Goal: Task Accomplishment & Management: Manage account settings

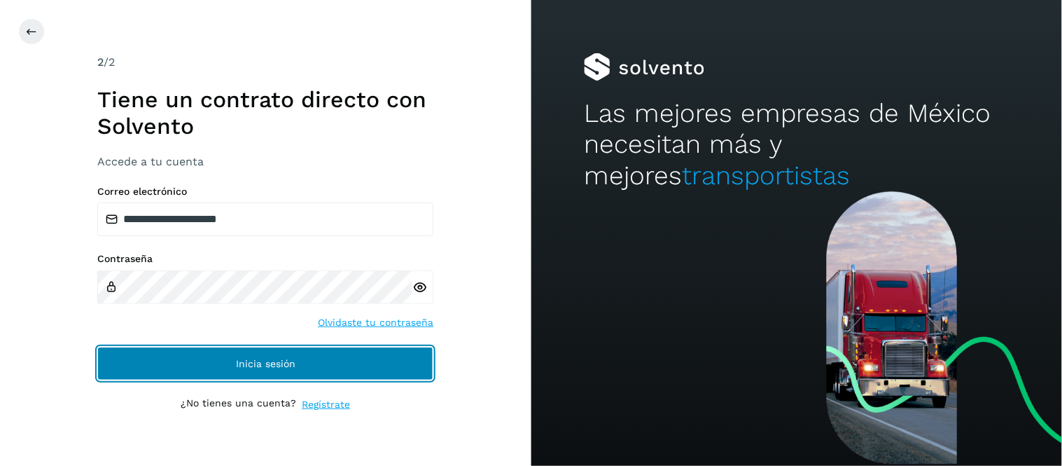
click at [266, 377] on button "Inicia sesión" at bounding box center [265, 364] width 336 height 34
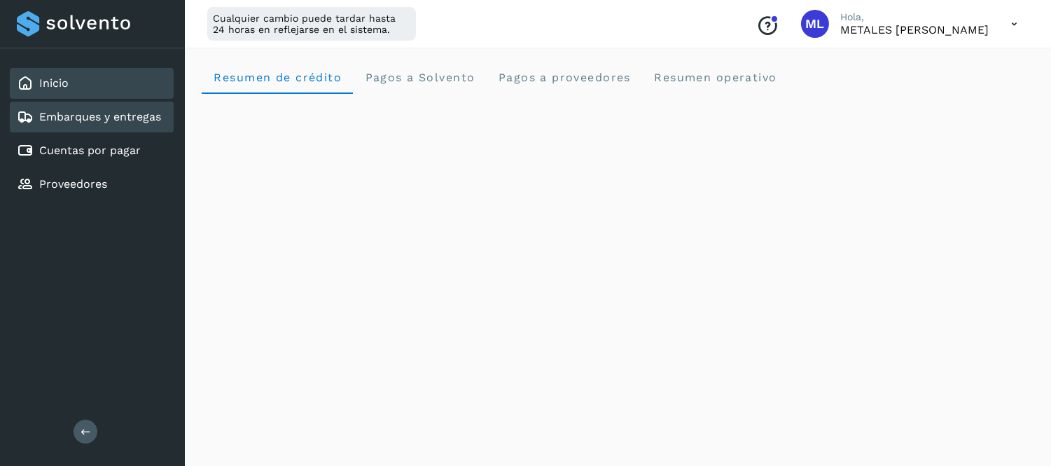
click at [110, 120] on link "Embarques y entregas" at bounding box center [100, 116] width 122 height 13
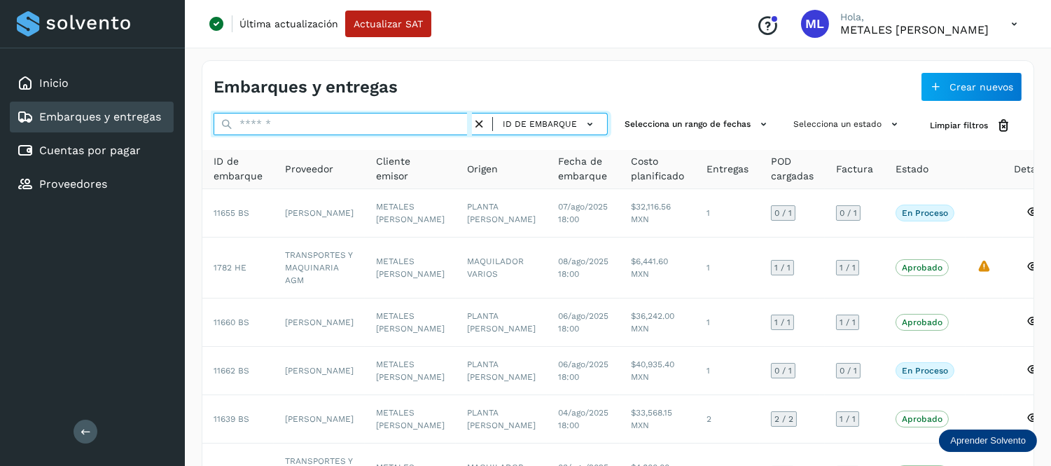
click at [361, 123] on input "text" at bounding box center [343, 124] width 258 height 22
paste input "*****"
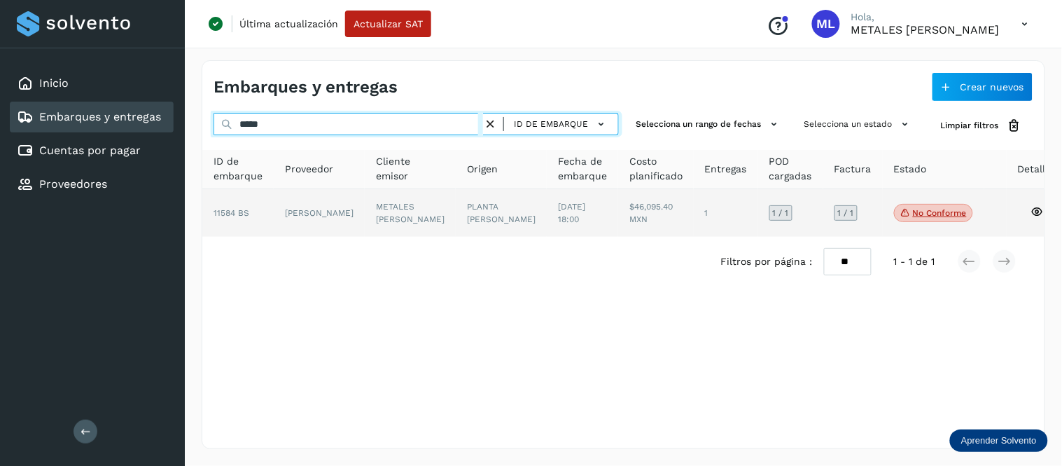
type input "*****"
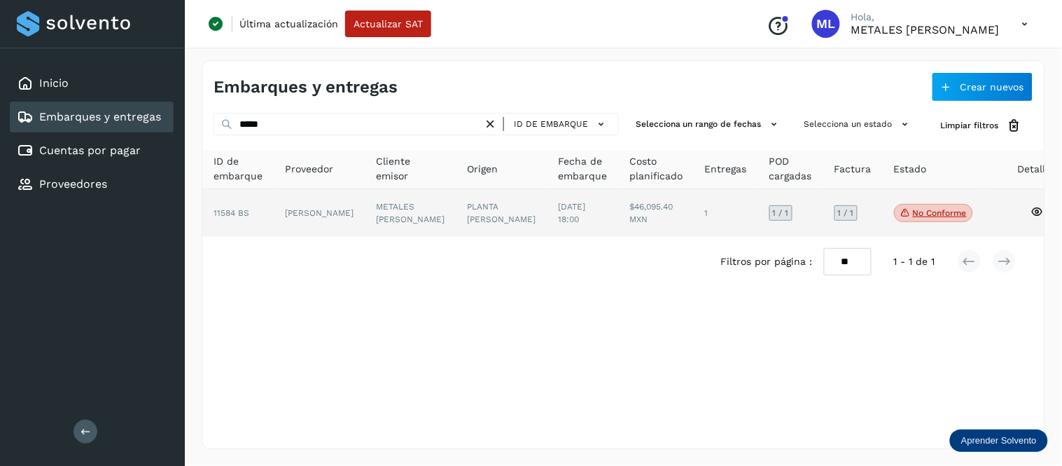
click at [618, 228] on td "[DATE] 18:00" at bounding box center [656, 213] width 76 height 48
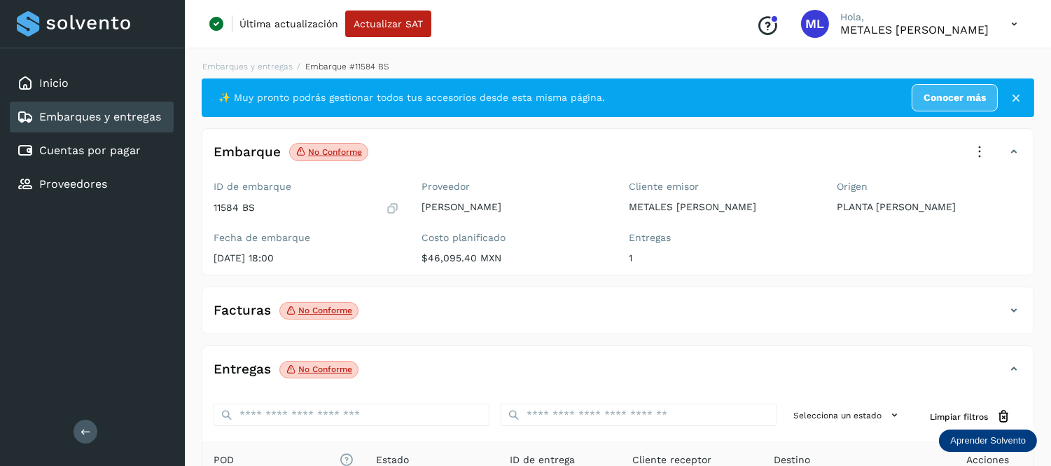
scroll to position [78, 0]
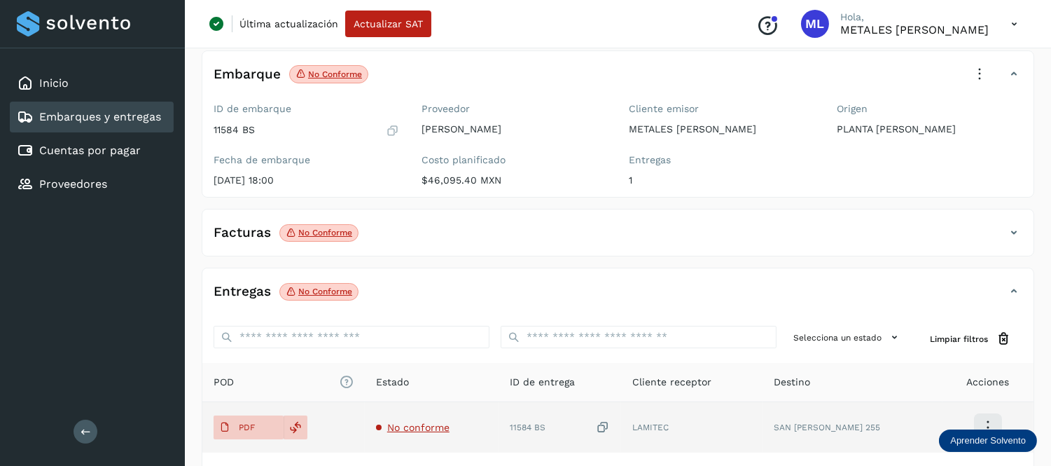
click at [418, 427] on span "No conforme" at bounding box center [418, 426] width 62 height 11
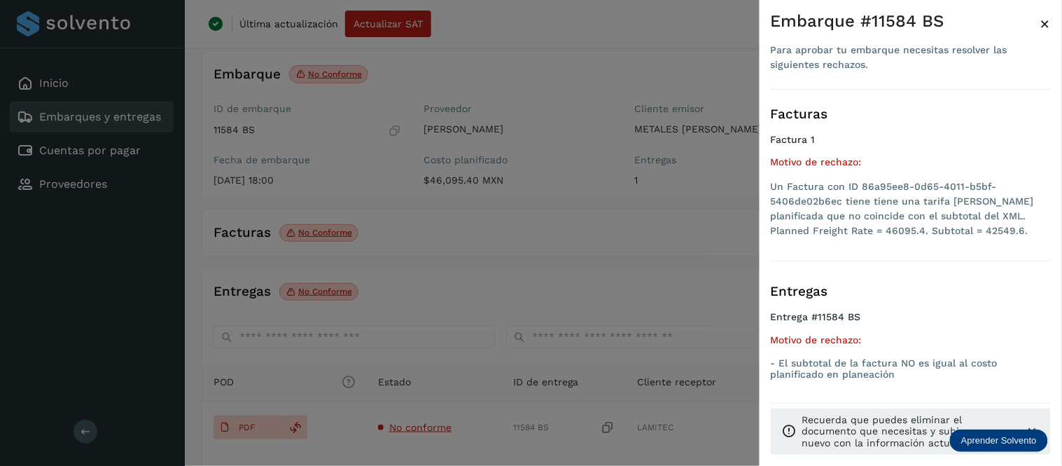
click at [1049, 16] on span "×" at bounding box center [1045, 24] width 11 height 20
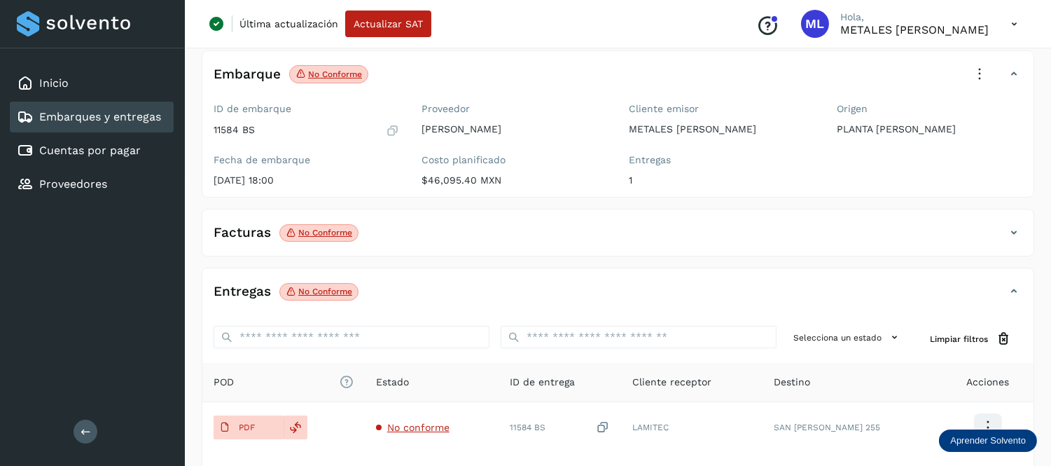
click at [100, 114] on link "Embarques y entregas" at bounding box center [100, 116] width 122 height 13
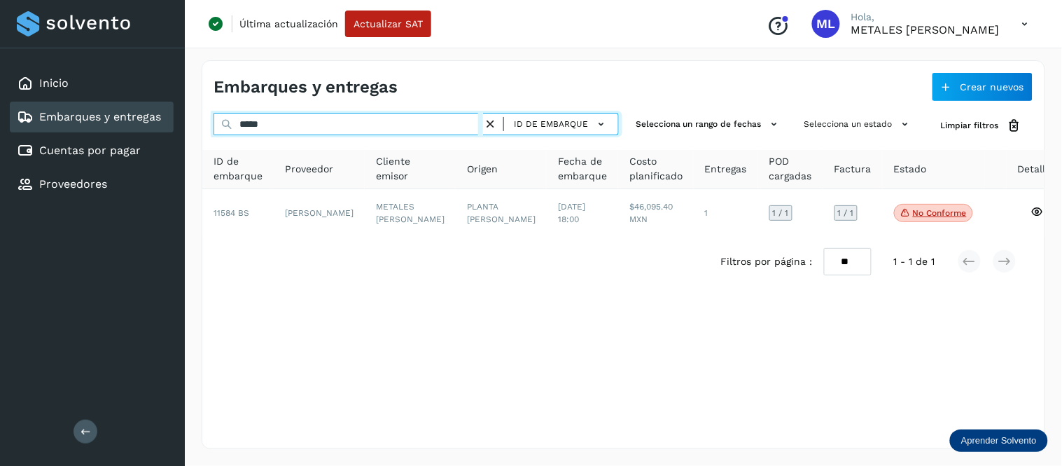
drag, startPoint x: 285, startPoint y: 123, endPoint x: 255, endPoint y: 131, distance: 31.3
click at [255, 131] on input "*****" at bounding box center [349, 124] width 270 height 22
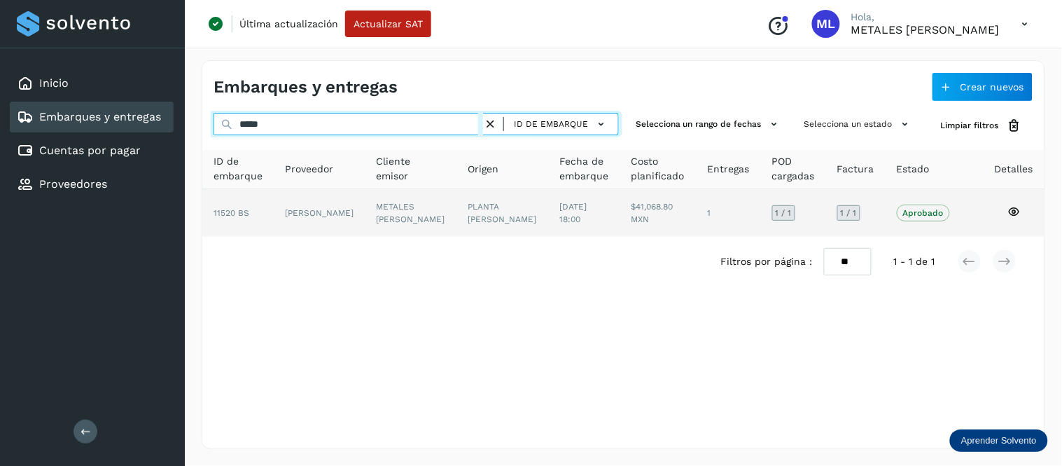
type input "*****"
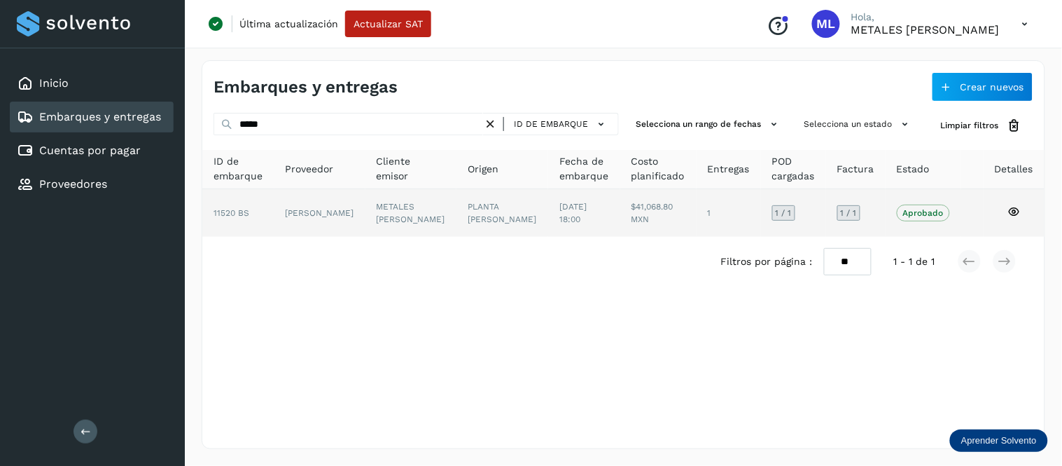
click at [548, 224] on td "PLANTA [PERSON_NAME]" at bounding box center [584, 213] width 72 height 48
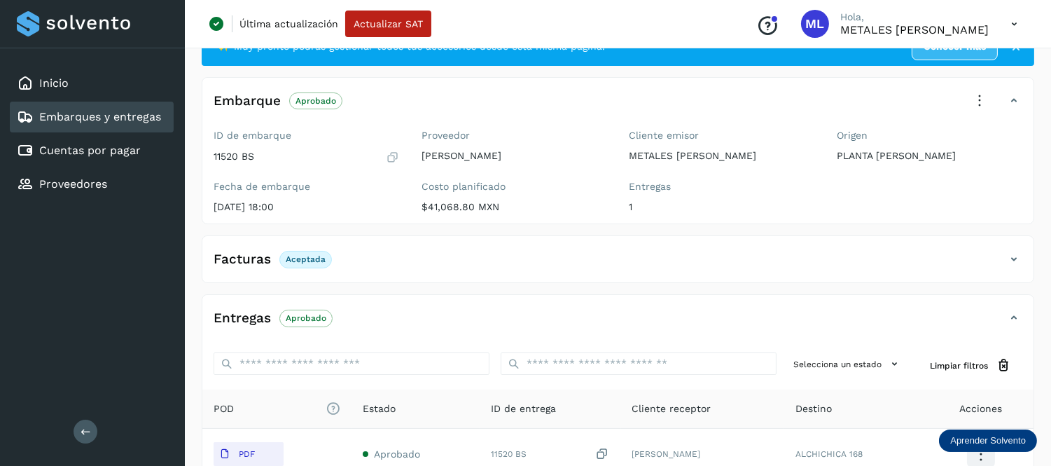
scroll to position [78, 0]
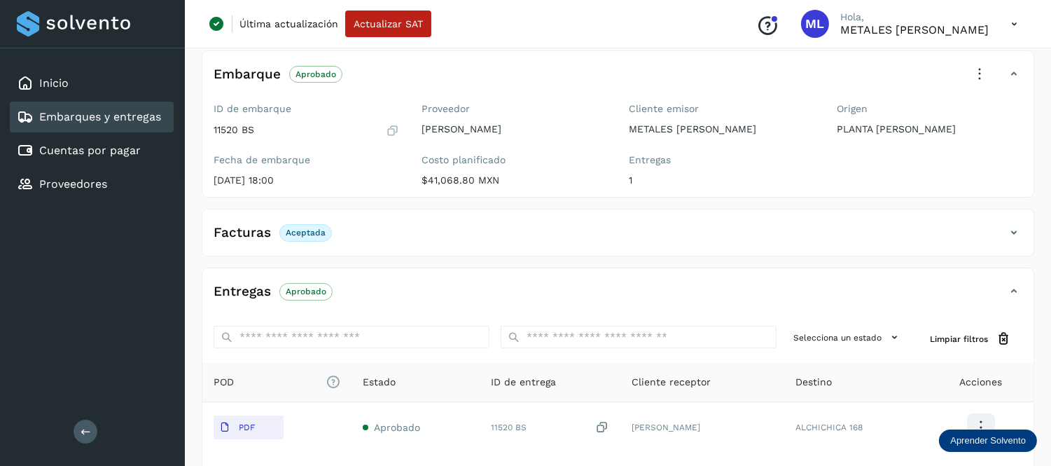
click at [90, 124] on div "Embarques y entregas" at bounding box center [92, 117] width 164 height 31
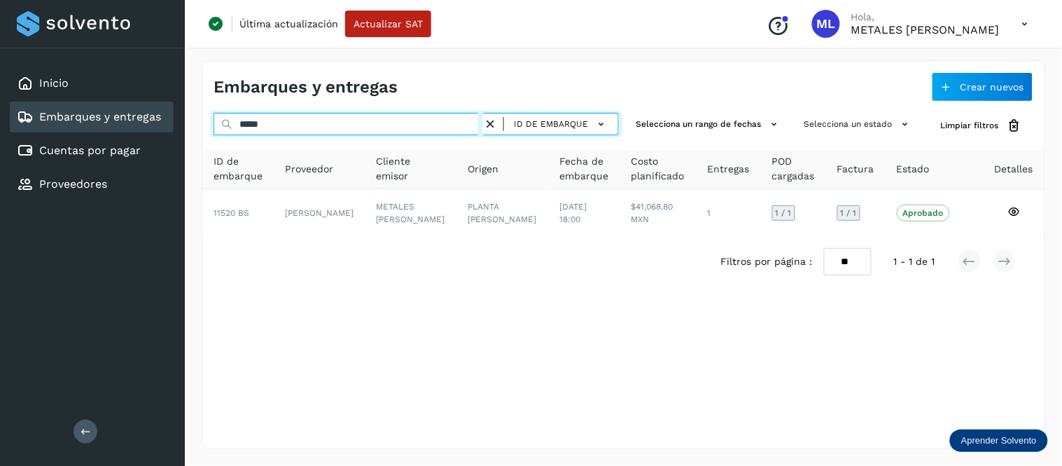
drag, startPoint x: 264, startPoint y: 122, endPoint x: 236, endPoint y: 122, distance: 28.0
click at [236, 122] on input "*****" at bounding box center [349, 124] width 270 height 22
paste input "text"
type input "*****"
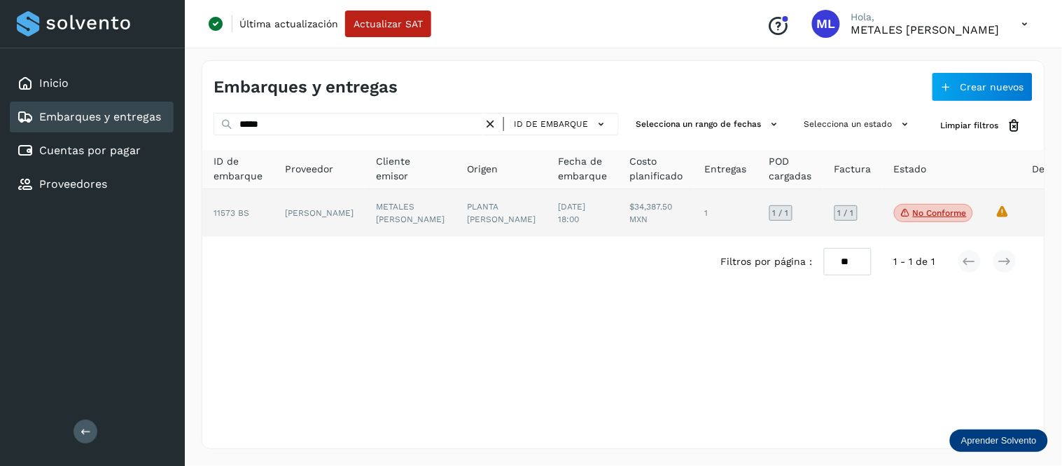
click at [694, 206] on td "$34,387.50 MXN" at bounding box center [726, 213] width 64 height 48
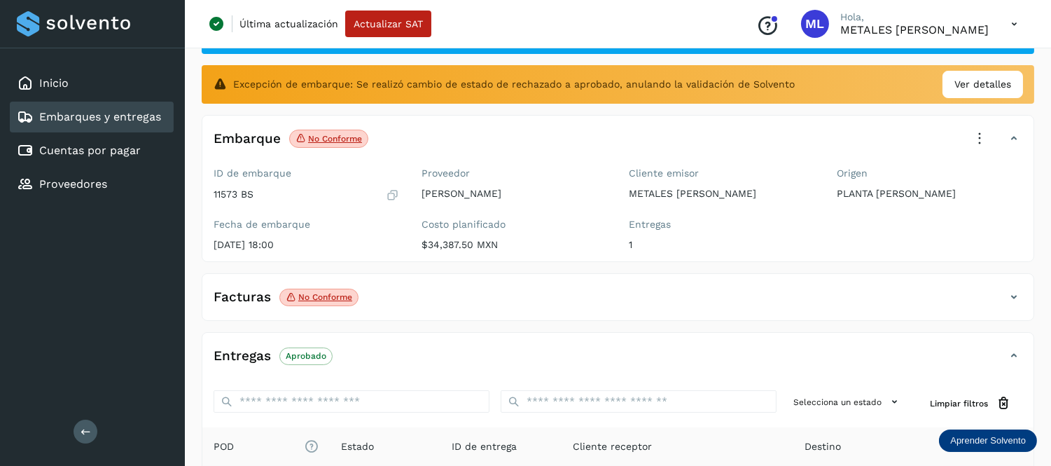
scroll to position [233, 0]
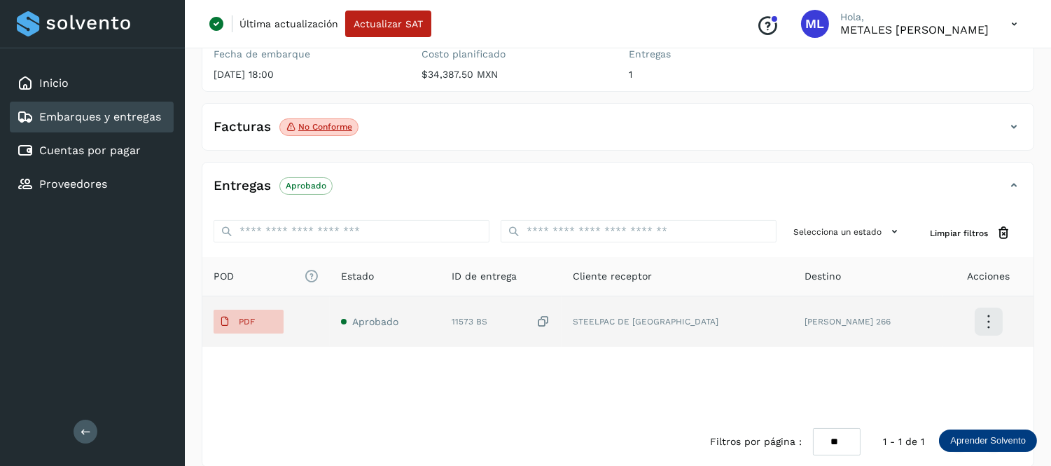
click at [977, 325] on icon at bounding box center [988, 321] width 33 height 33
click at [977, 325] on button "Ver Detalle" at bounding box center [918, 321] width 167 height 27
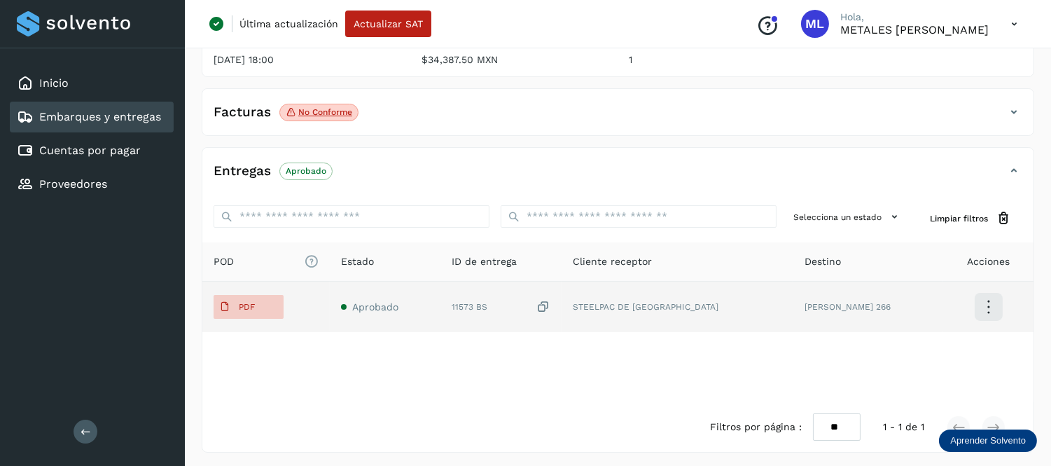
scroll to position [252, 0]
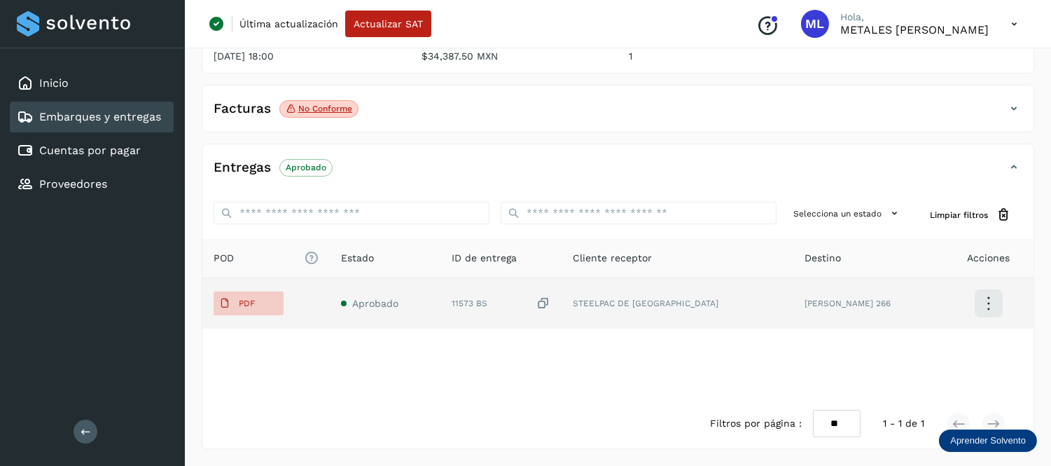
click at [793, 292] on td "STEELPAC DE MEXICO" at bounding box center [868, 303] width 150 height 50
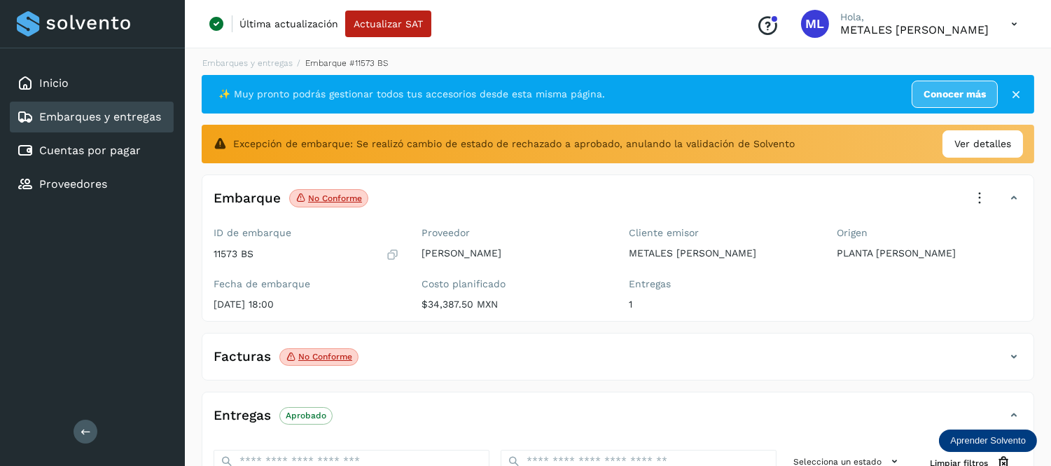
scroll to position [0, 0]
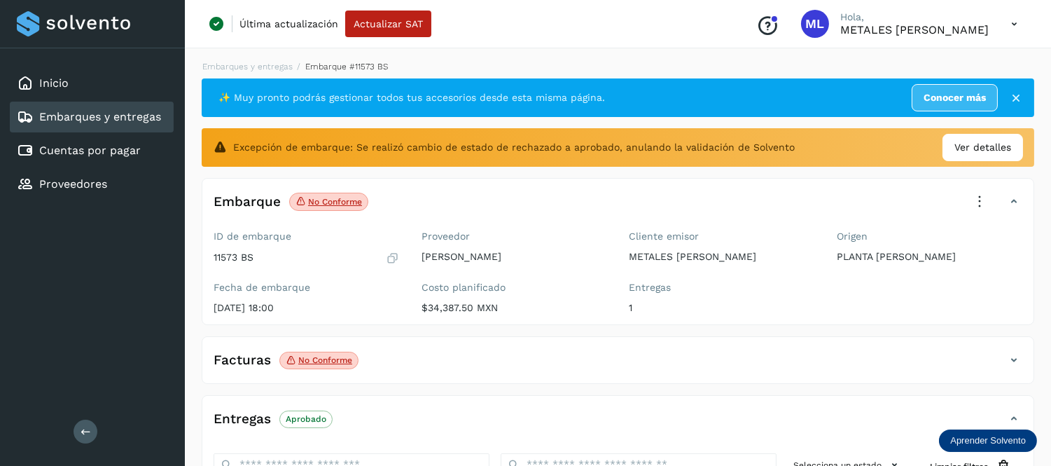
click at [977, 206] on icon at bounding box center [979, 201] width 31 height 31
click at [903, 194] on div at bounding box center [525, 233] width 1051 height 466
click at [390, 256] on icon at bounding box center [392, 258] width 13 height 14
click at [90, 111] on link "Embarques y entregas" at bounding box center [100, 116] width 122 height 13
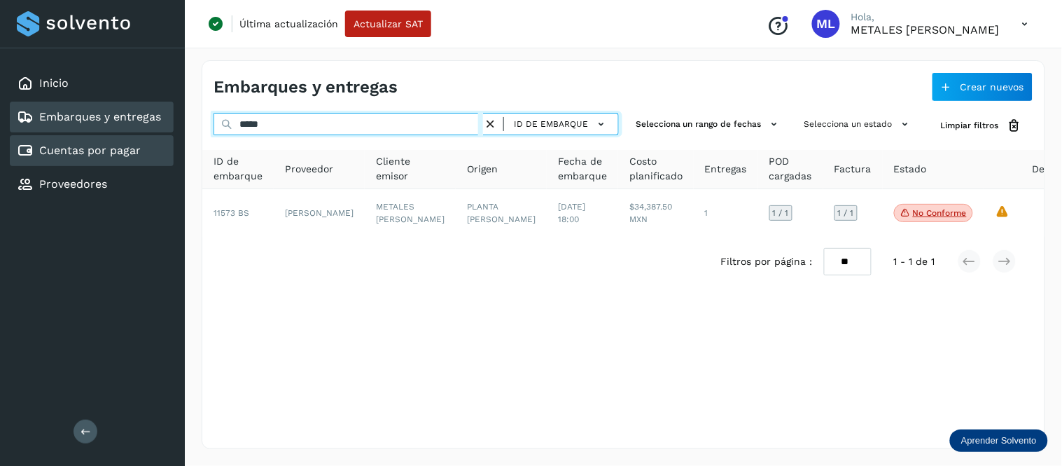
drag, startPoint x: 300, startPoint y: 124, endPoint x: 135, endPoint y: 153, distance: 167.0
click at [135, 153] on div "Inicio Embarques y entregas Cuentas por pagar Proveedores Salir Última actualiz…" at bounding box center [531, 233] width 1062 height 466
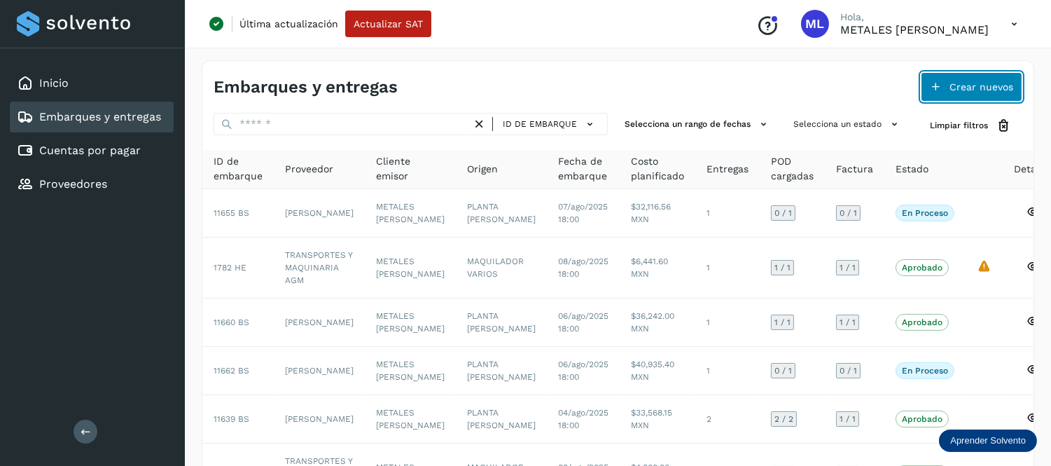
click at [960, 84] on span "Crear nuevos" at bounding box center [981, 87] width 64 height 10
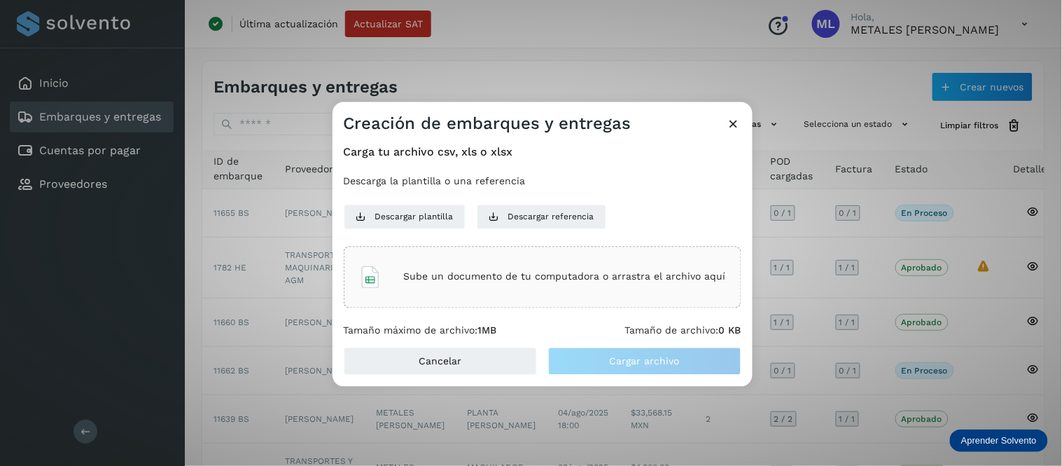
click at [648, 263] on div "Sube un documento de tu computadora o arrastra el archivo aquí" at bounding box center [542, 277] width 367 height 38
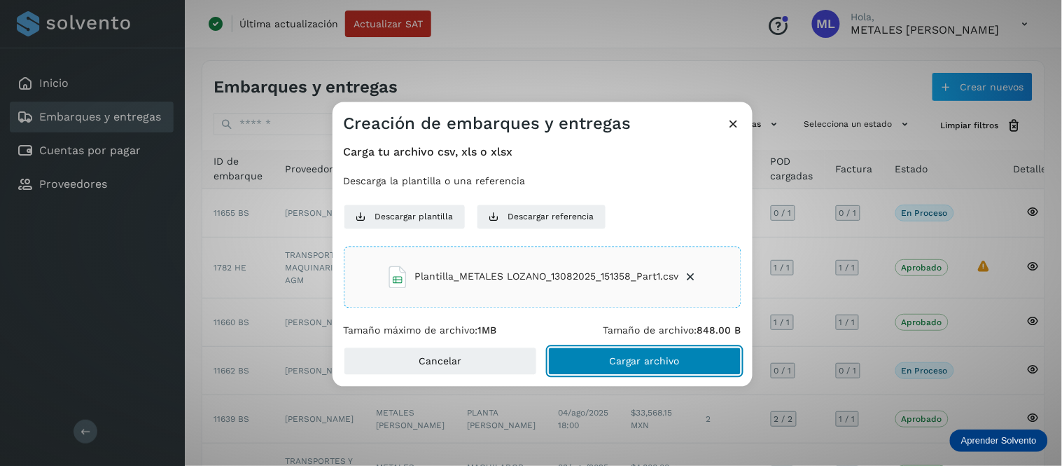
click at [676, 356] on span "Cargar archivo" at bounding box center [645, 361] width 70 height 10
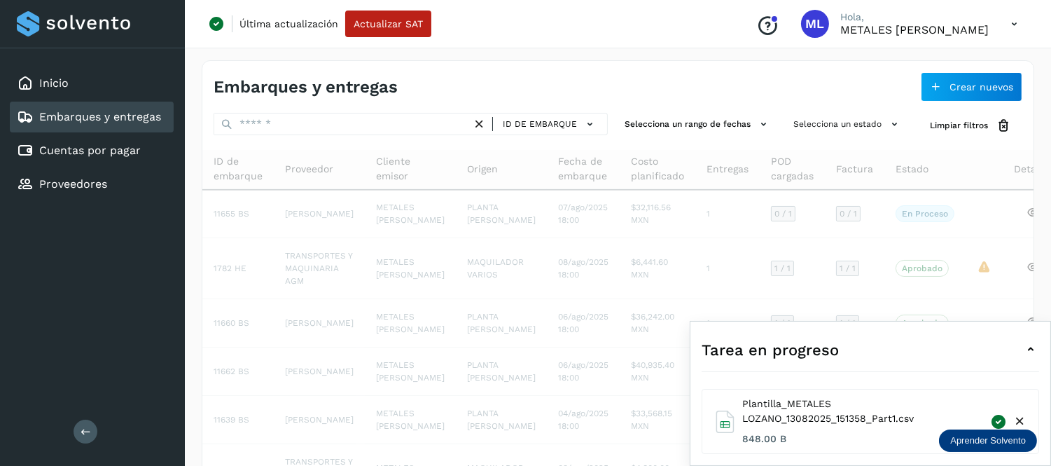
click at [1032, 348] on icon at bounding box center [1030, 349] width 17 height 17
click at [1032, 348] on div "Tarea en progreso" at bounding box center [869, 350] width 337 height 34
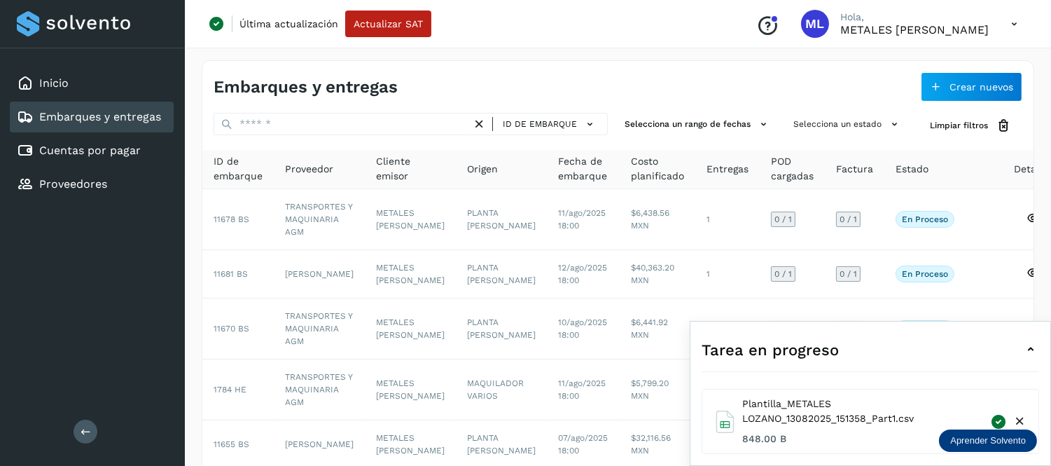
click at [1030, 347] on icon at bounding box center [1030, 349] width 17 height 17
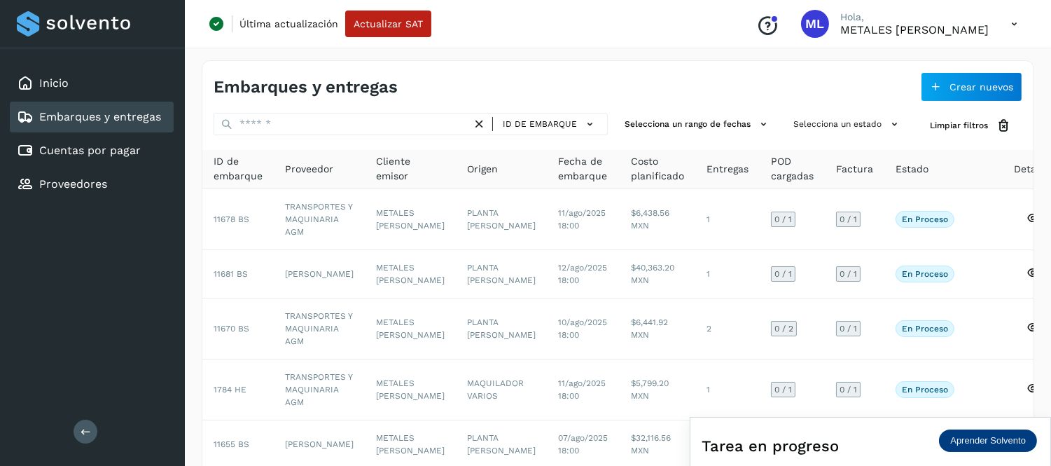
click at [1019, 22] on icon at bounding box center [1014, 24] width 29 height 29
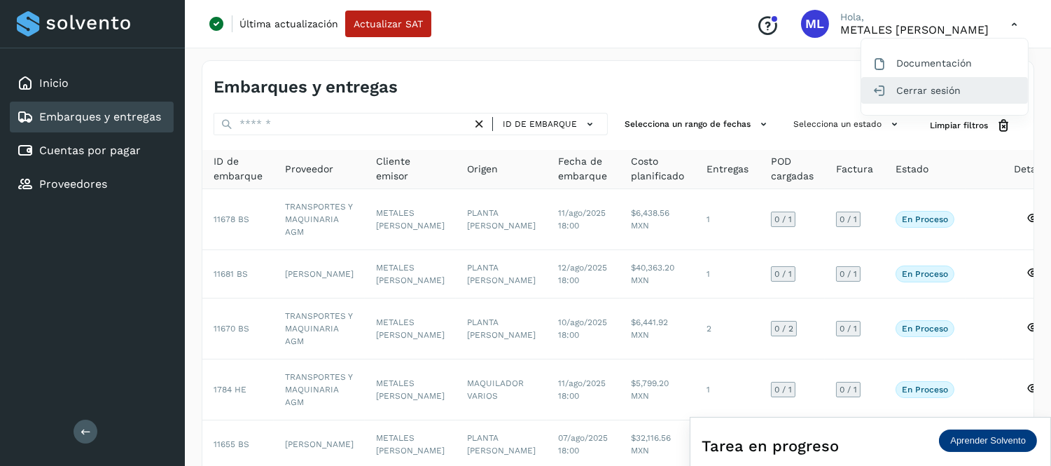
click at [922, 97] on div "Cerrar sesión" at bounding box center [944, 90] width 167 height 27
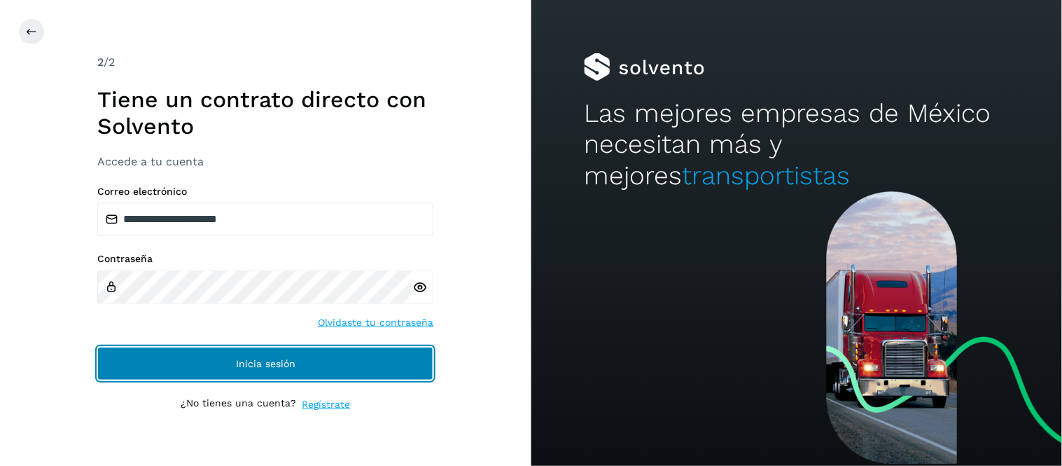
click at [302, 360] on button "Inicia sesión" at bounding box center [265, 364] width 336 height 34
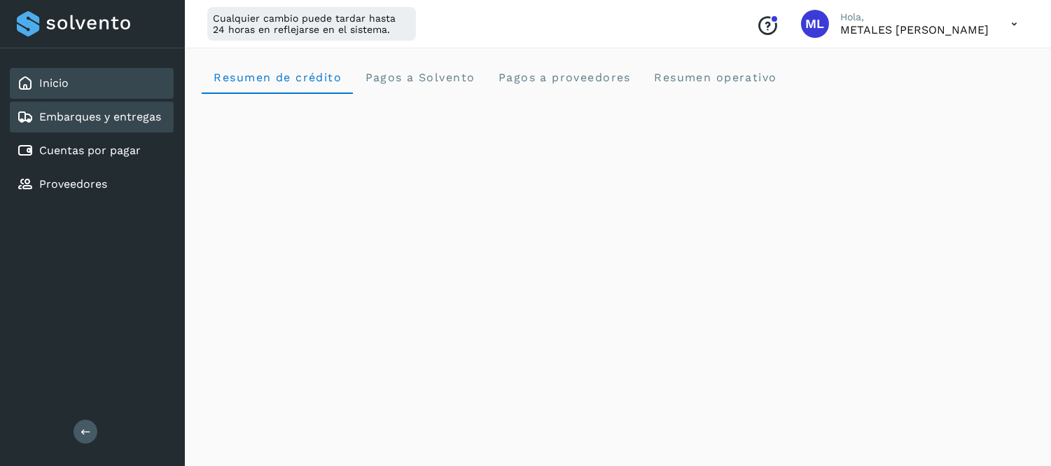
click at [100, 123] on div "Embarques y entregas" at bounding box center [92, 117] width 164 height 31
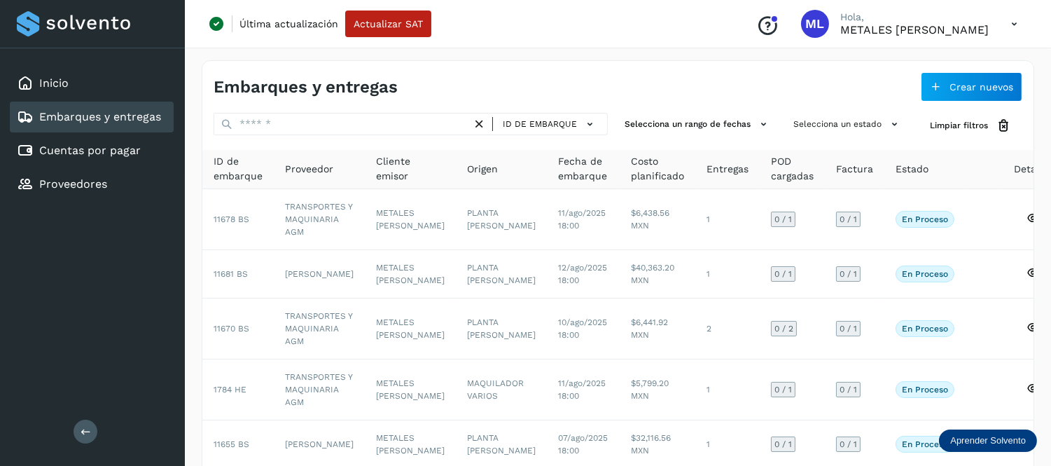
click at [1009, 24] on icon at bounding box center [1014, 24] width 29 height 29
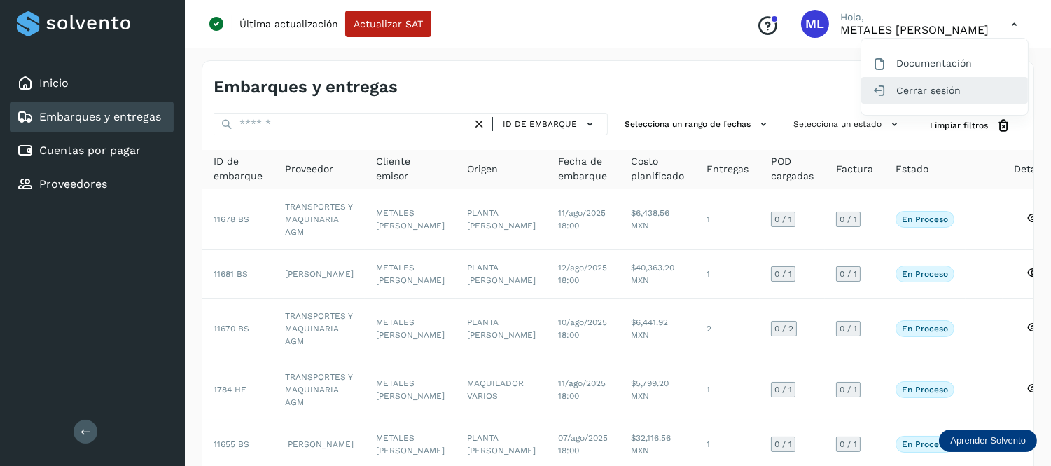
click at [965, 88] on div "Cerrar sesión" at bounding box center [944, 90] width 167 height 27
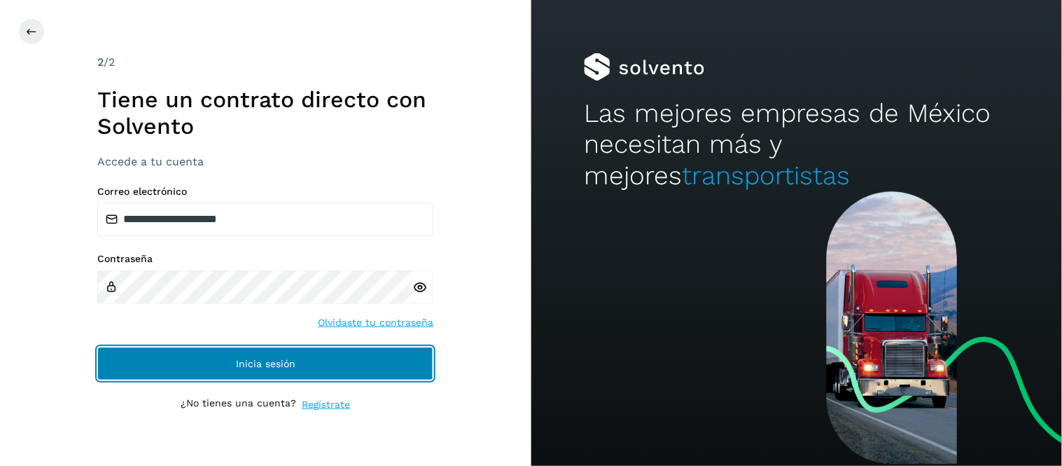
click at [292, 361] on span "Inicia sesión" at bounding box center [266, 363] width 60 height 10
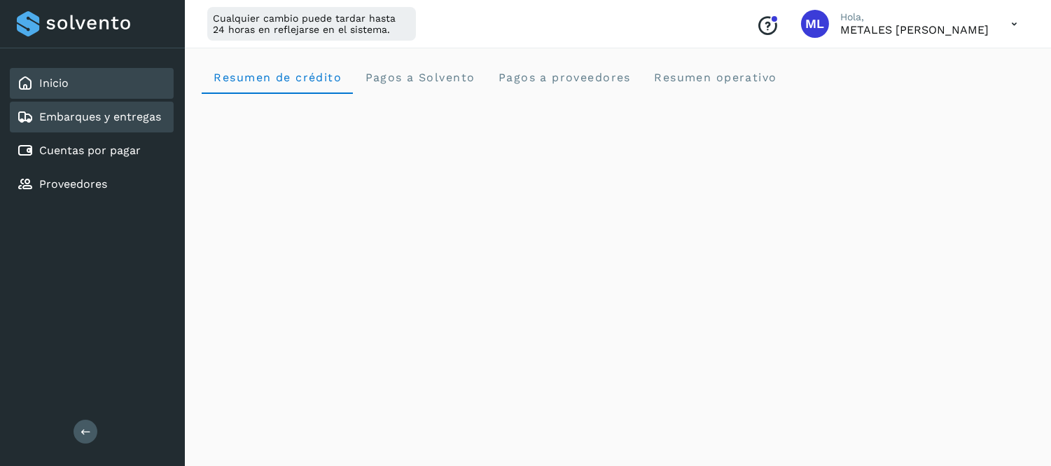
click at [122, 129] on div "Embarques y entregas" at bounding box center [92, 117] width 164 height 31
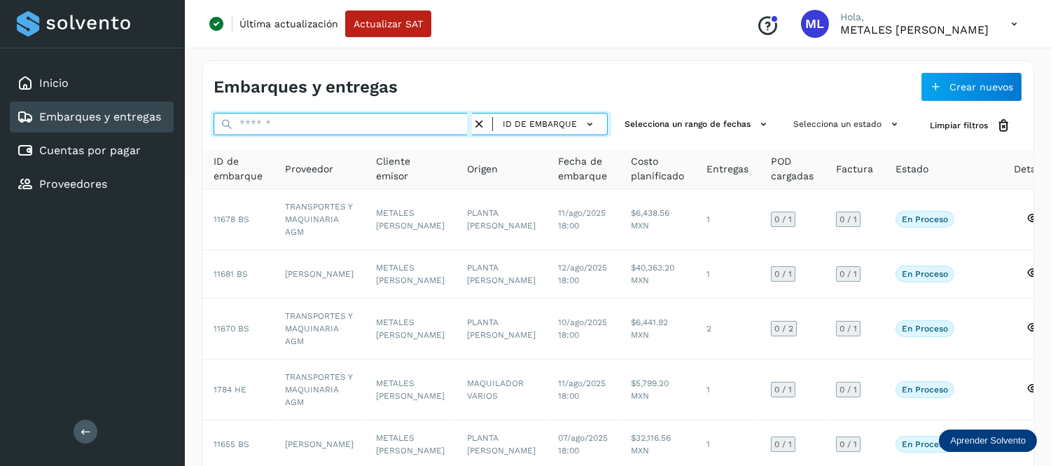
click at [357, 125] on input "text" at bounding box center [343, 124] width 258 height 22
paste input "********"
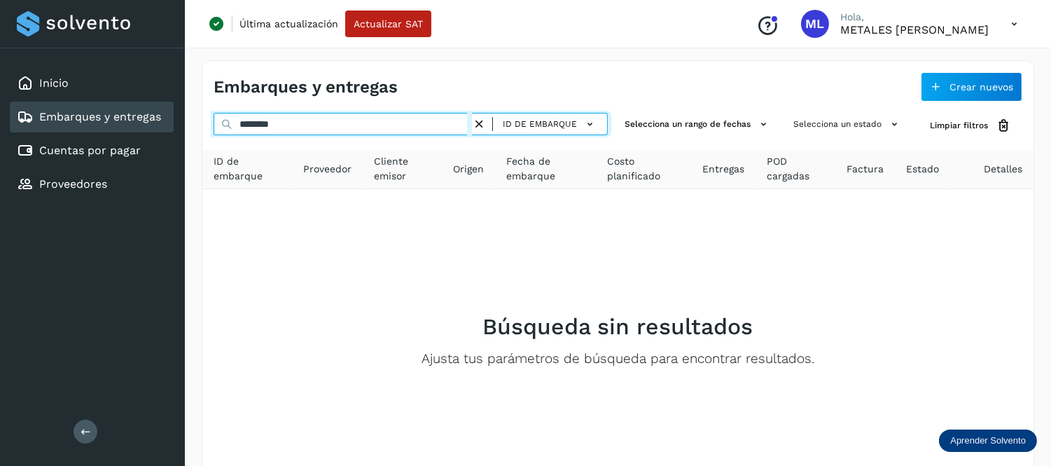
click at [238, 123] on input "********" at bounding box center [343, 124] width 258 height 22
type input "********"
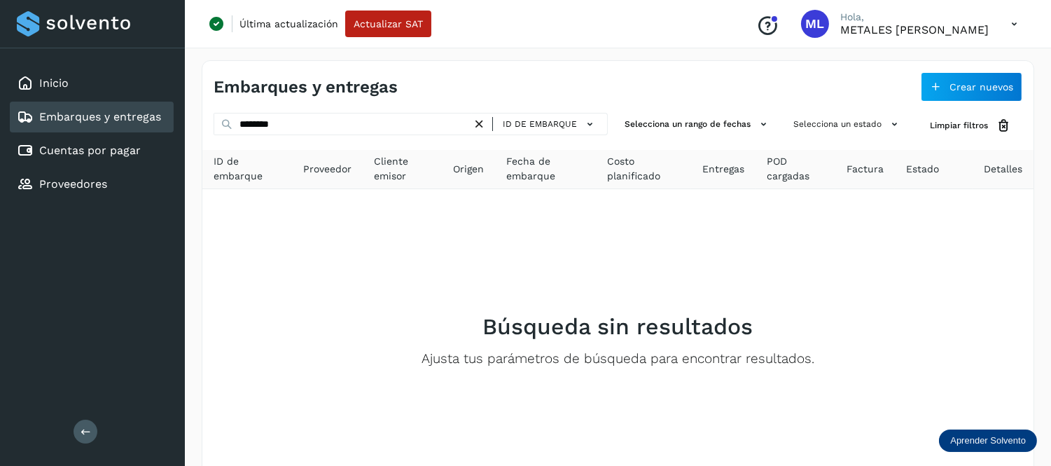
click at [483, 127] on icon at bounding box center [479, 124] width 15 height 15
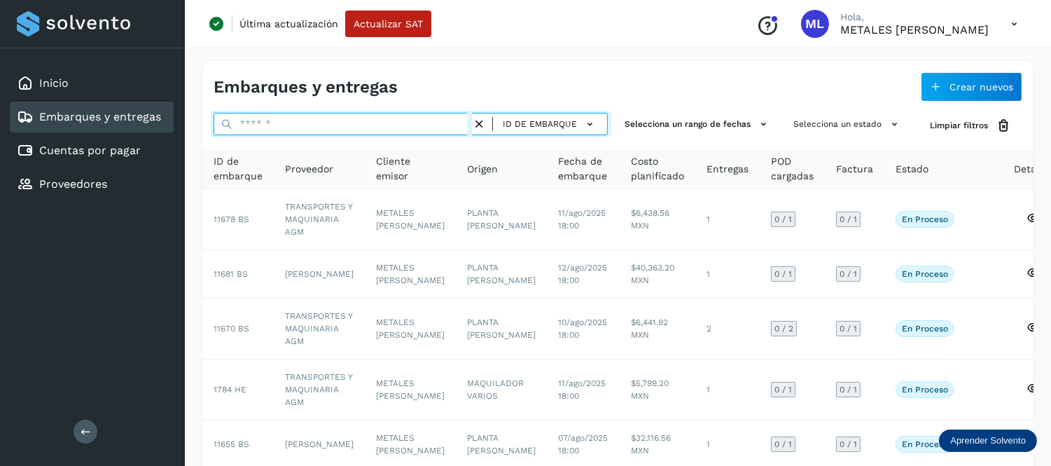
click at [274, 120] on input "text" at bounding box center [343, 124] width 258 height 22
paste input "********"
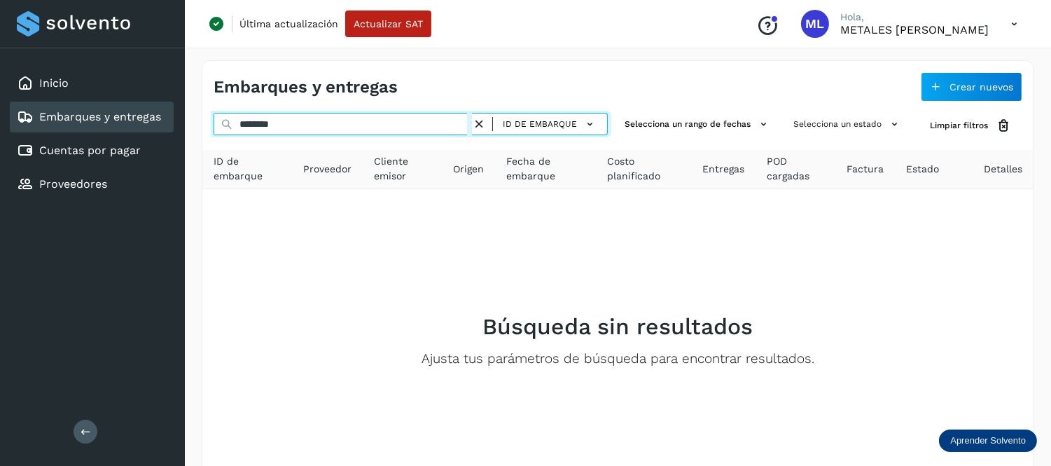
type input "********"
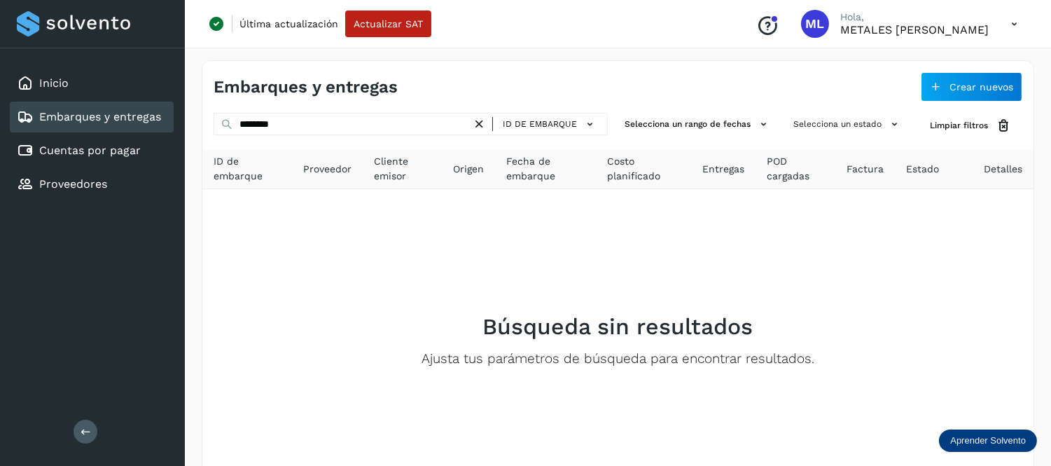
click at [481, 125] on icon at bounding box center [479, 124] width 15 height 15
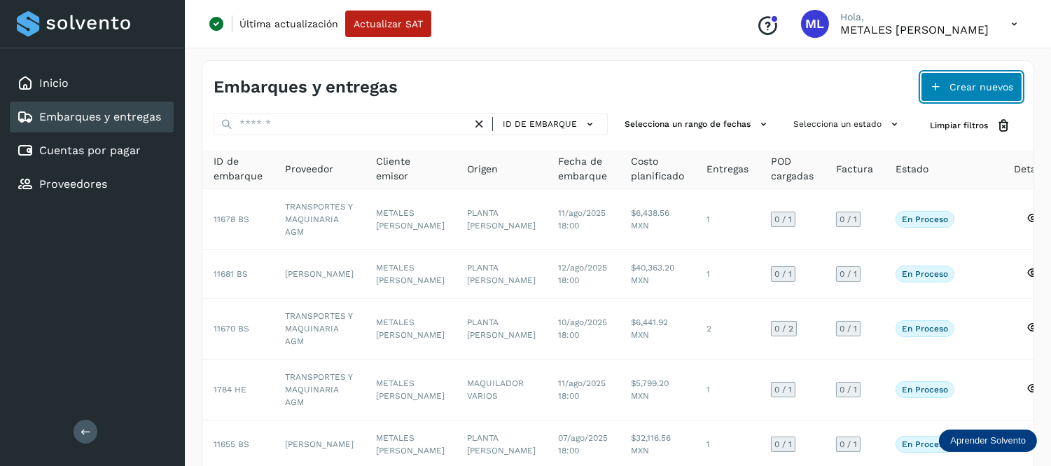
click at [940, 86] on icon at bounding box center [935, 86] width 11 height 11
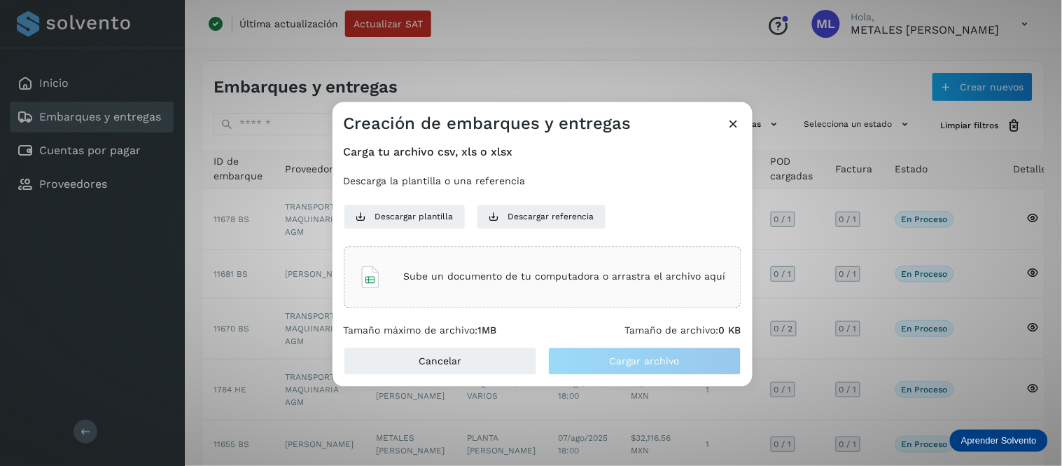
click at [569, 273] on p "Sube un documento de tu computadora o arrastra el archivo aquí" at bounding box center [565, 277] width 322 height 12
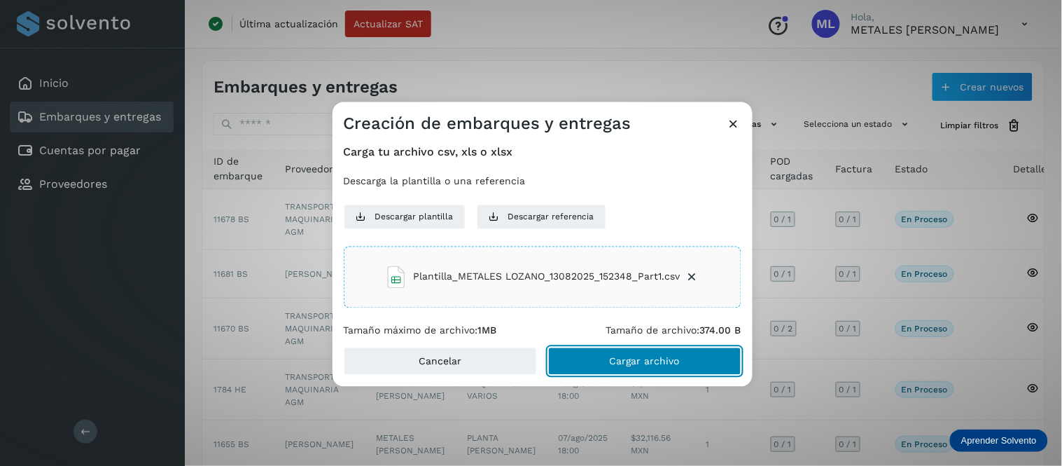
click at [645, 361] on span "Cargar archivo" at bounding box center [645, 361] width 70 height 10
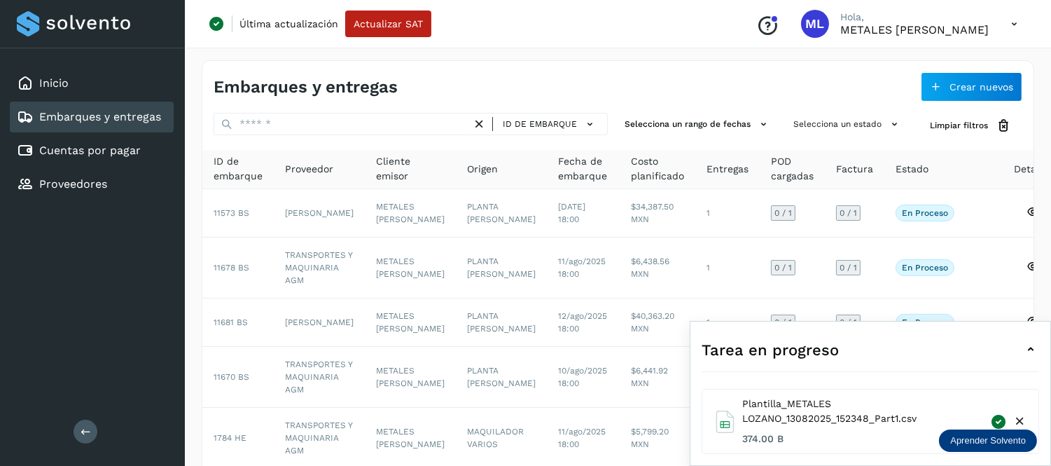
click at [1026, 350] on icon at bounding box center [1030, 349] width 17 height 17
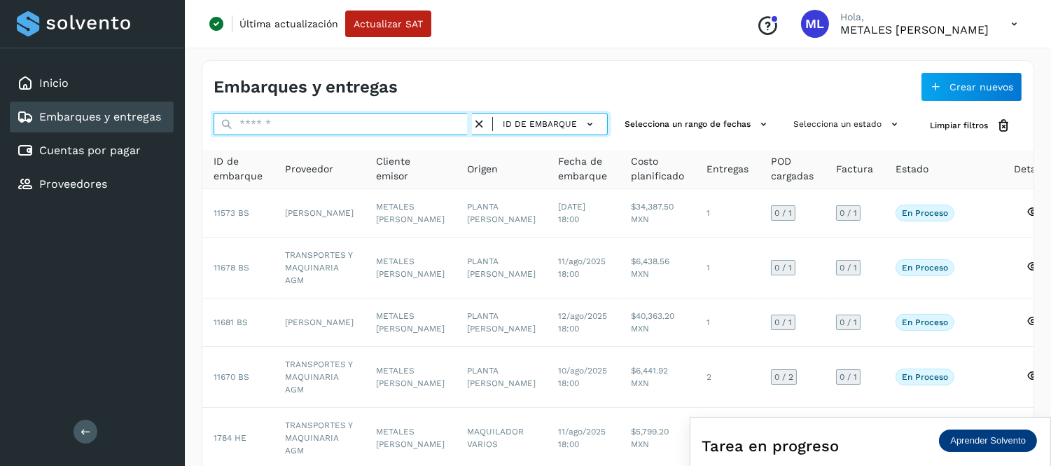
click at [288, 120] on input "text" at bounding box center [343, 124] width 258 height 22
paste input "********"
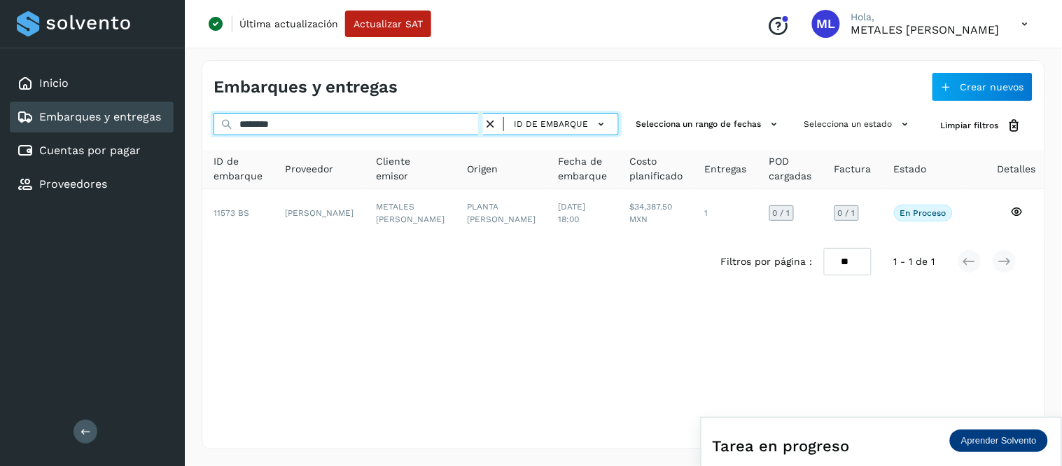
type input "********"
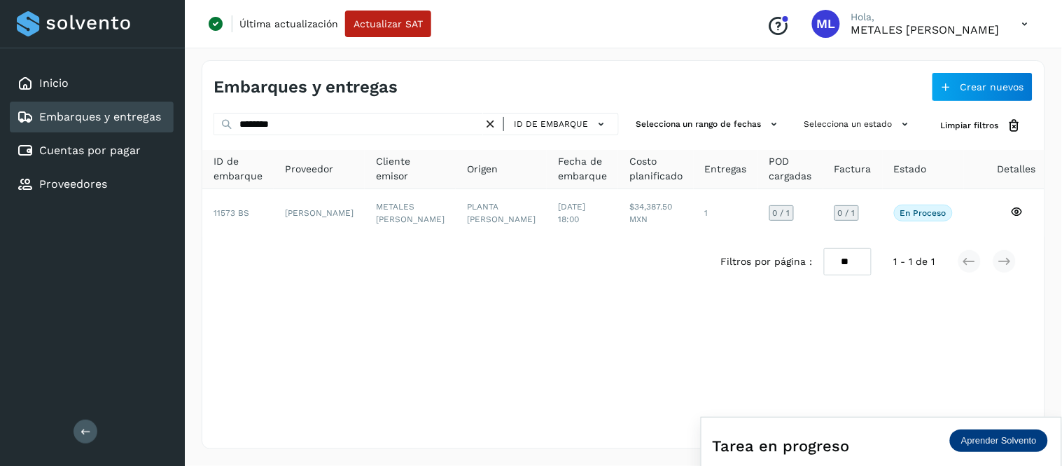
click at [494, 123] on icon at bounding box center [490, 124] width 15 height 15
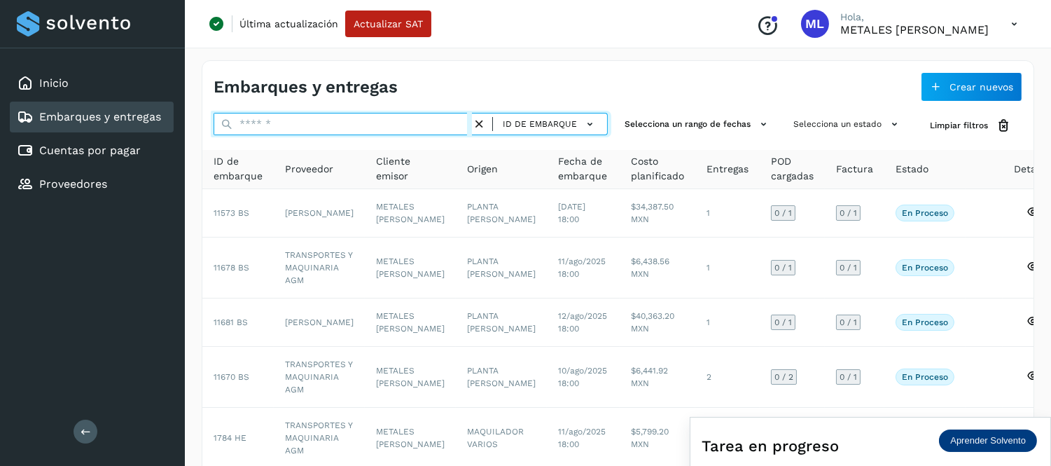
click at [375, 123] on input "text" at bounding box center [343, 124] width 258 height 22
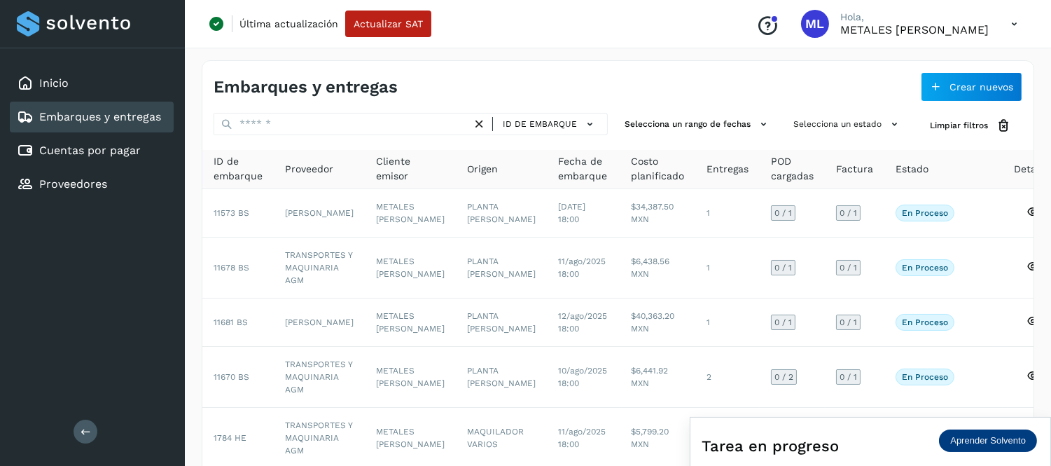
click at [567, 72] on div "Embarques y entregas Crear nuevos" at bounding box center [617, 81] width 831 height 41
click at [1016, 24] on icon at bounding box center [1014, 24] width 29 height 29
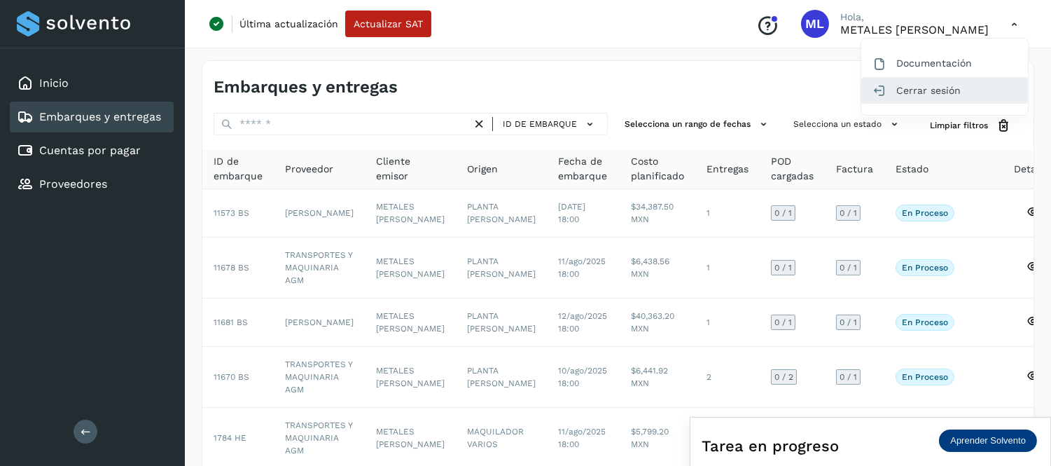
click at [909, 85] on div "Cerrar sesión" at bounding box center [944, 90] width 167 height 27
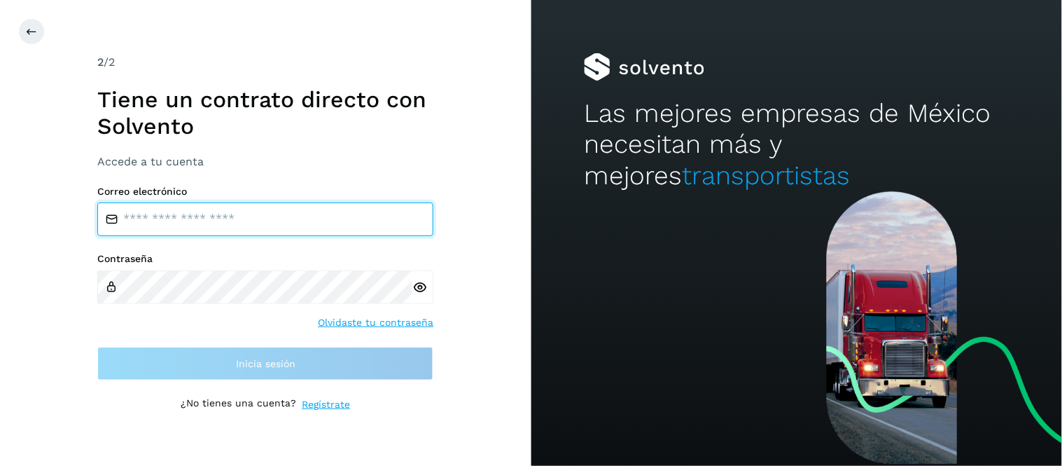
type input "**********"
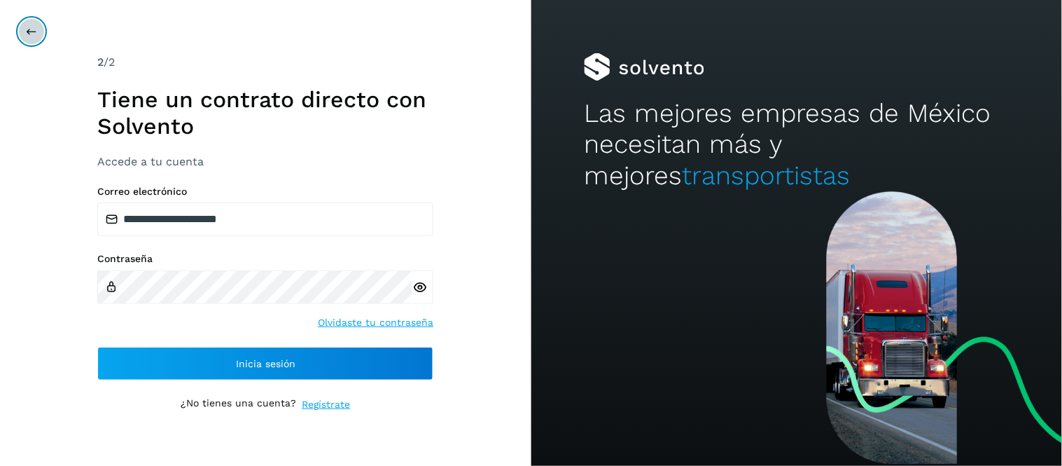
click at [24, 37] on button at bounding box center [31, 31] width 27 height 27
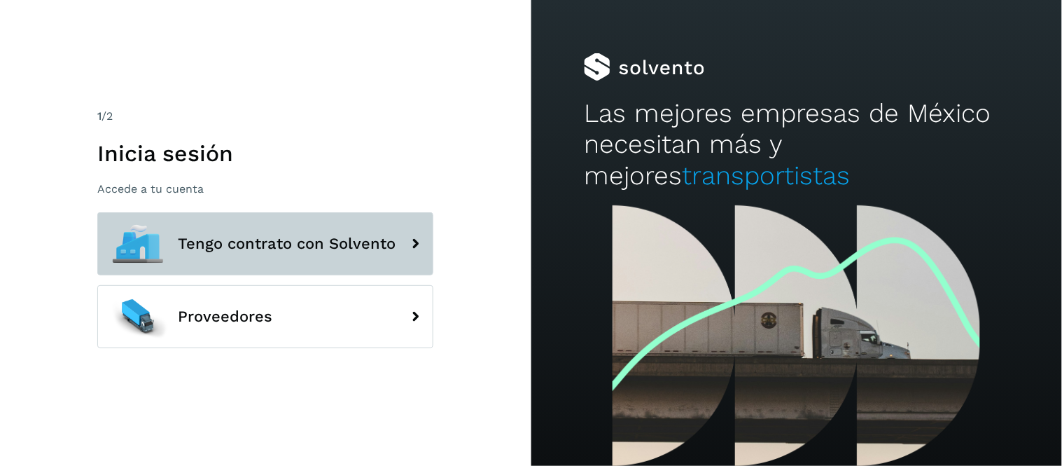
click at [277, 241] on span "Tengo contrato con Solvento" at bounding box center [287, 243] width 218 height 17
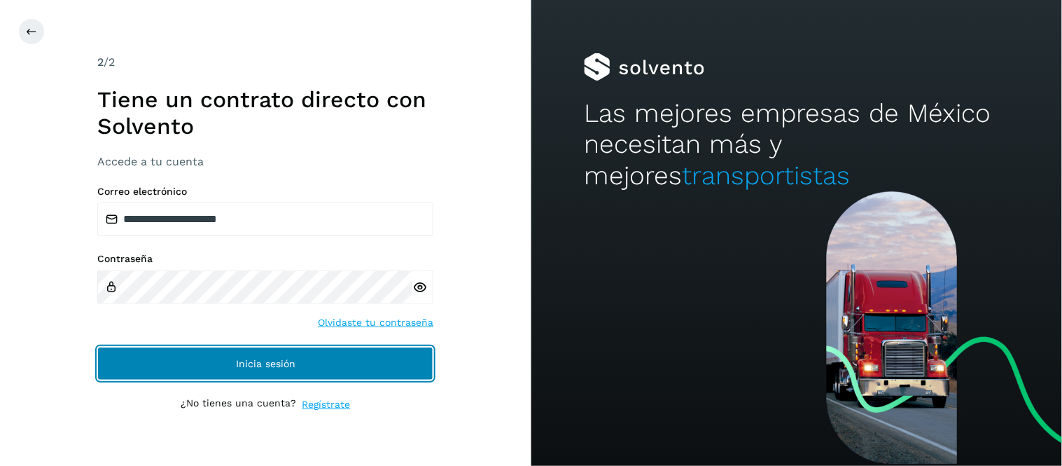
click at [271, 365] on span "Inicia sesión" at bounding box center [266, 363] width 60 height 10
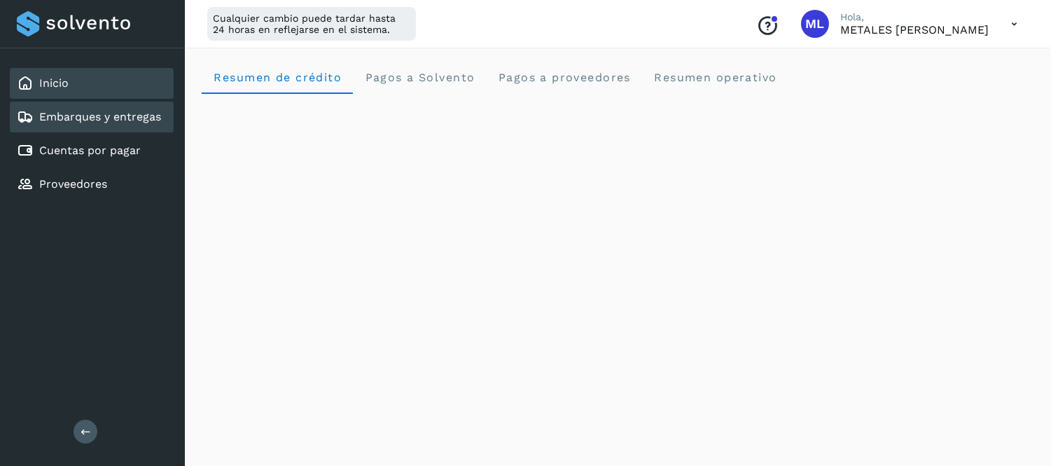
click at [101, 120] on link "Embarques y entregas" at bounding box center [100, 116] width 122 height 13
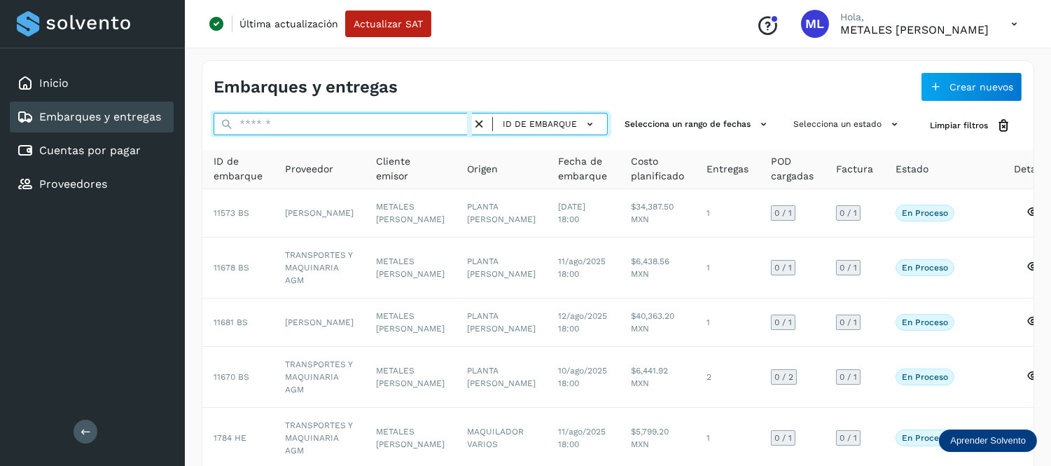
click at [327, 113] on input "text" at bounding box center [343, 124] width 258 height 22
paste input "********"
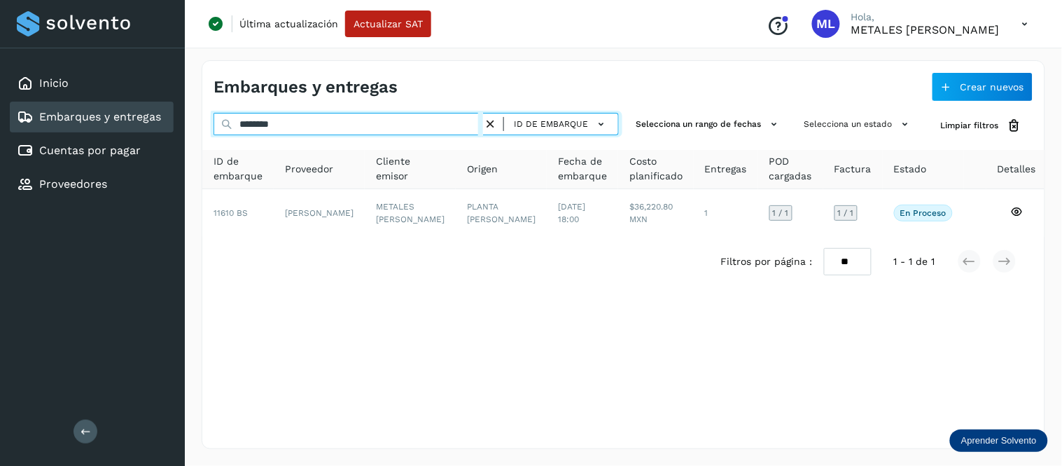
type input "********"
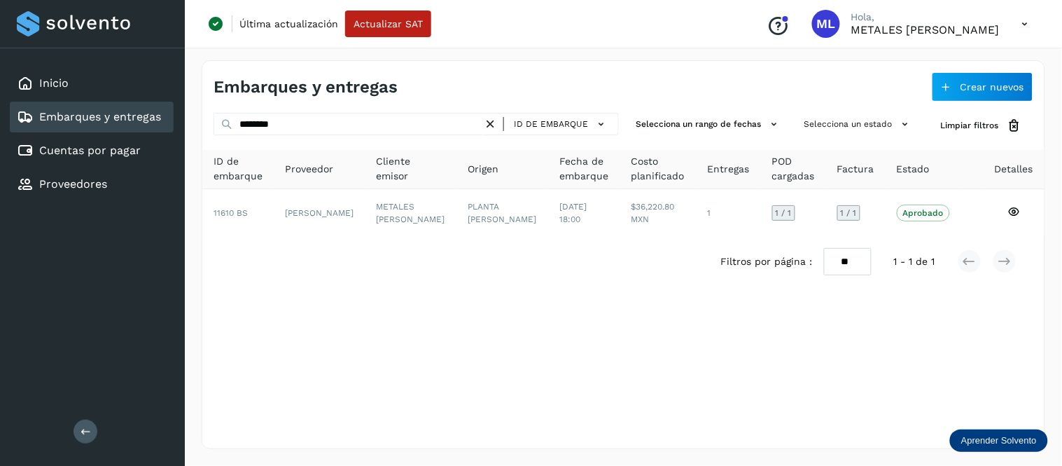
click at [493, 123] on icon at bounding box center [490, 124] width 15 height 15
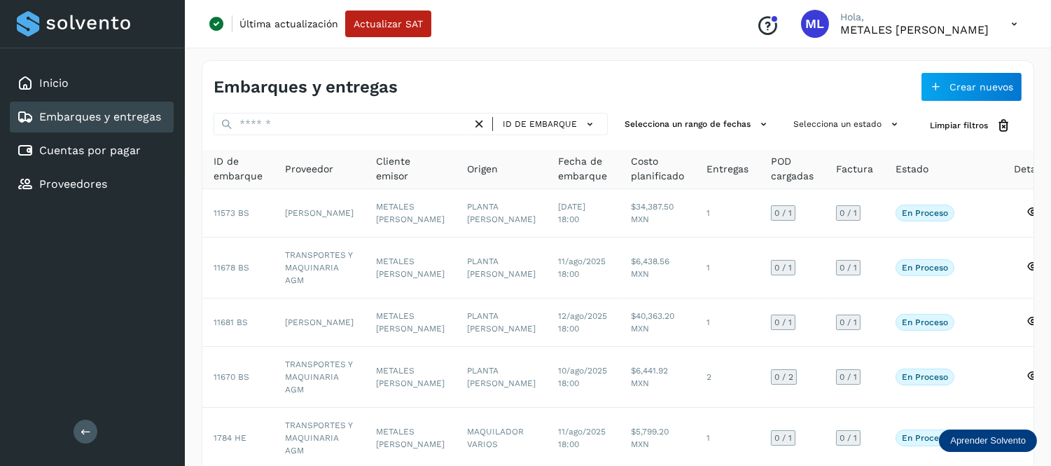
click at [1012, 25] on icon at bounding box center [1014, 24] width 29 height 29
click at [751, 79] on div at bounding box center [525, 233] width 1051 height 466
click at [1016, 22] on icon at bounding box center [1014, 24] width 29 height 29
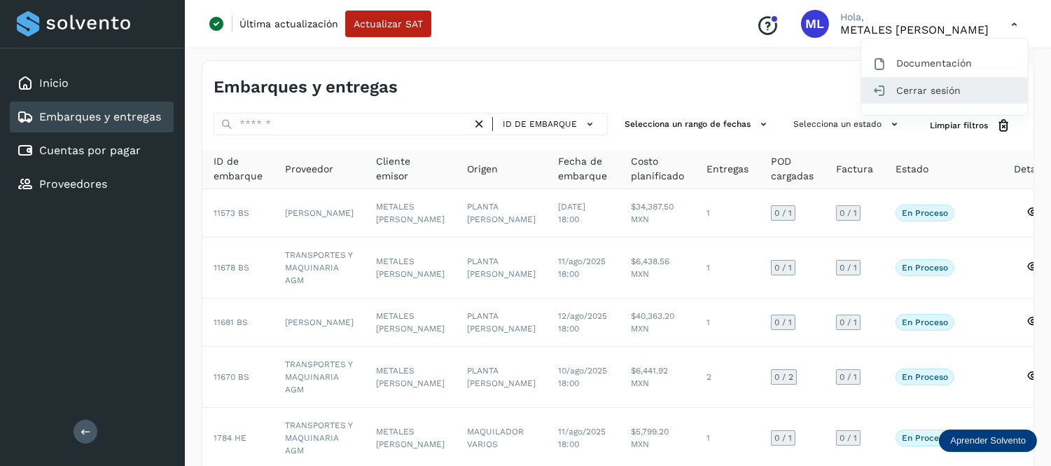
click at [946, 94] on div "Cerrar sesión" at bounding box center [944, 90] width 167 height 27
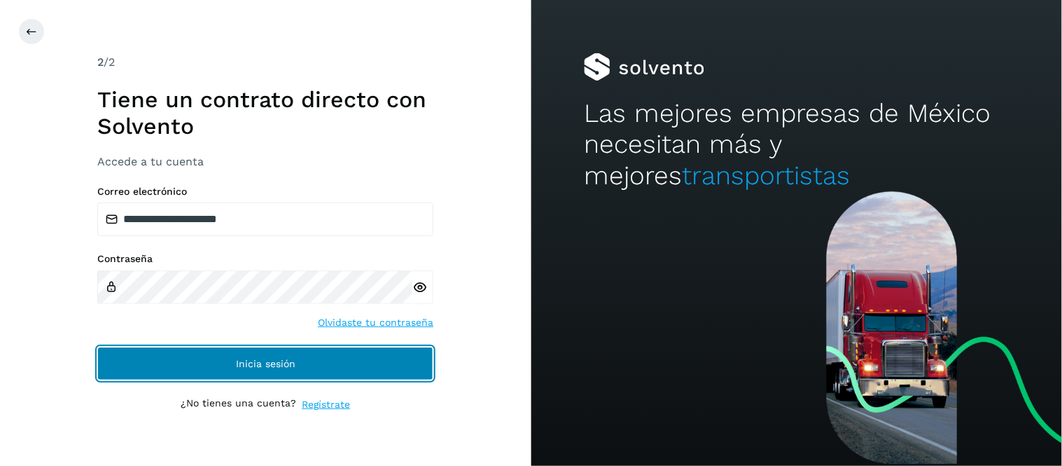
click at [311, 361] on button "Inicia sesión" at bounding box center [265, 364] width 336 height 34
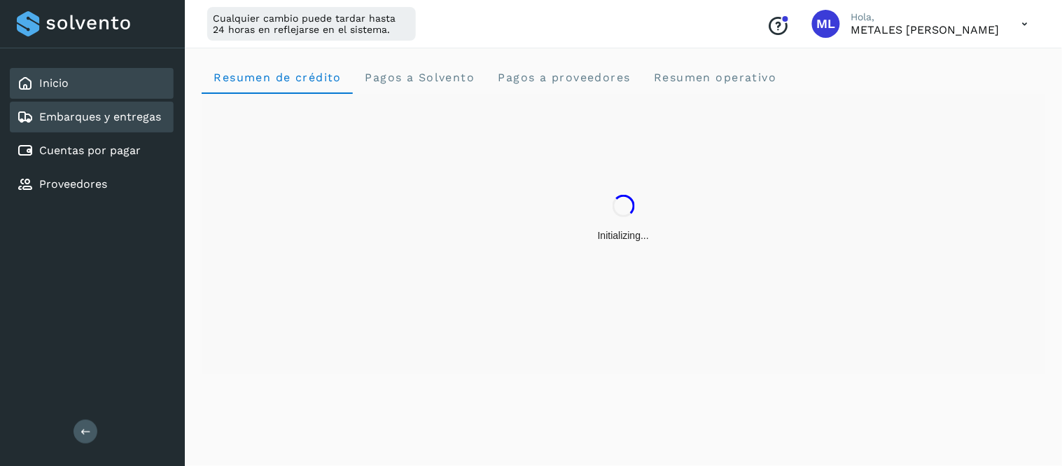
click at [136, 110] on link "Embarques y entregas" at bounding box center [100, 116] width 122 height 13
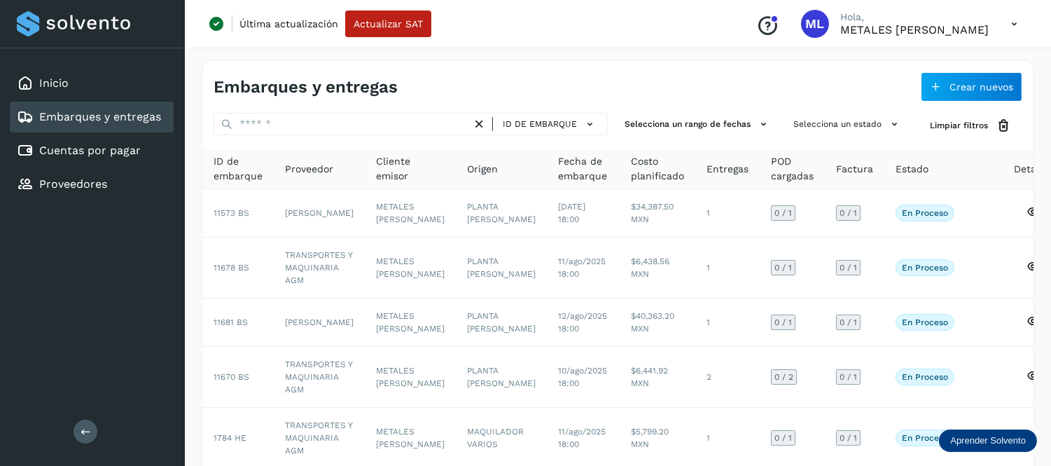
click at [1017, 21] on icon at bounding box center [1014, 24] width 29 height 29
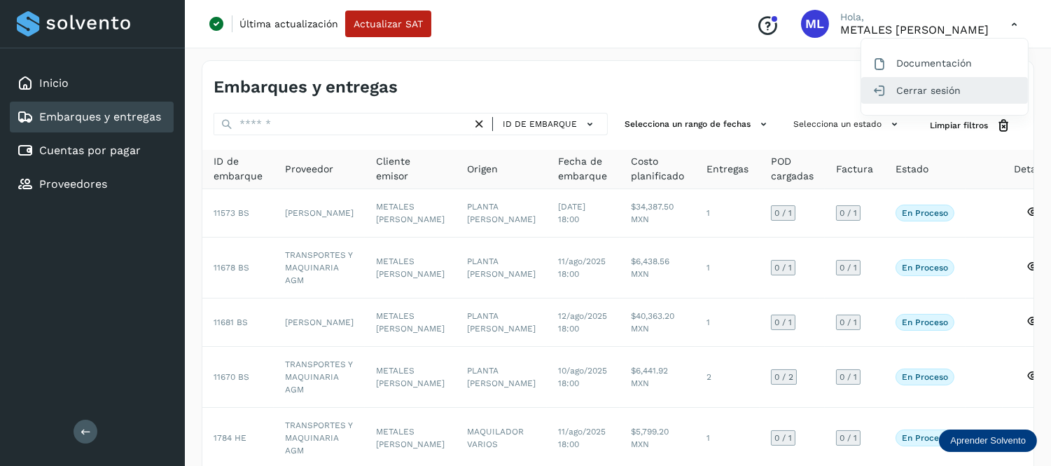
click at [921, 97] on div "Cerrar sesión" at bounding box center [944, 90] width 167 height 27
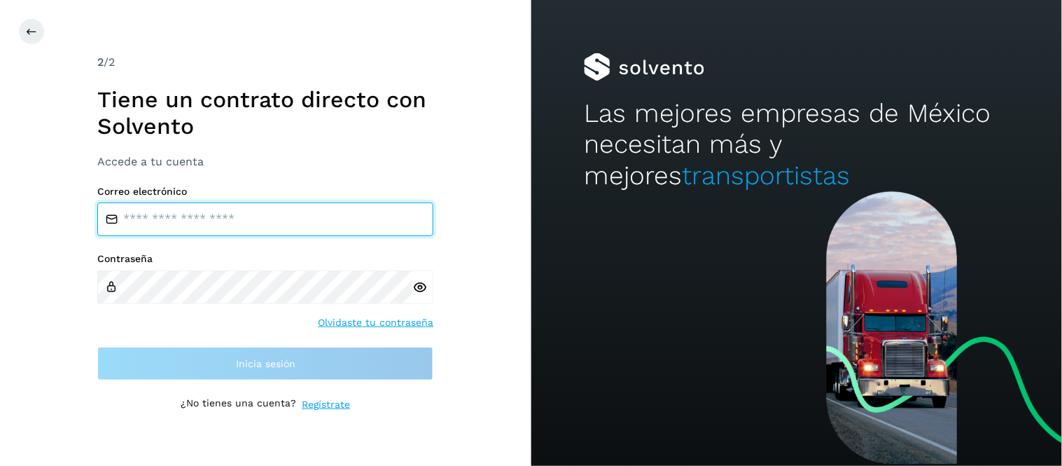
type input "**********"
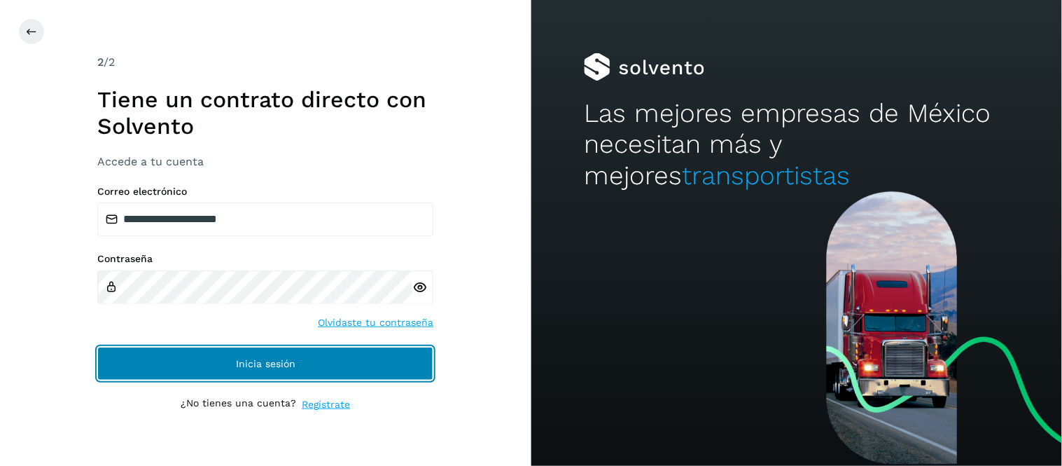
click at [278, 358] on span "Inicia sesión" at bounding box center [266, 363] width 60 height 10
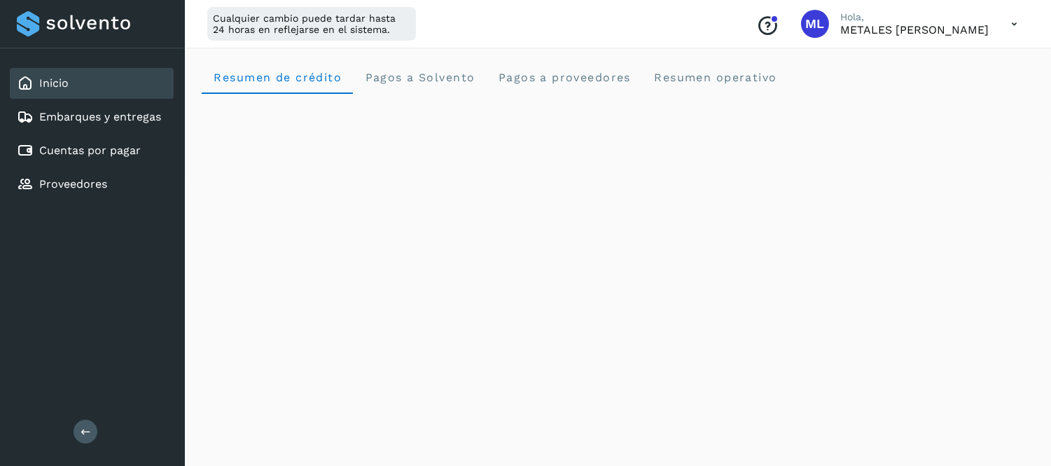
click at [1018, 22] on icon at bounding box center [1014, 24] width 29 height 29
click at [932, 97] on div "Cerrar sesión" at bounding box center [944, 90] width 167 height 27
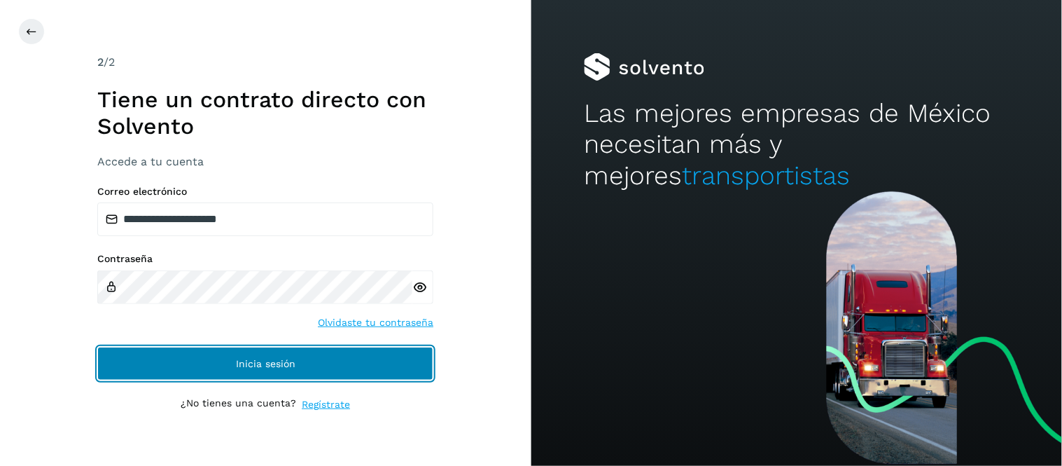
click at [316, 372] on button "Inicia sesión" at bounding box center [265, 364] width 336 height 34
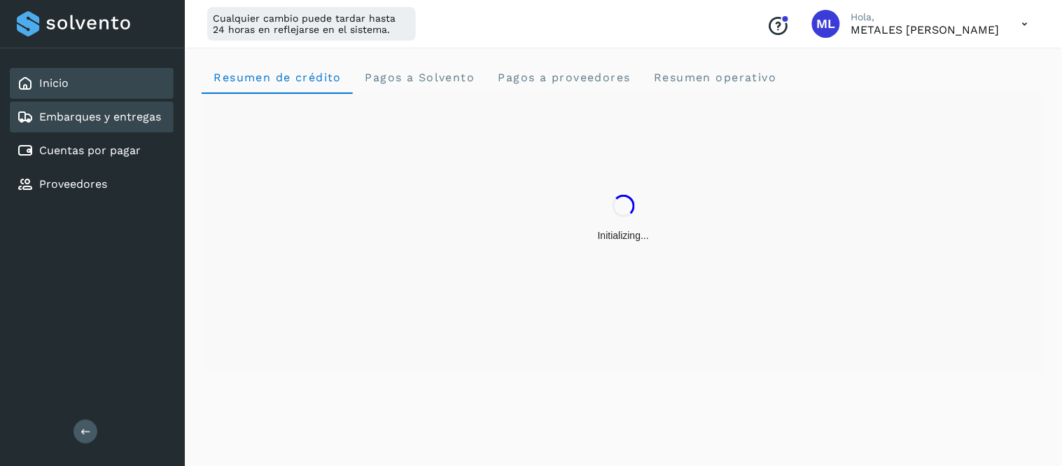
click at [121, 120] on link "Embarques y entregas" at bounding box center [100, 116] width 122 height 13
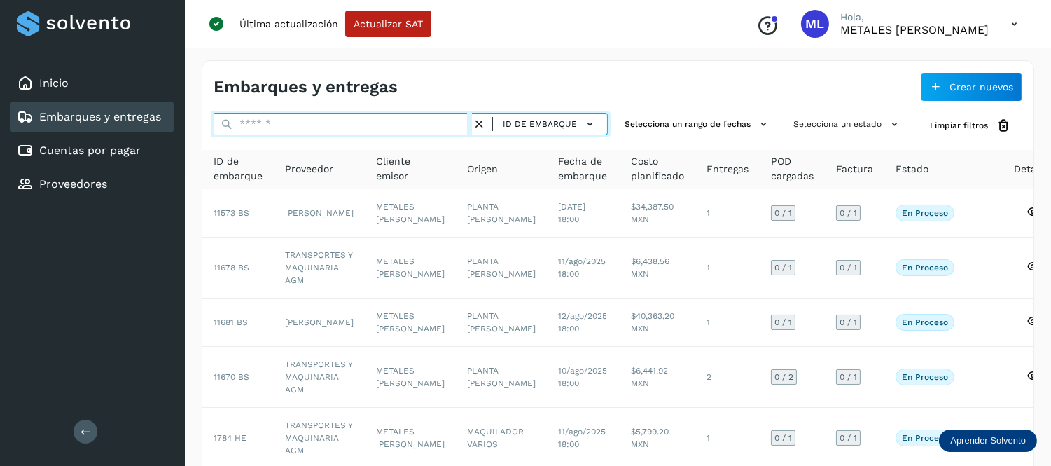
click at [339, 130] on input "text" at bounding box center [343, 124] width 258 height 22
paste input "**********"
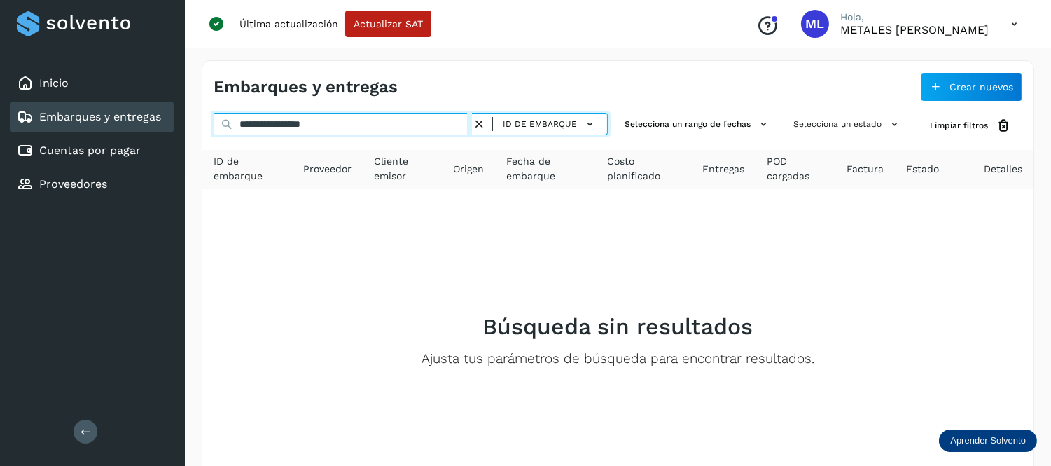
type input "**********"
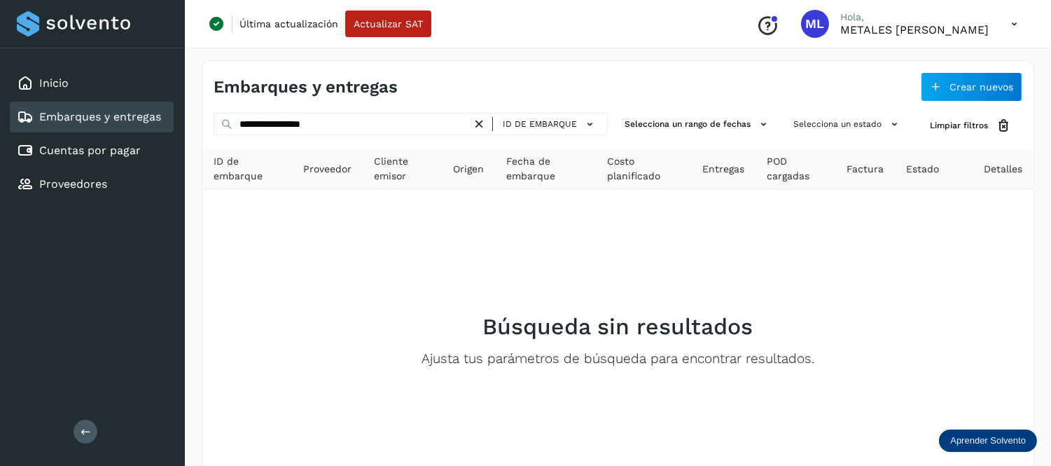
click at [477, 122] on icon at bounding box center [479, 124] width 15 height 15
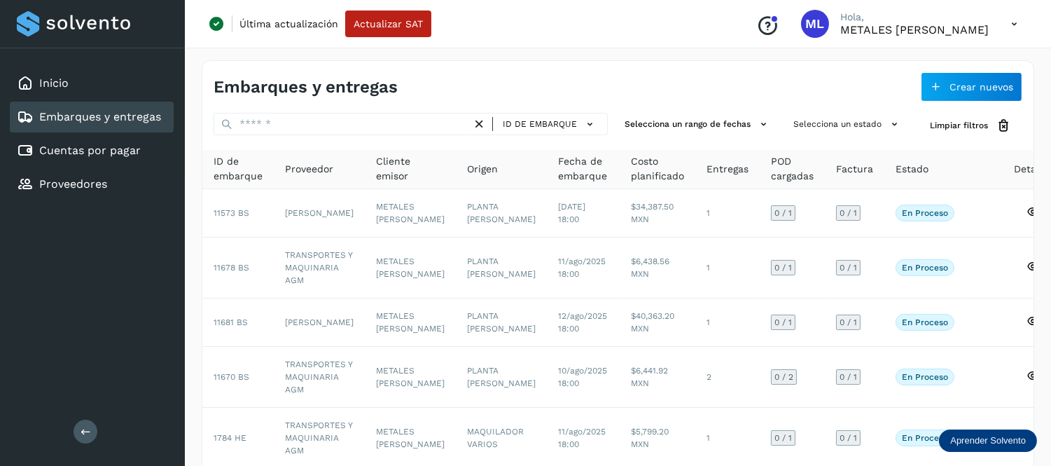
click at [1016, 21] on icon at bounding box center [1014, 24] width 29 height 29
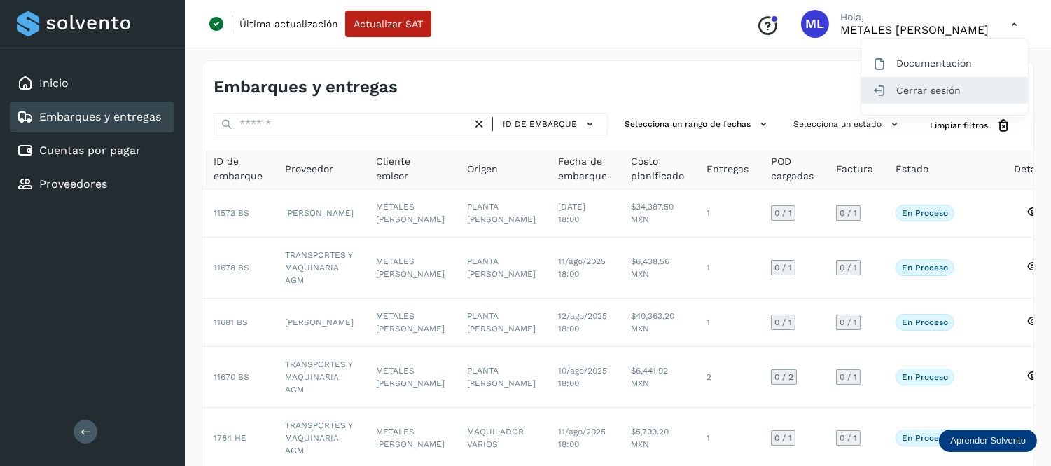
click at [907, 92] on div "Cerrar sesión" at bounding box center [944, 90] width 167 height 27
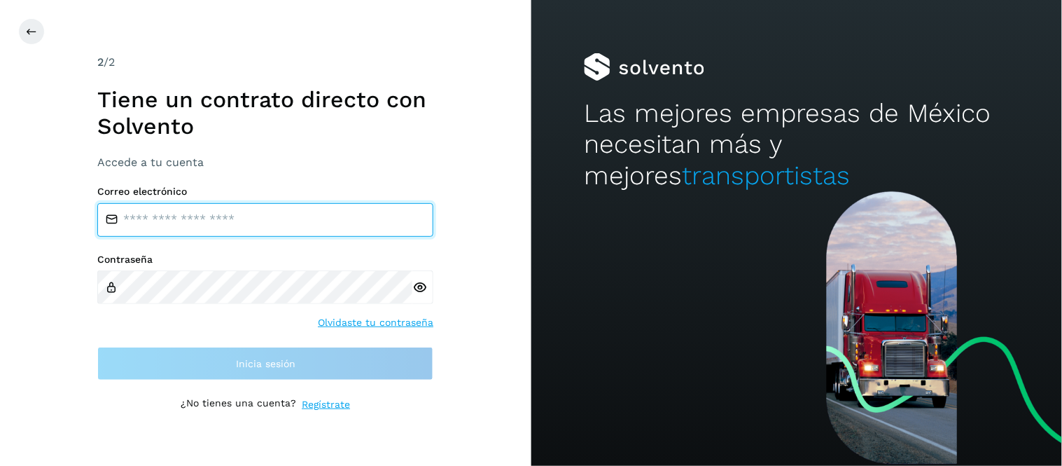
type input "**********"
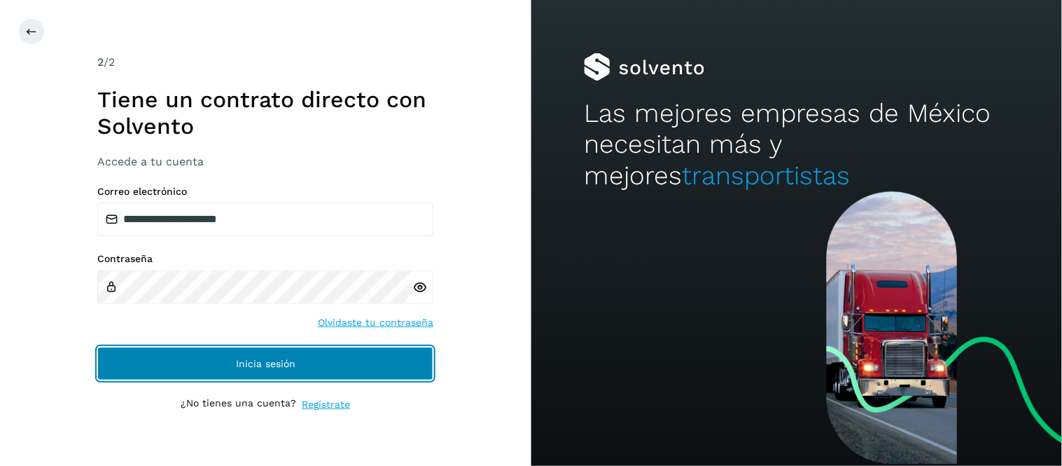
click at [249, 349] on button "Inicia sesión" at bounding box center [265, 364] width 336 height 34
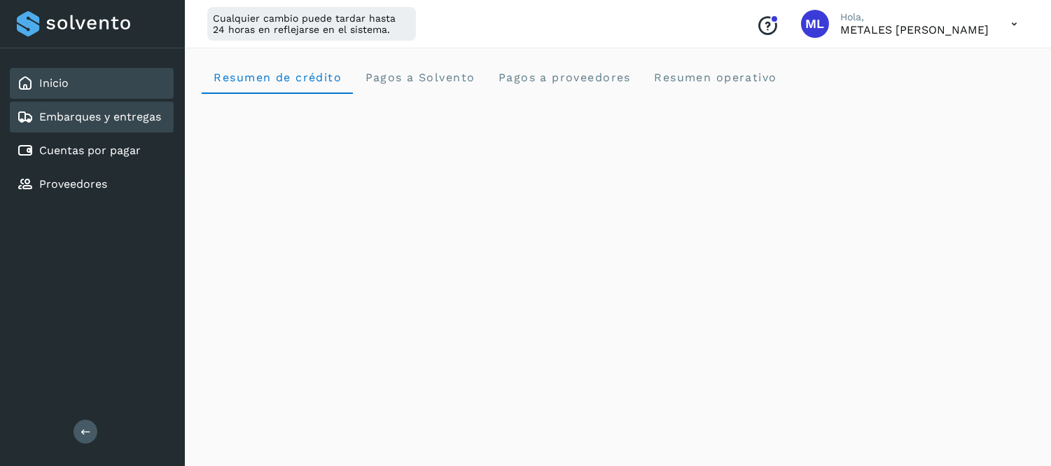
click at [74, 128] on div "Embarques y entregas" at bounding box center [92, 117] width 164 height 31
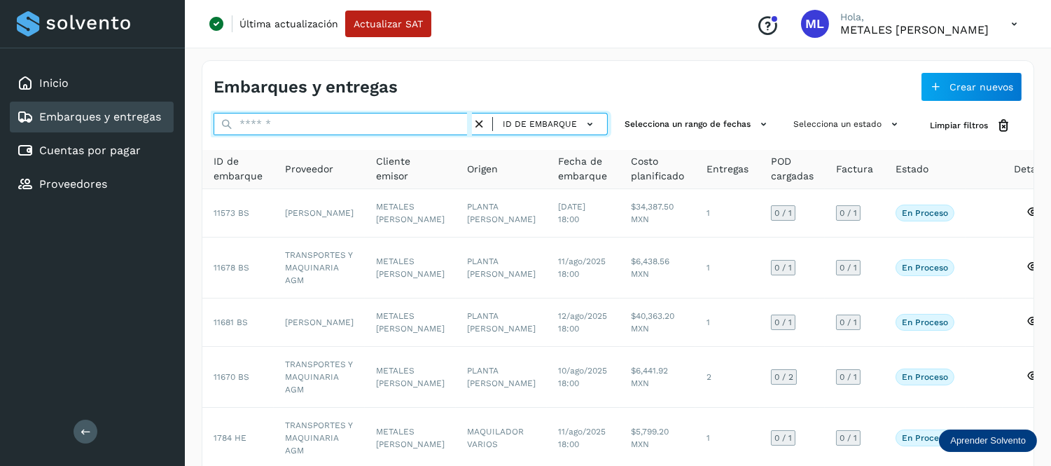
click at [292, 124] on input "text" at bounding box center [343, 124] width 258 height 22
paste input "********"
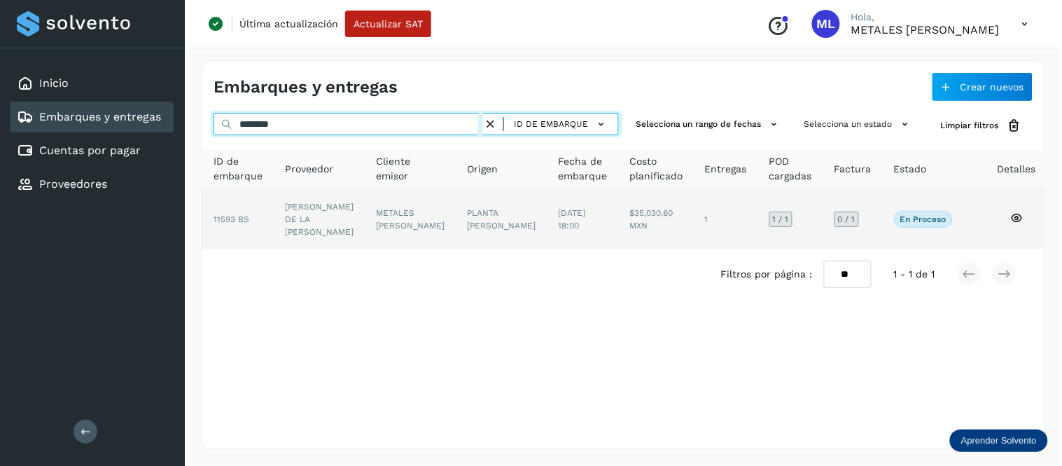
type input "********"
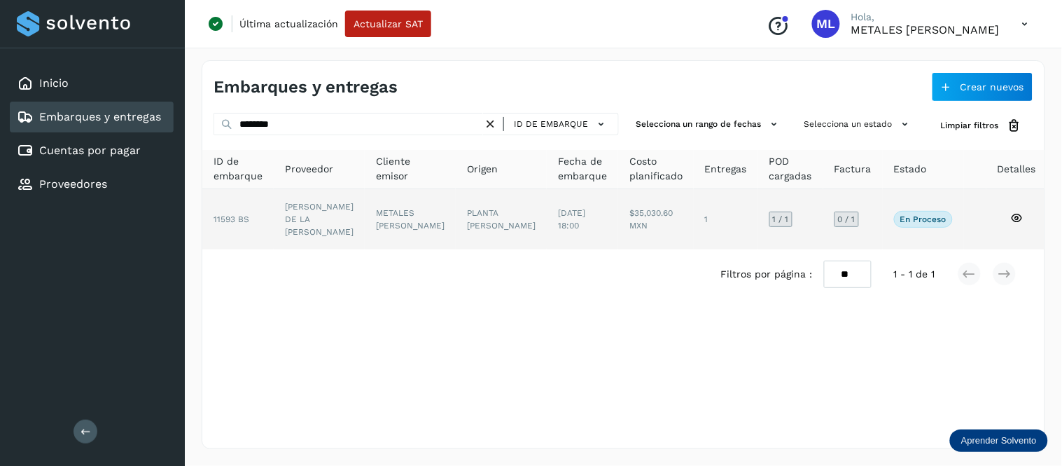
click at [694, 215] on td "$35,030.60 MXN" at bounding box center [726, 219] width 64 height 60
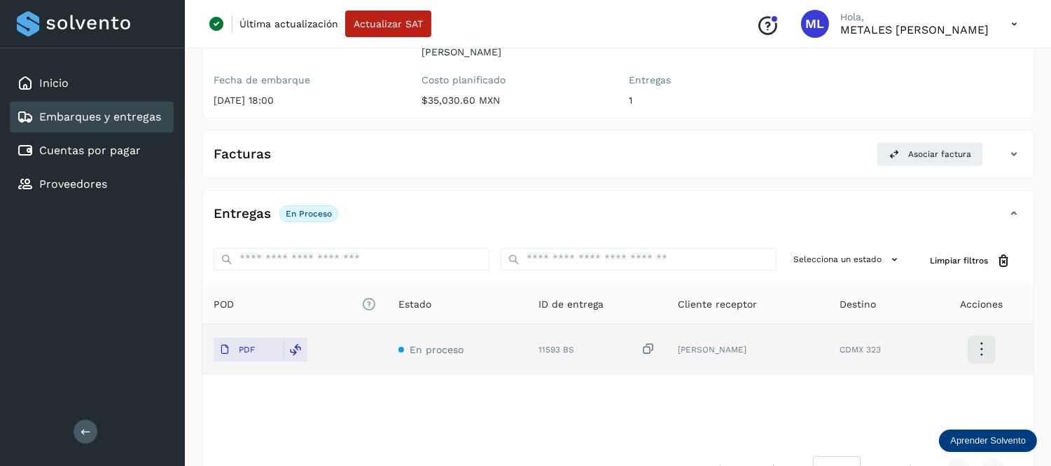
scroll to position [204, 0]
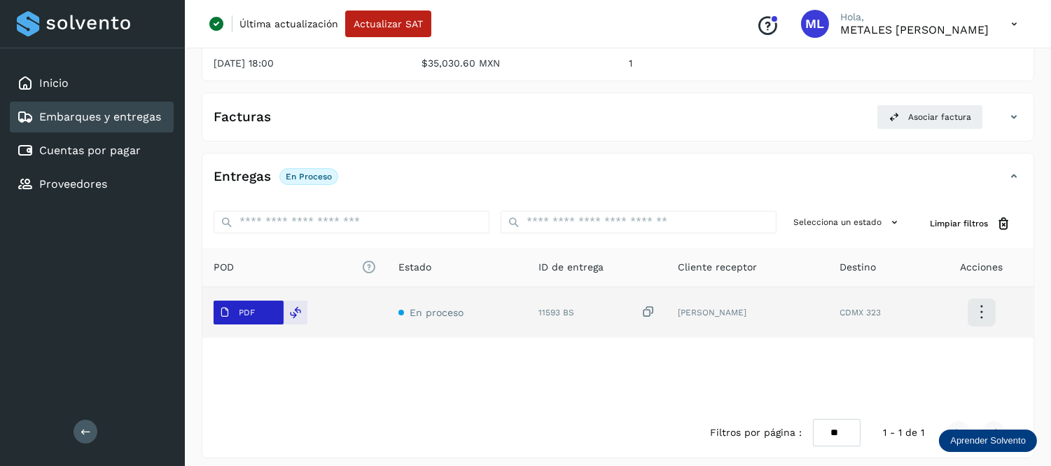
click at [249, 307] on p "PDF" at bounding box center [247, 312] width 16 height 10
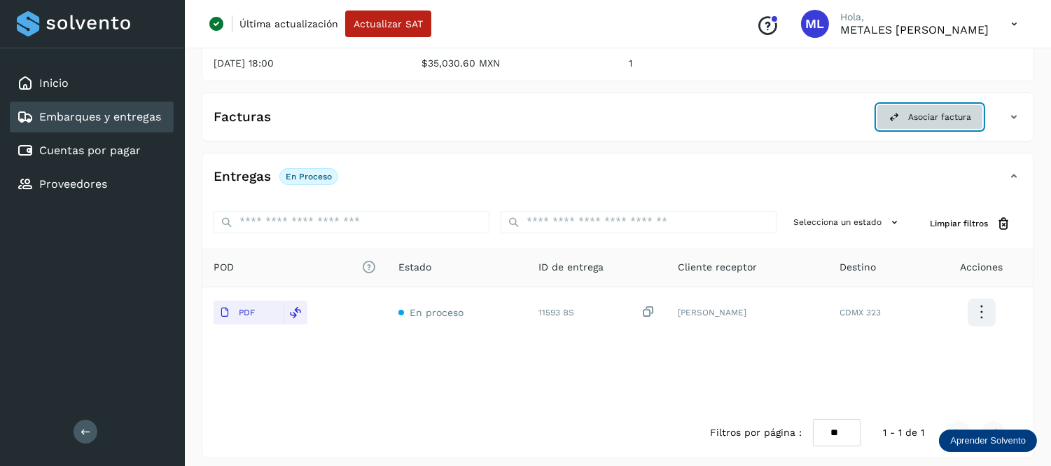
click at [935, 113] on span "Asociar factura" at bounding box center [939, 117] width 63 height 13
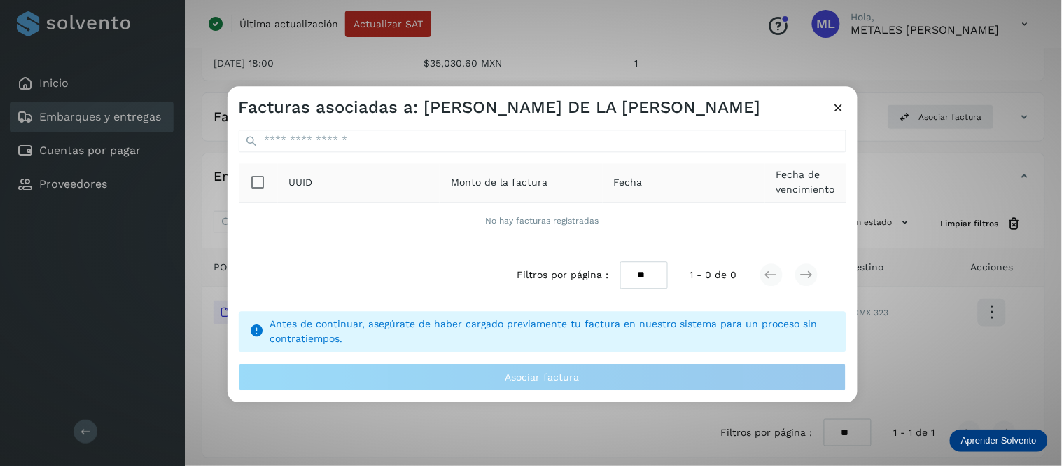
click at [841, 108] on icon at bounding box center [839, 107] width 15 height 15
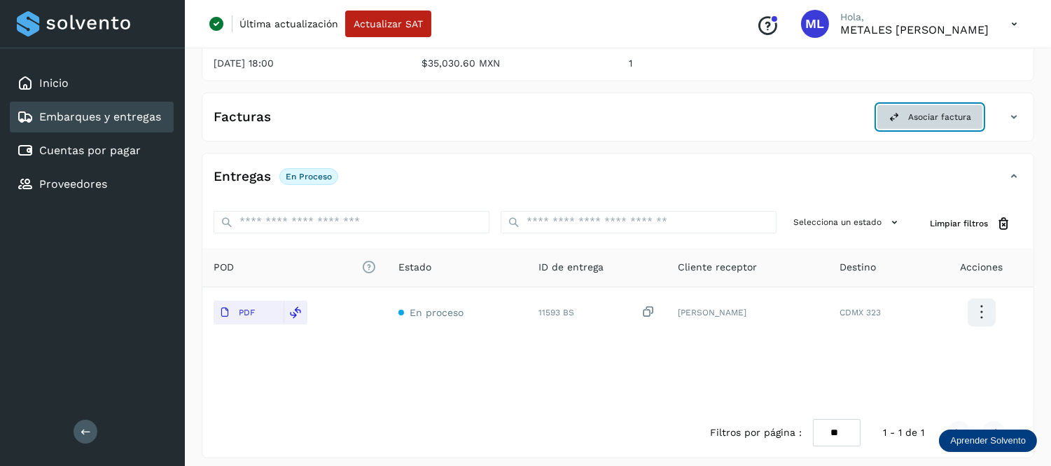
click at [921, 115] on button "Asociar factura" at bounding box center [929, 116] width 106 height 25
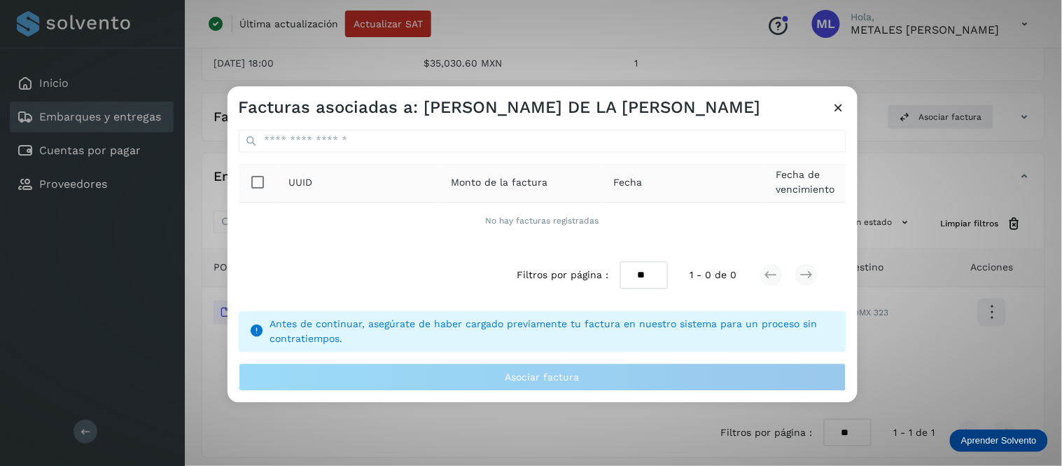
click at [835, 113] on icon at bounding box center [839, 107] width 15 height 15
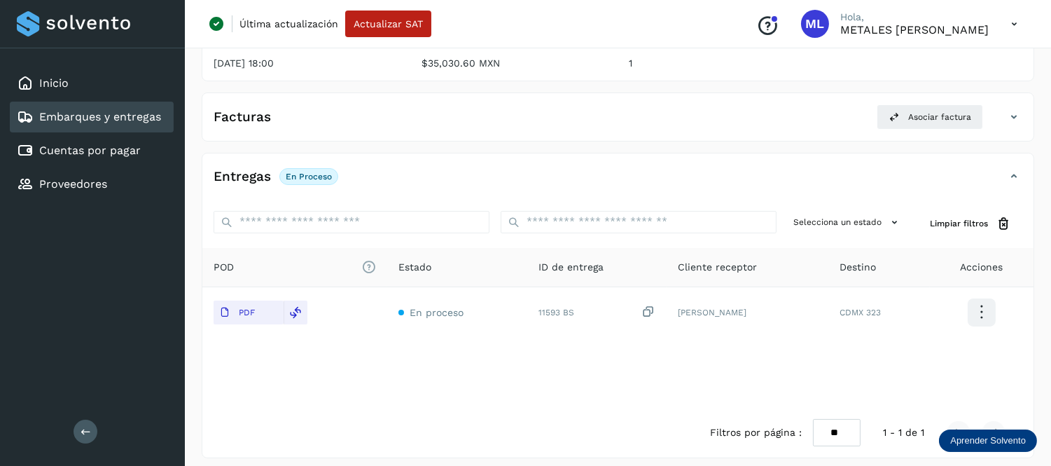
click at [1011, 109] on icon at bounding box center [1013, 117] width 17 height 17
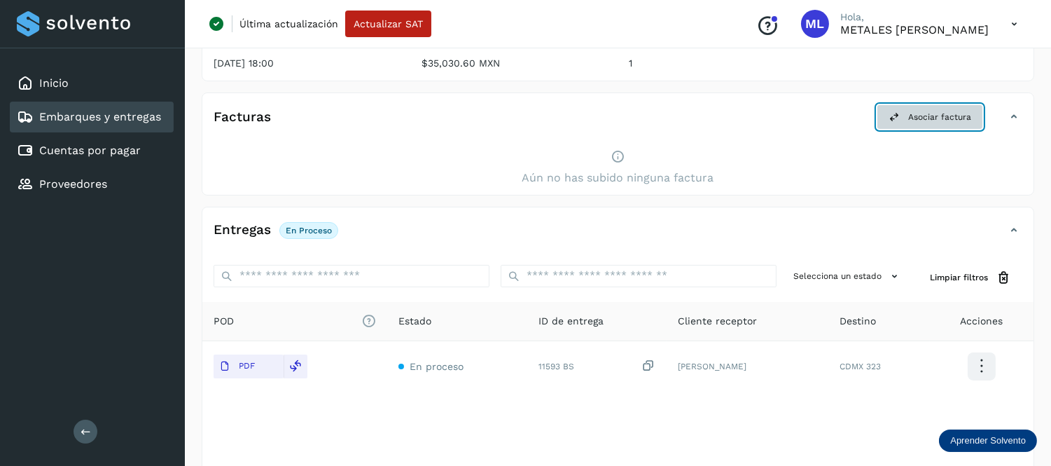
click at [956, 111] on span "Asociar factura" at bounding box center [939, 117] width 63 height 13
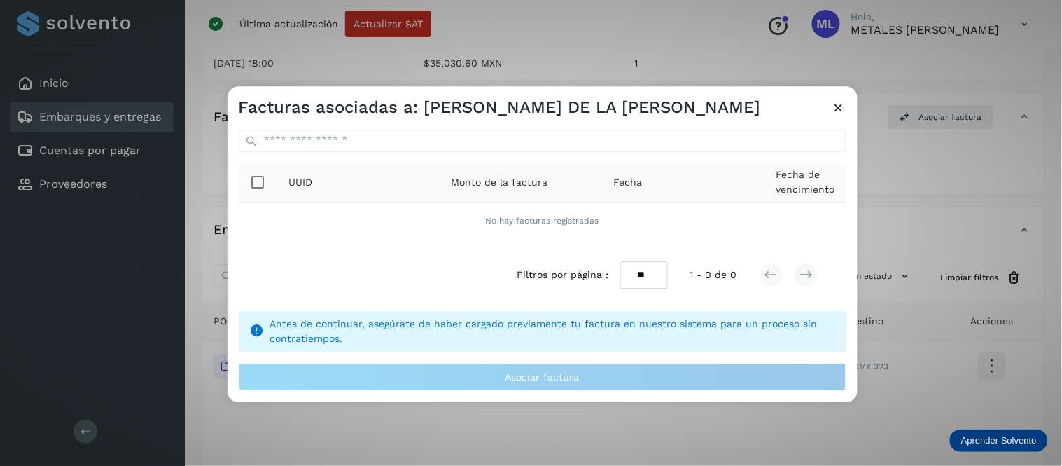
click at [841, 113] on icon at bounding box center [839, 107] width 15 height 15
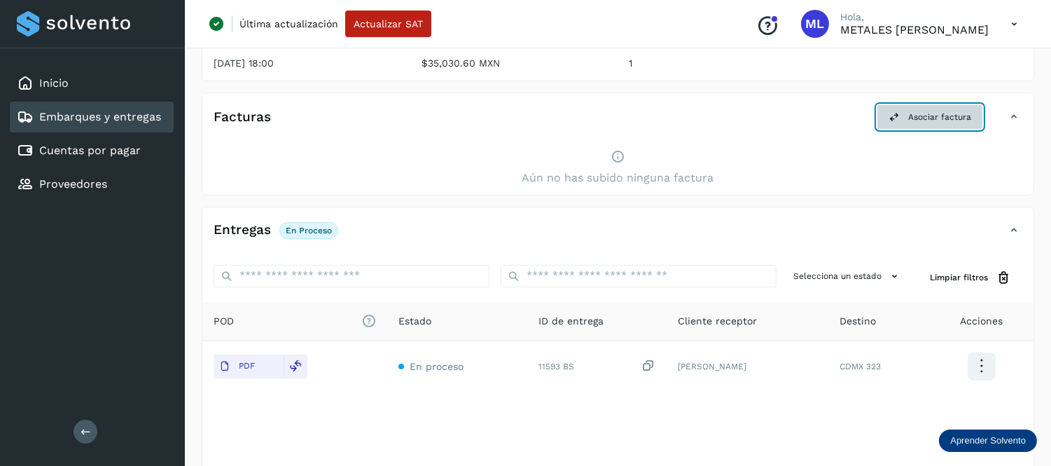
click at [949, 111] on span "Asociar factura" at bounding box center [939, 117] width 63 height 13
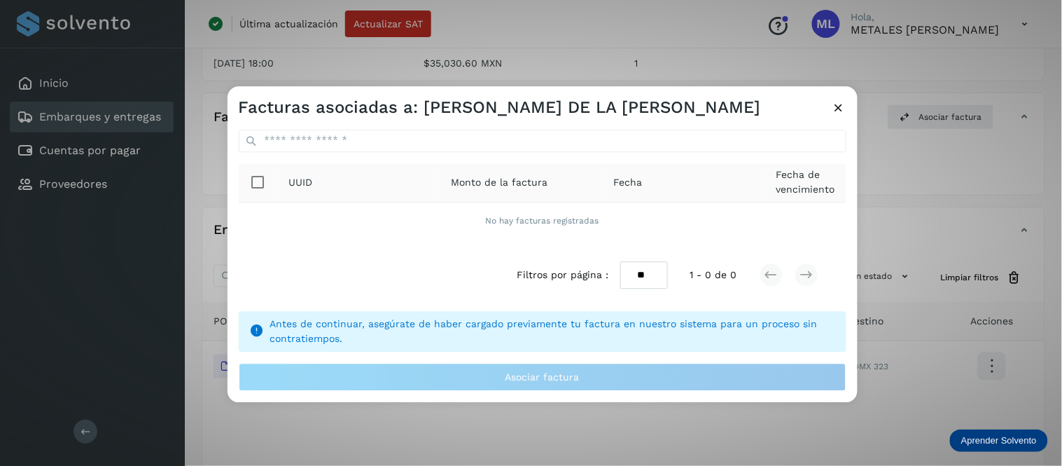
click at [838, 110] on icon at bounding box center [839, 107] width 15 height 15
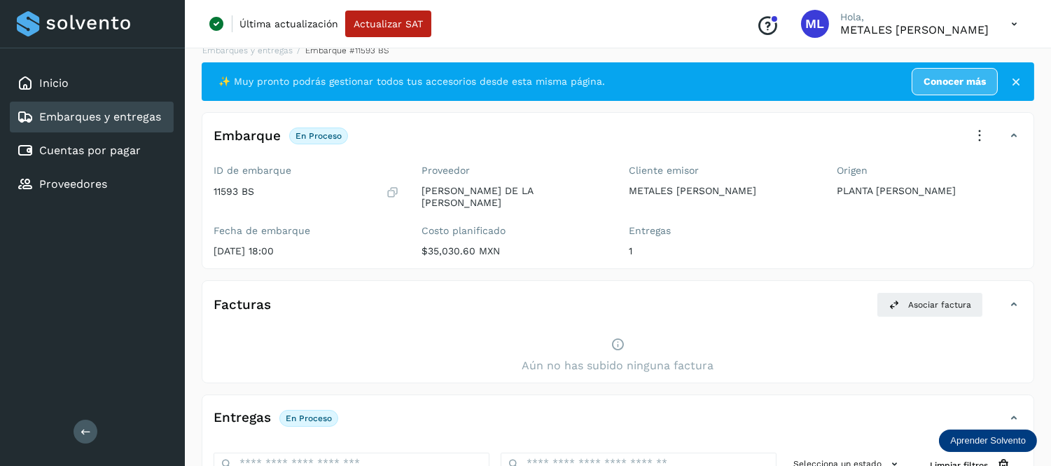
scroll to position [0, 0]
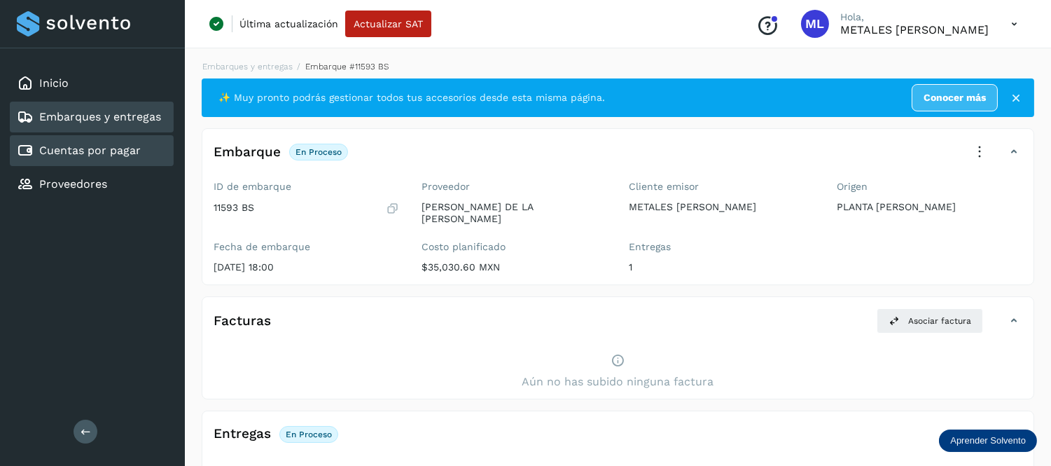
click at [80, 155] on div "Cuentas por pagar" at bounding box center [79, 150] width 124 height 17
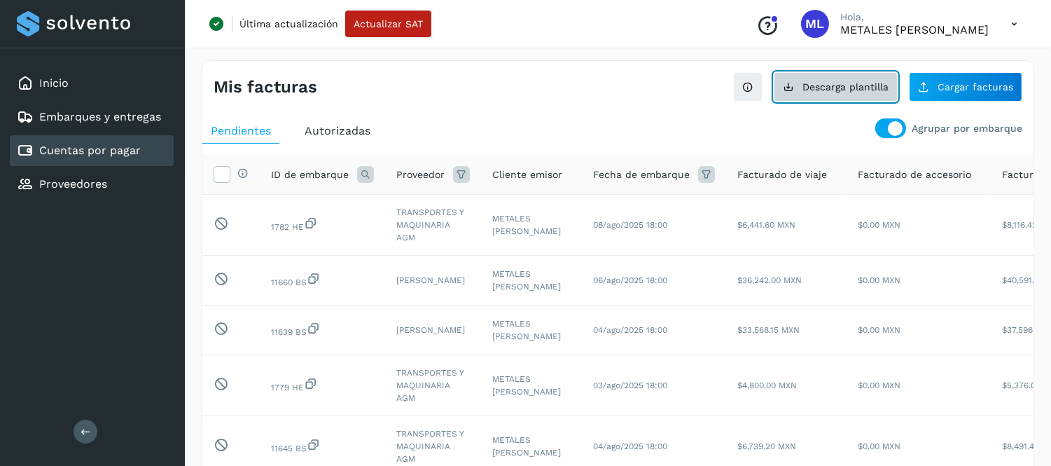
click at [851, 87] on span "Descarga plantilla" at bounding box center [845, 87] width 86 height 10
click at [507, 102] on div "Mis facturas Ver instrucciones para cargar Facturas Descarga plantilla Cargar f…" at bounding box center [618, 443] width 832 height 767
click at [123, 251] on div "Inicio Embarques y entregas Cuentas por pagar Proveedores Salir" at bounding box center [92, 233] width 185 height 466
click at [547, 99] on div "Mis facturas Ver instrucciones para cargar Facturas Descarga plantilla Cargar f…" at bounding box center [617, 81] width 831 height 41
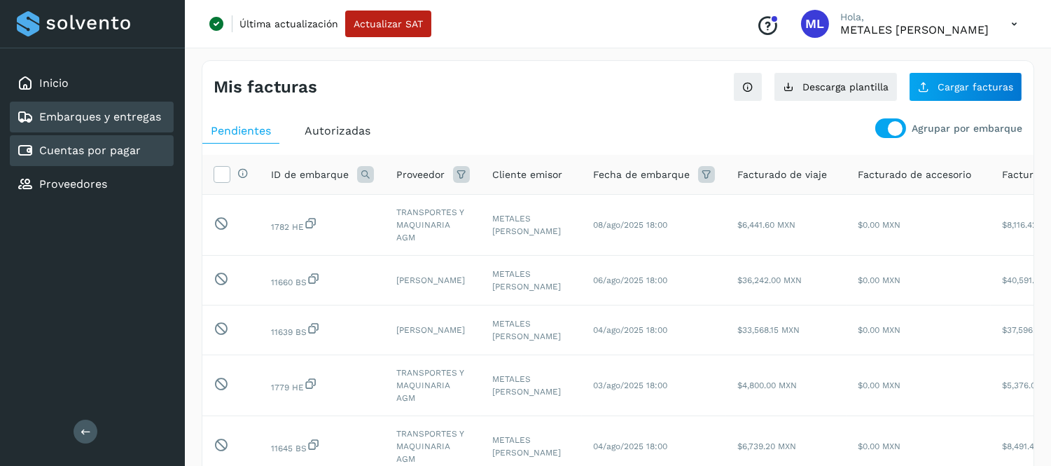
click at [129, 119] on link "Embarques y entregas" at bounding box center [100, 116] width 122 height 13
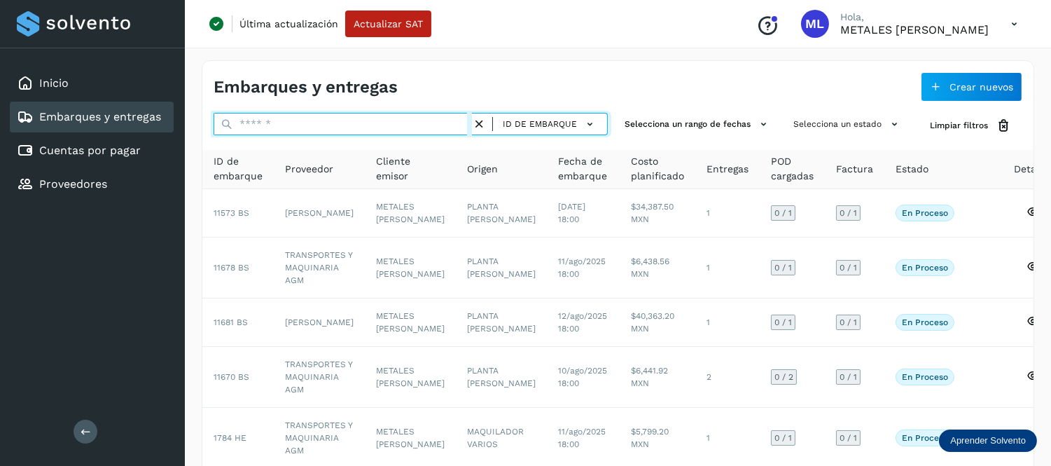
click at [281, 120] on input "text" at bounding box center [343, 124] width 258 height 22
paste input "*****"
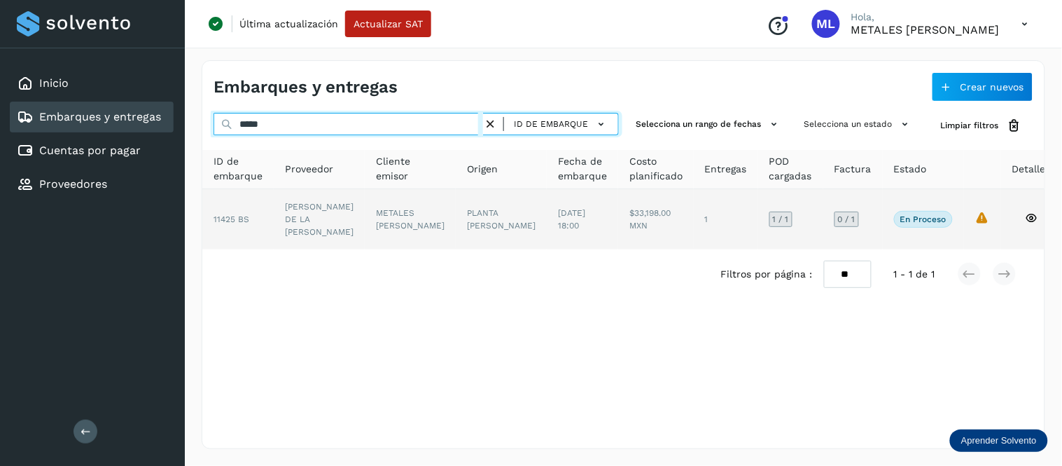
type input "*****"
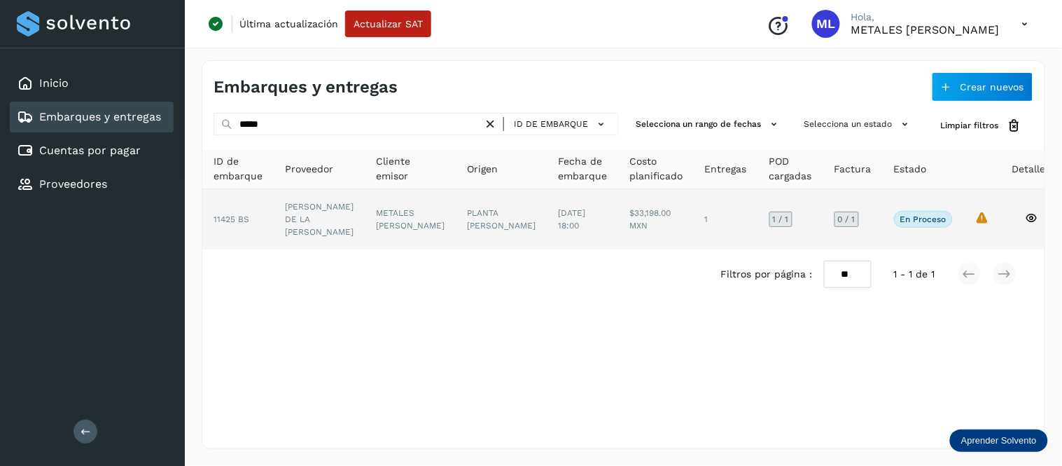
click at [758, 221] on td "1" at bounding box center [790, 219] width 65 height 60
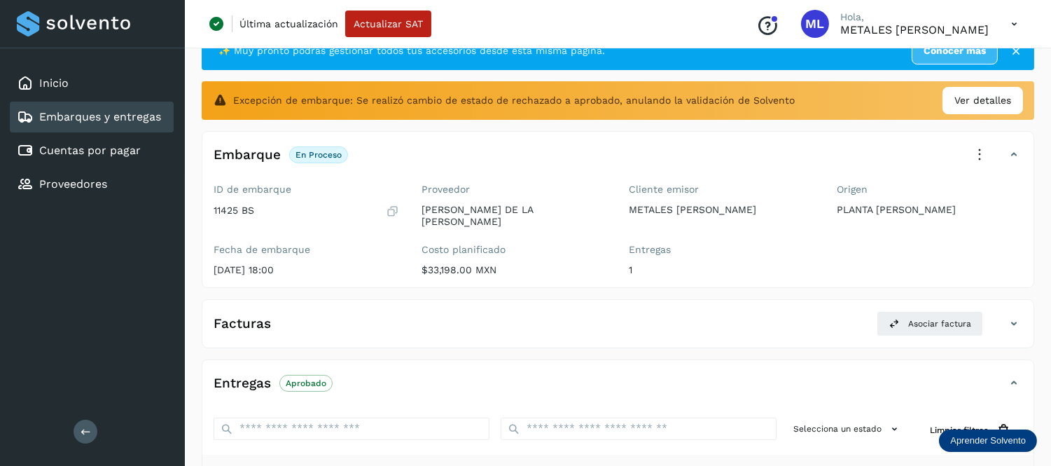
scroll to position [233, 0]
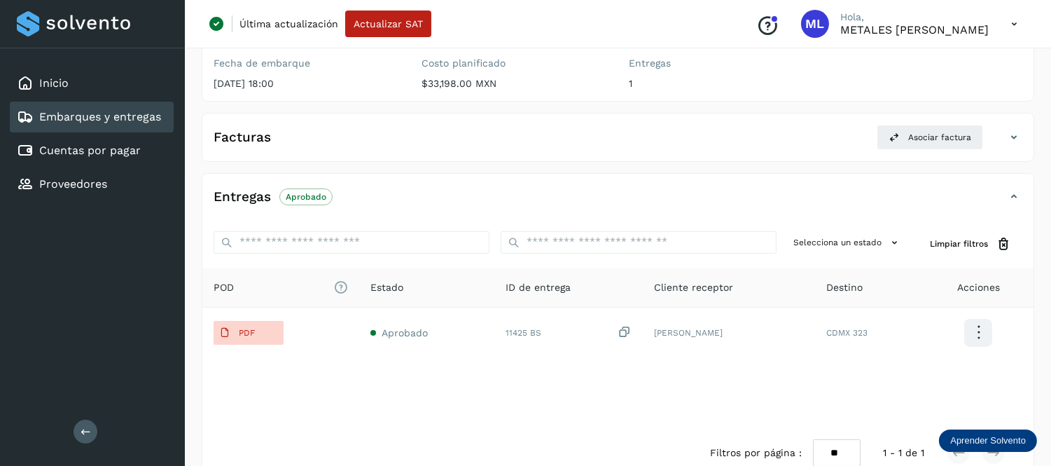
click at [113, 115] on link "Embarques y entregas" at bounding box center [100, 116] width 122 height 13
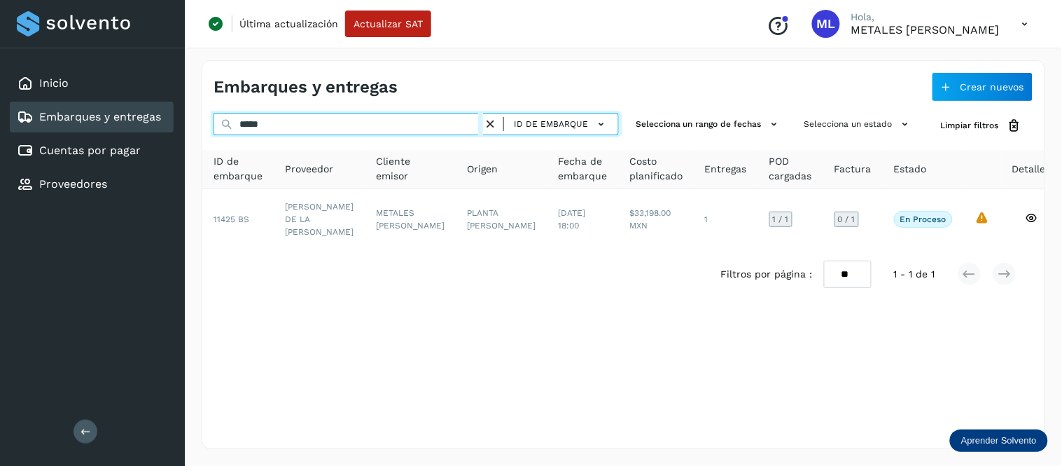
click at [358, 124] on input "*****" at bounding box center [349, 124] width 270 height 22
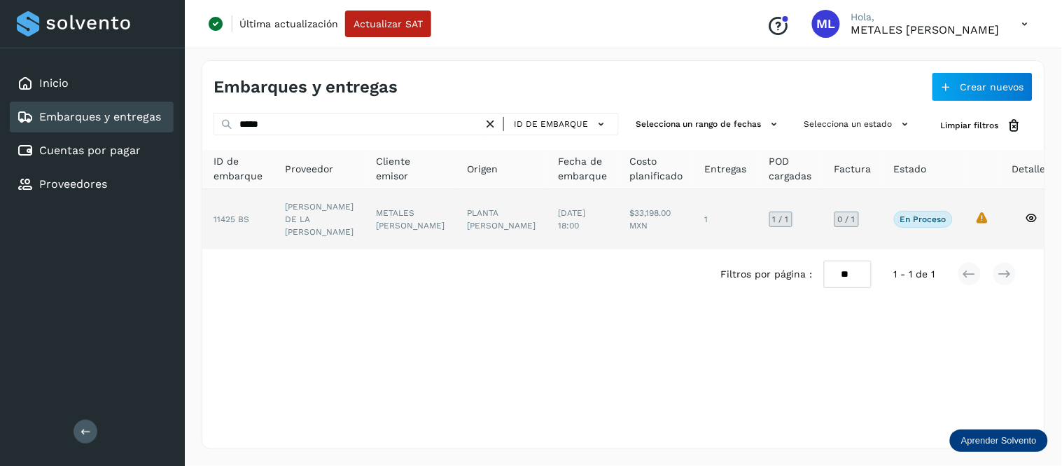
click at [547, 222] on td "PLANTA [PERSON_NAME]" at bounding box center [582, 219] width 71 height 60
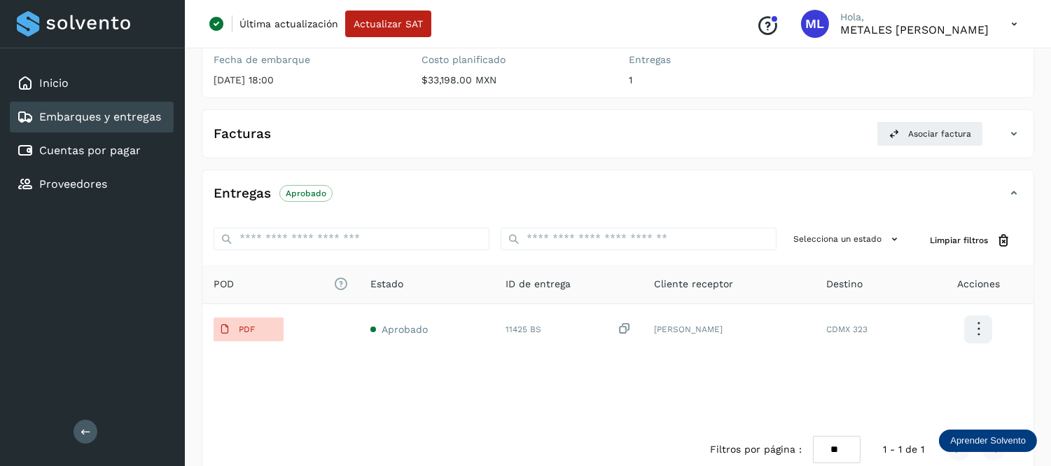
scroll to position [253, 0]
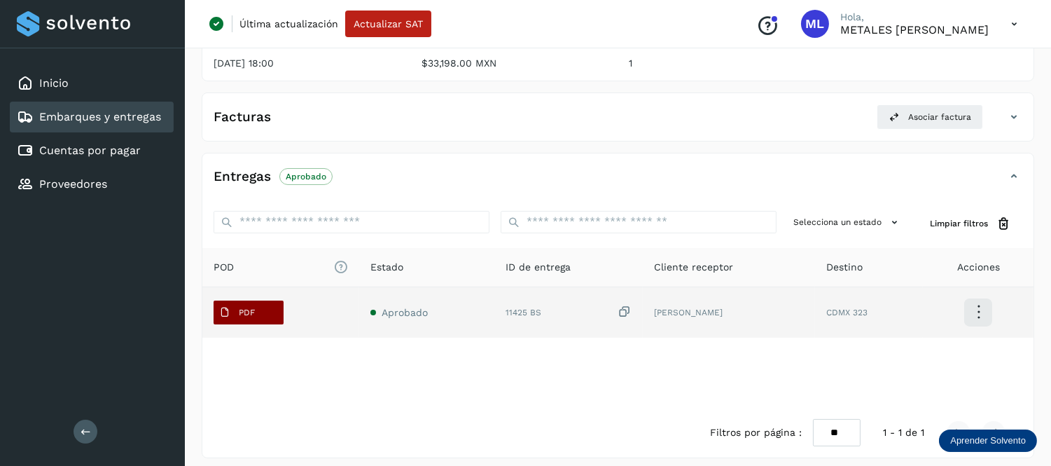
click at [249, 307] on p "PDF" at bounding box center [247, 312] width 16 height 10
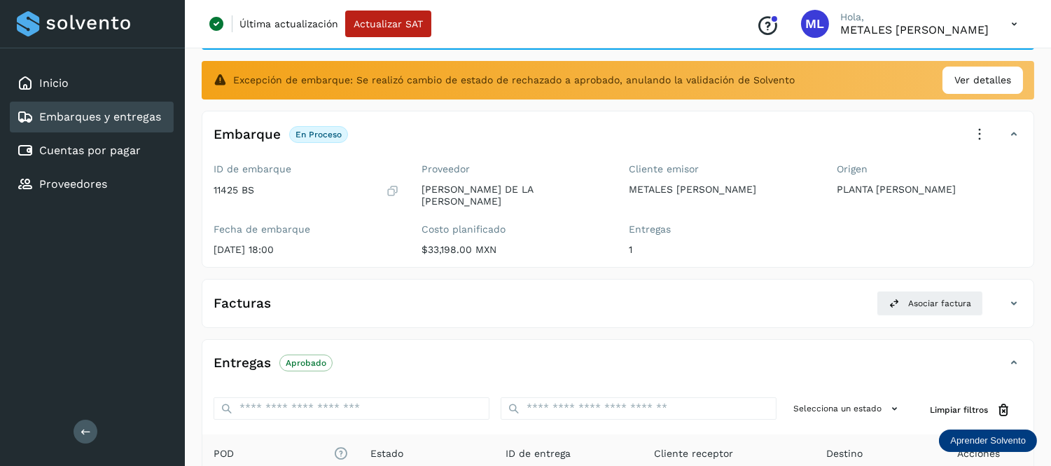
scroll to position [20, 0]
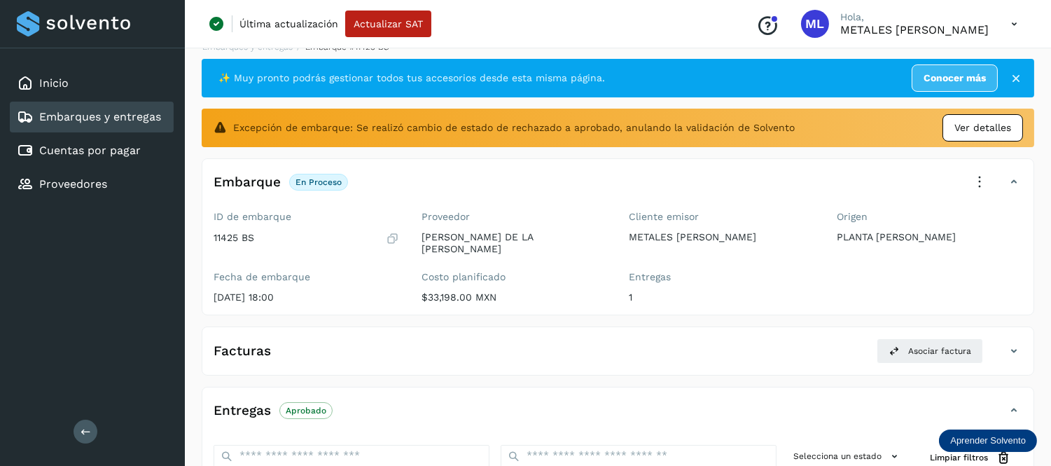
click at [1005, 131] on span "Ver detalles" at bounding box center [982, 127] width 57 height 15
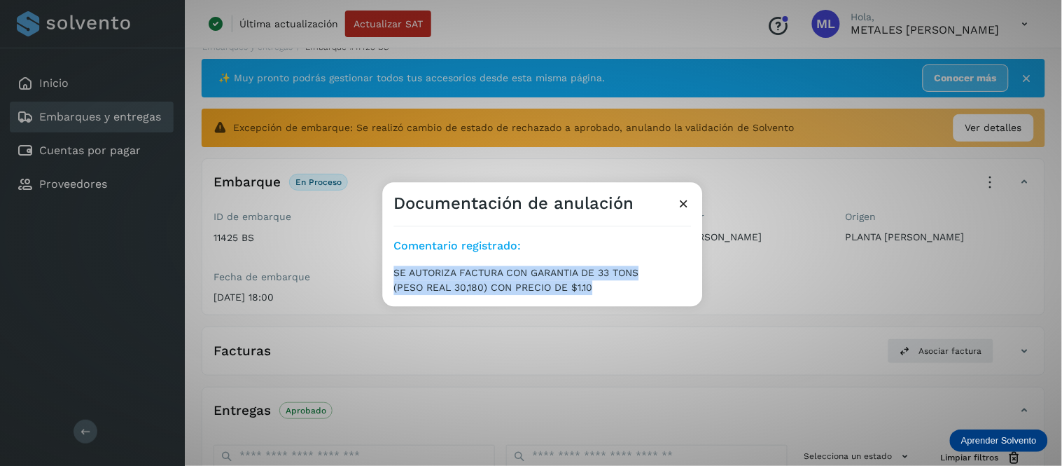
drag, startPoint x: 571, startPoint y: 292, endPoint x: 386, endPoint y: 263, distance: 187.1
click at [386, 263] on div "Comentario registrado: SE AUTORIZA FACTURA CON GARANTIA DE 33 TONS (PESO REAL 3…" at bounding box center [542, 260] width 320 height 92
copy span "SE AUTORIZA FACTURA CON GARANTIA DE 33 TONS (PESO REAL 30,180) CON PRECIO DE $1…"
click at [684, 205] on icon at bounding box center [683, 203] width 15 height 15
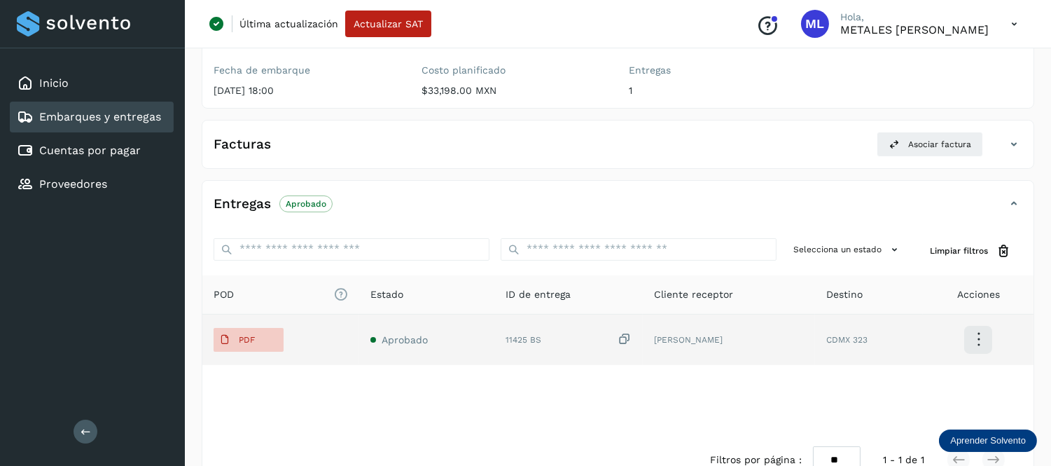
scroll to position [253, 0]
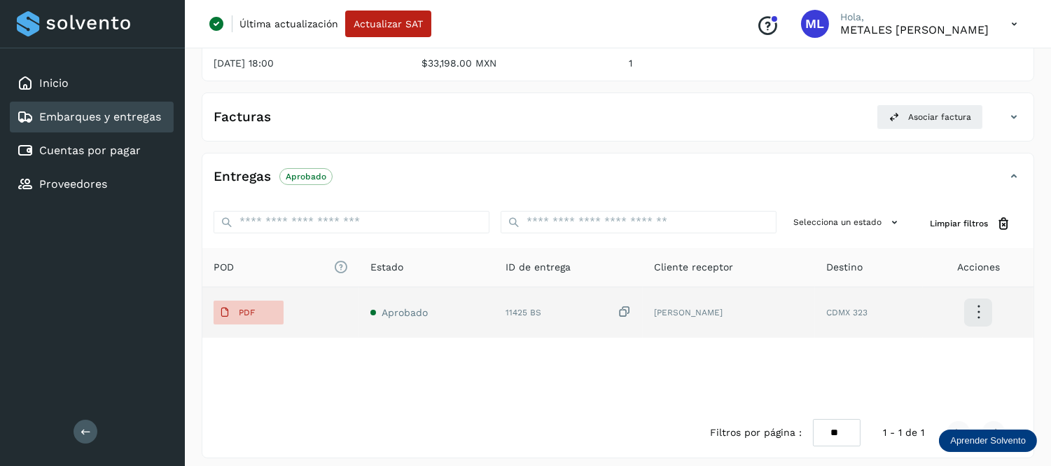
click at [617, 306] on icon at bounding box center [624, 312] width 14 height 15
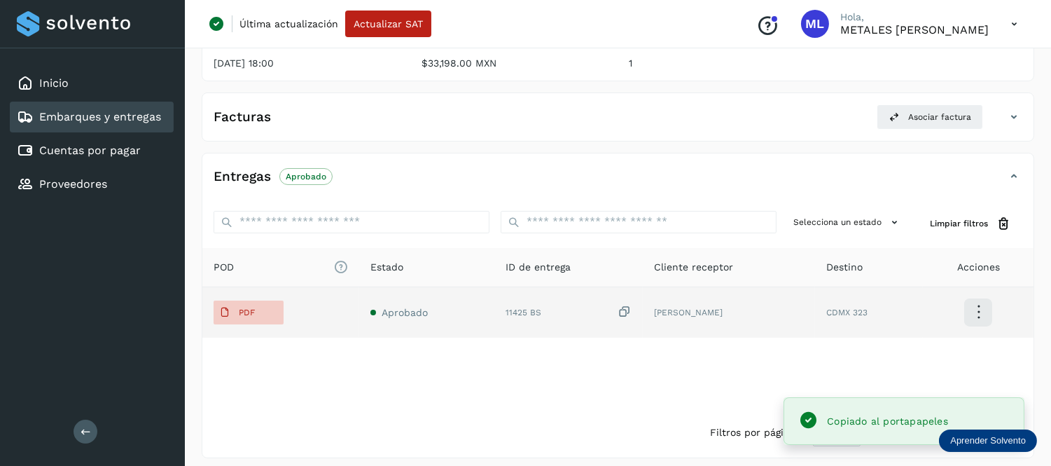
click at [815, 305] on td "[PERSON_NAME] [PERSON_NAME]" at bounding box center [869, 312] width 108 height 50
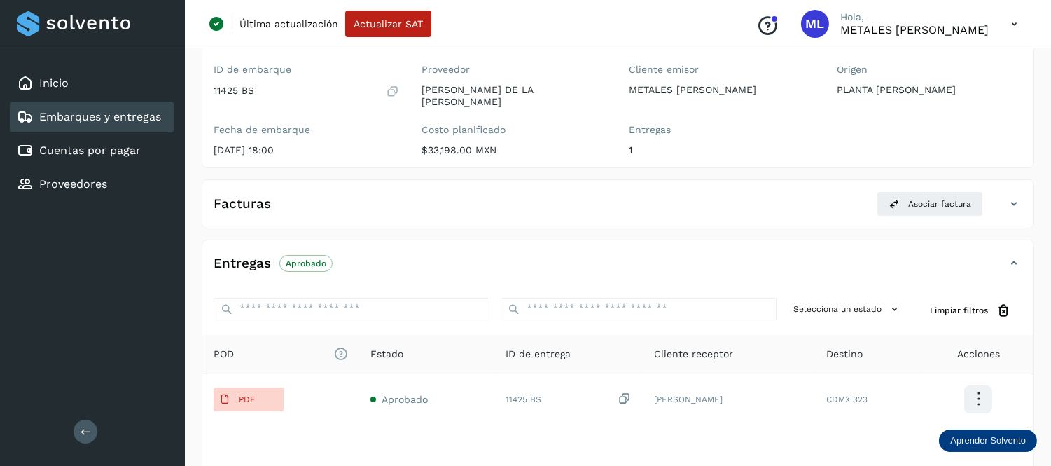
scroll to position [176, 0]
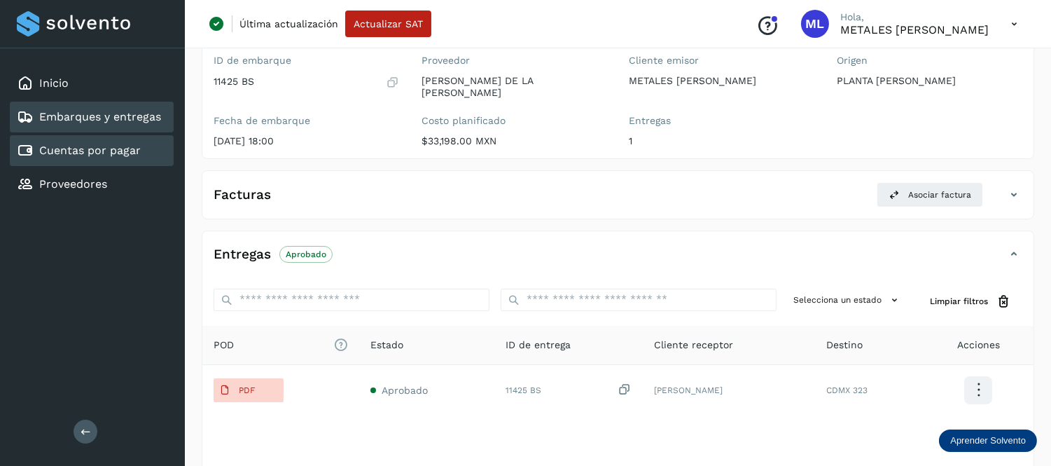
click at [120, 149] on link "Cuentas por pagar" at bounding box center [90, 150] width 102 height 13
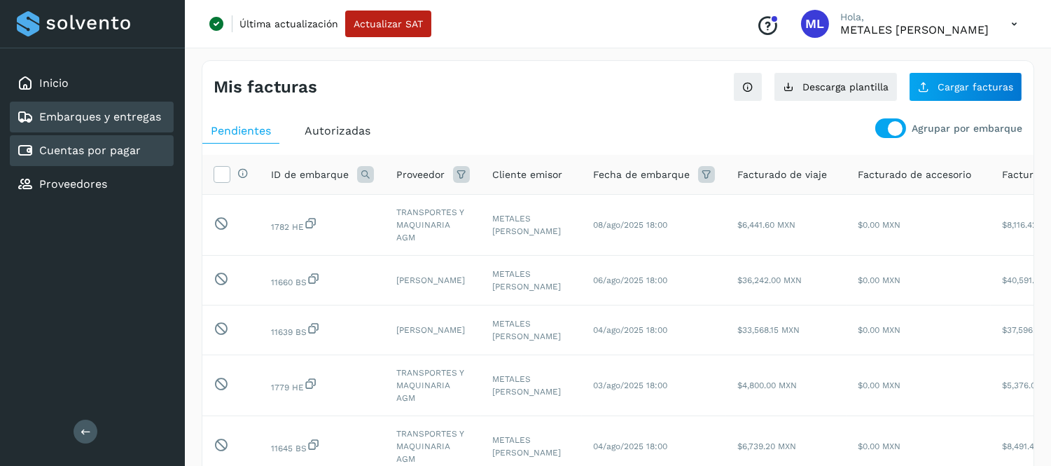
click at [110, 114] on link "Embarques y entregas" at bounding box center [100, 116] width 122 height 13
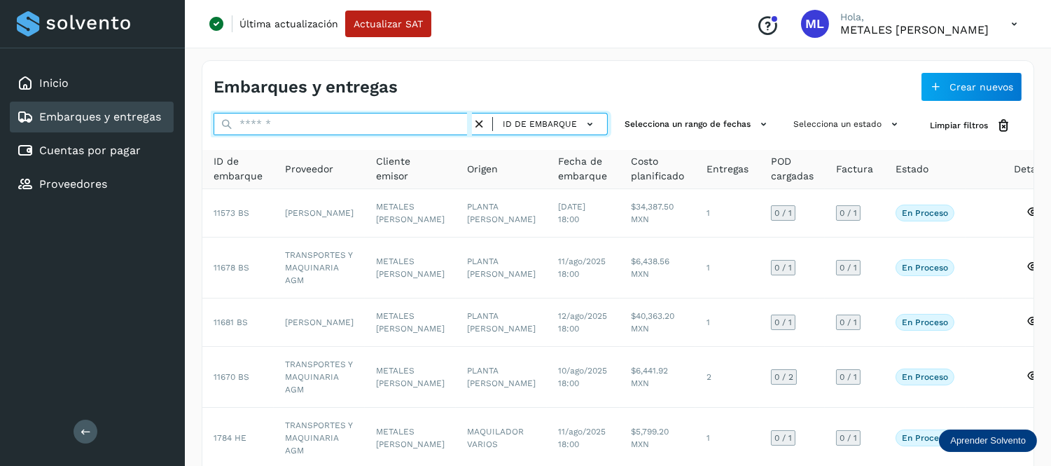
click at [284, 130] on input "text" at bounding box center [343, 124] width 258 height 22
paste input "*****"
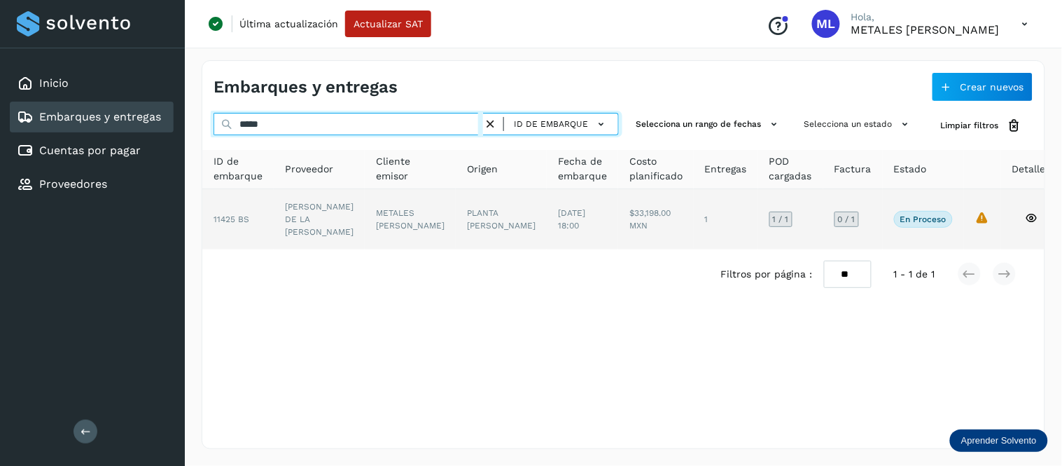
type input "*****"
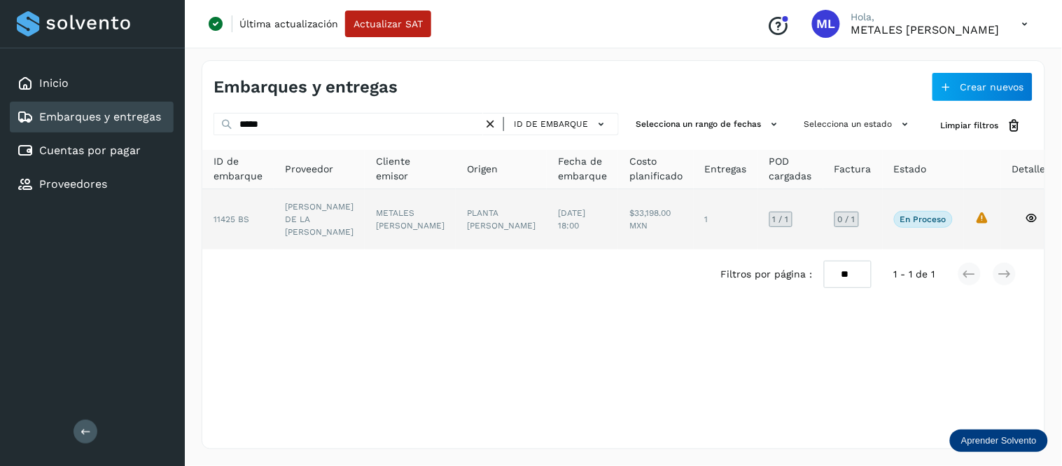
click at [694, 214] on td "$33,198.00 MXN" at bounding box center [726, 219] width 64 height 60
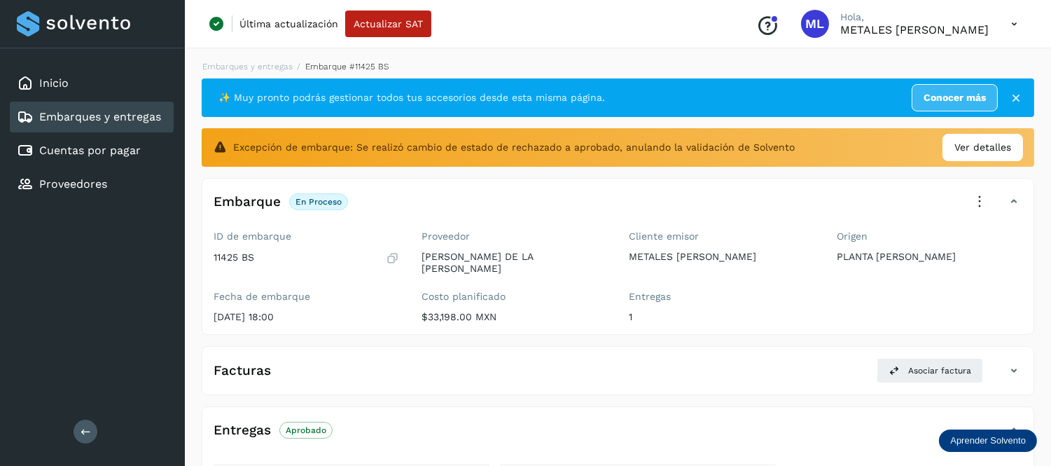
click at [391, 253] on icon at bounding box center [392, 258] width 13 height 14
click at [81, 148] on link "Cuentas por pagar" at bounding box center [90, 150] width 102 height 13
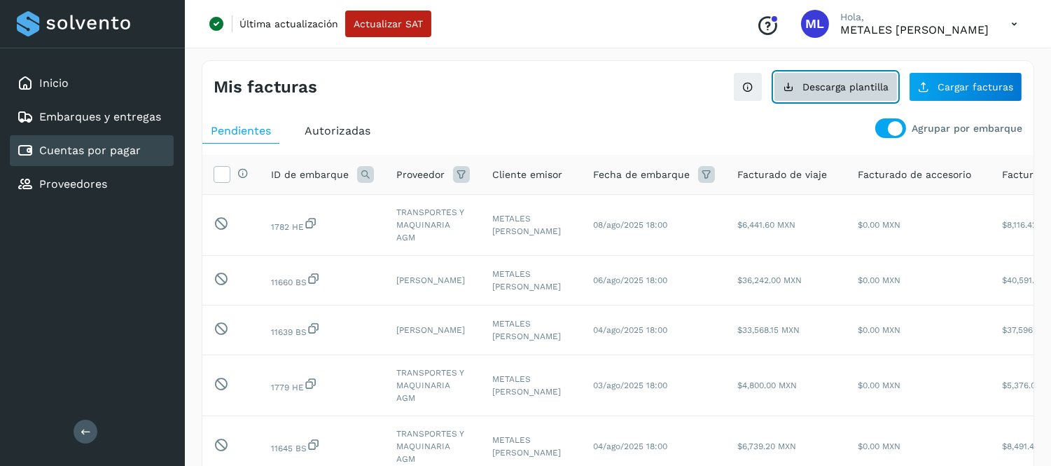
click at [838, 88] on span "Descarga plantilla" at bounding box center [845, 87] width 86 height 10
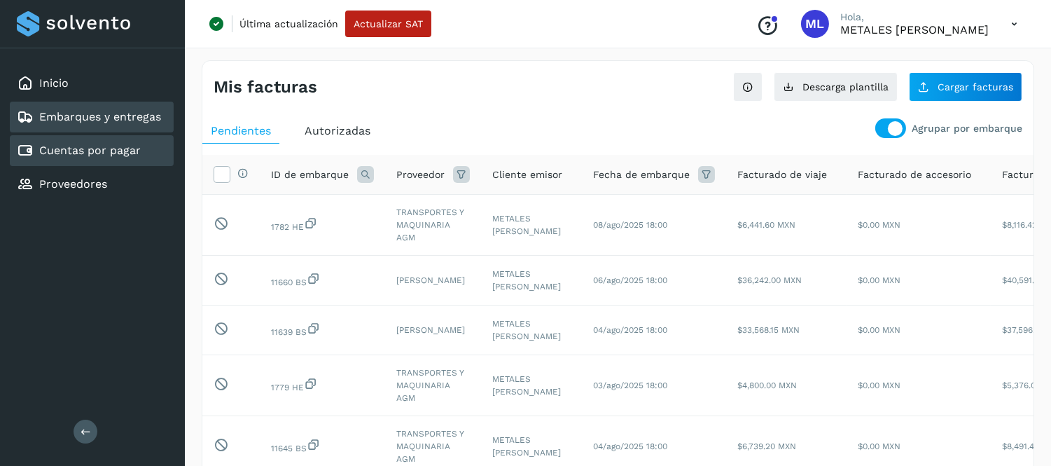
click at [141, 116] on link "Embarques y entregas" at bounding box center [100, 116] width 122 height 13
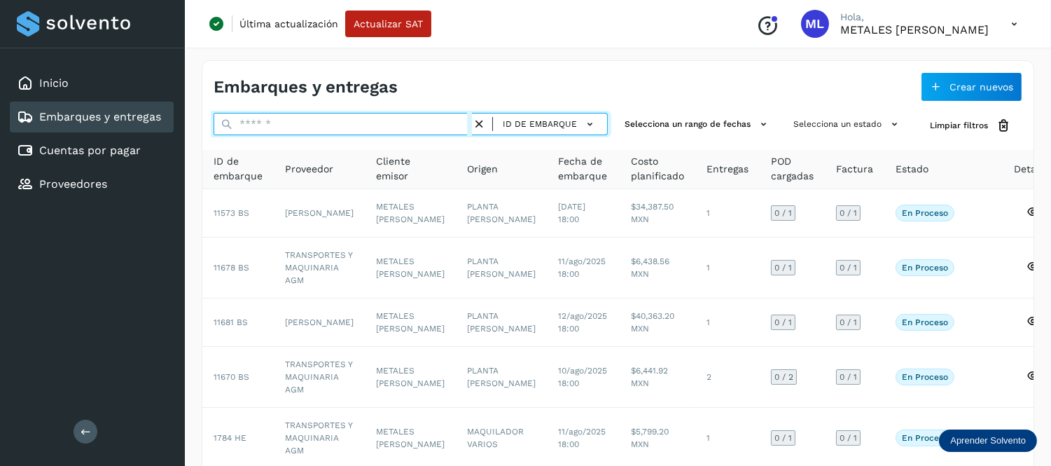
click at [330, 130] on input "text" at bounding box center [343, 124] width 258 height 22
type input "*****"
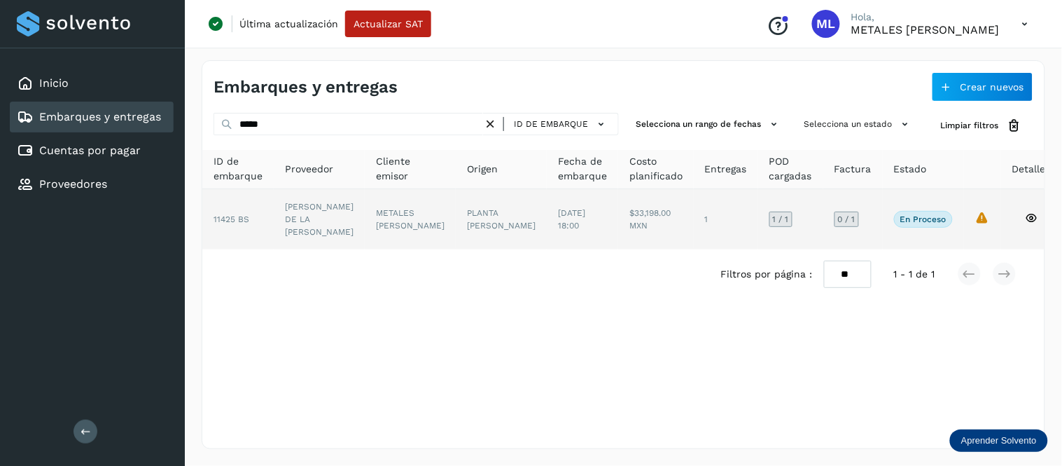
click at [694, 208] on td "$33,198.00 MXN" at bounding box center [726, 219] width 64 height 60
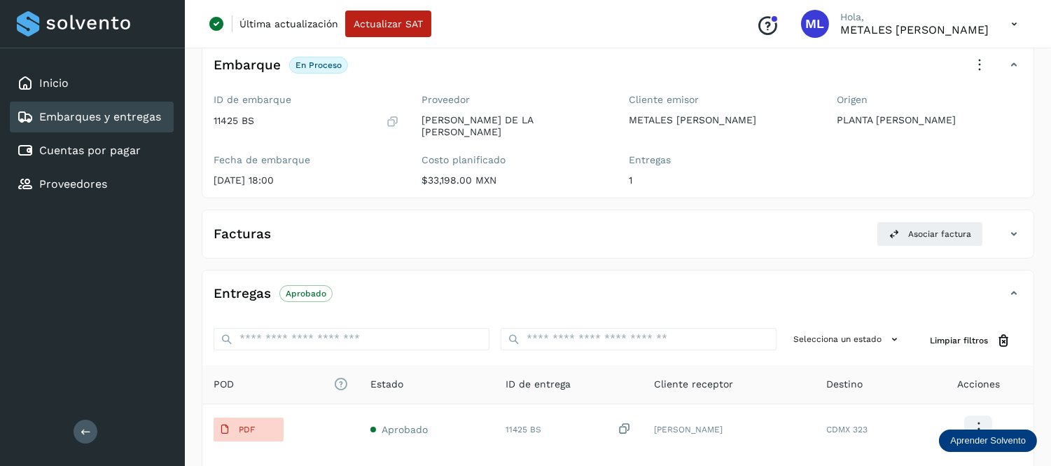
scroll to position [155, 0]
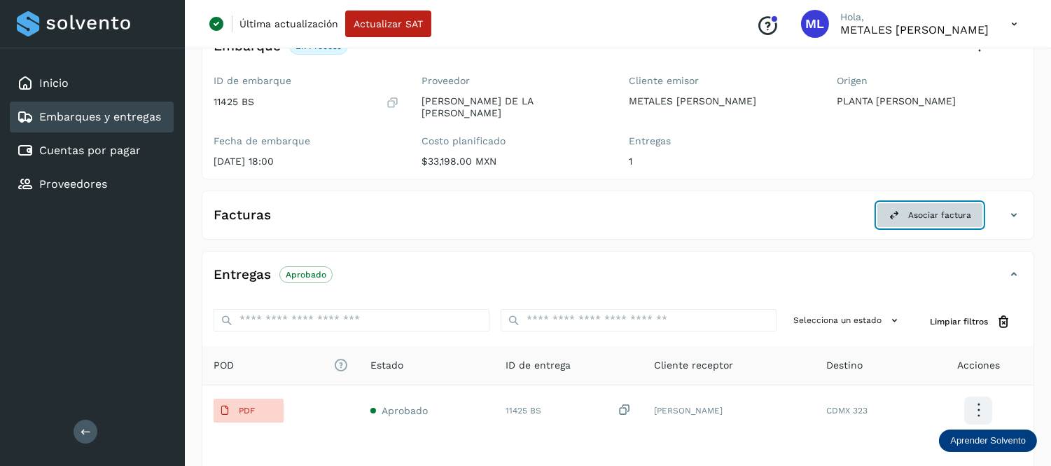
click at [953, 209] on span "Asociar factura" at bounding box center [939, 215] width 63 height 13
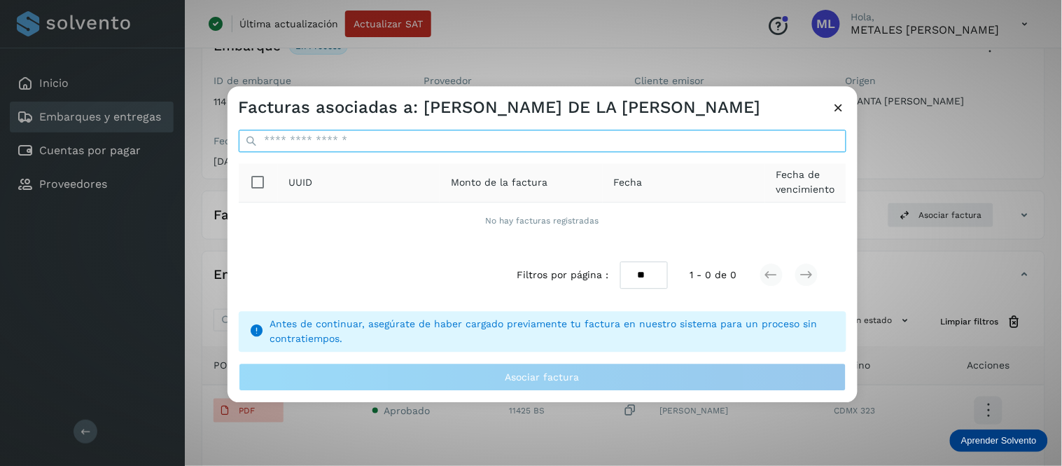
click at [372, 141] on input "ID de embarque" at bounding box center [543, 141] width 608 height 22
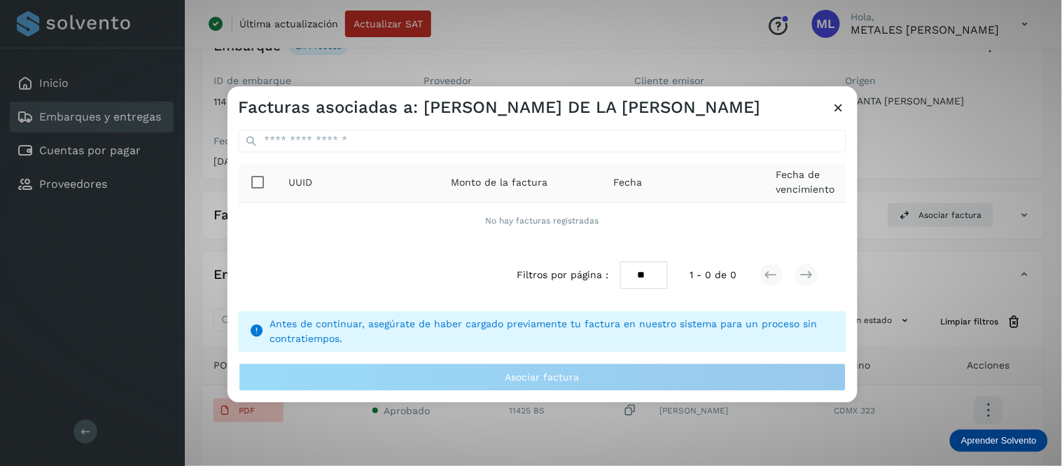
click at [837, 111] on icon at bounding box center [839, 107] width 15 height 15
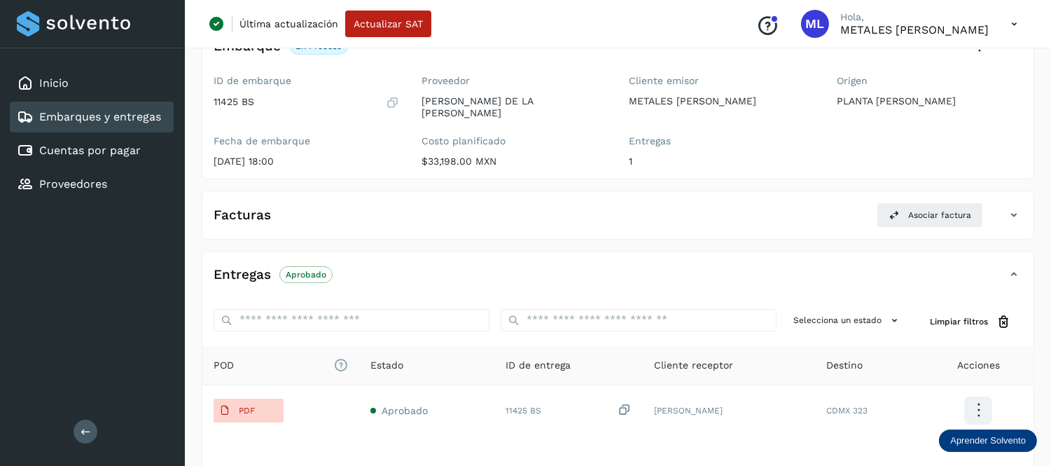
click at [394, 97] on icon at bounding box center [392, 102] width 13 height 14
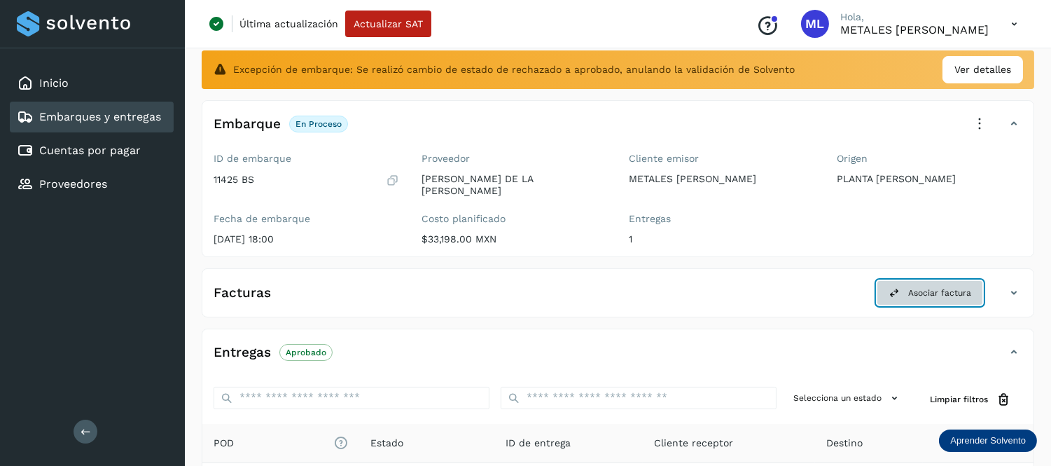
click at [905, 286] on button "Asociar factura" at bounding box center [929, 292] width 106 height 25
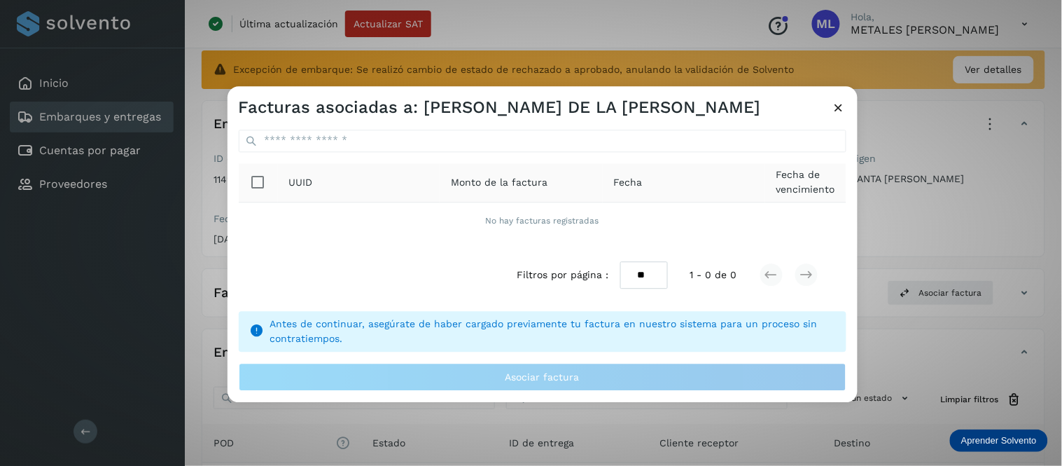
click at [838, 113] on icon at bounding box center [839, 107] width 15 height 15
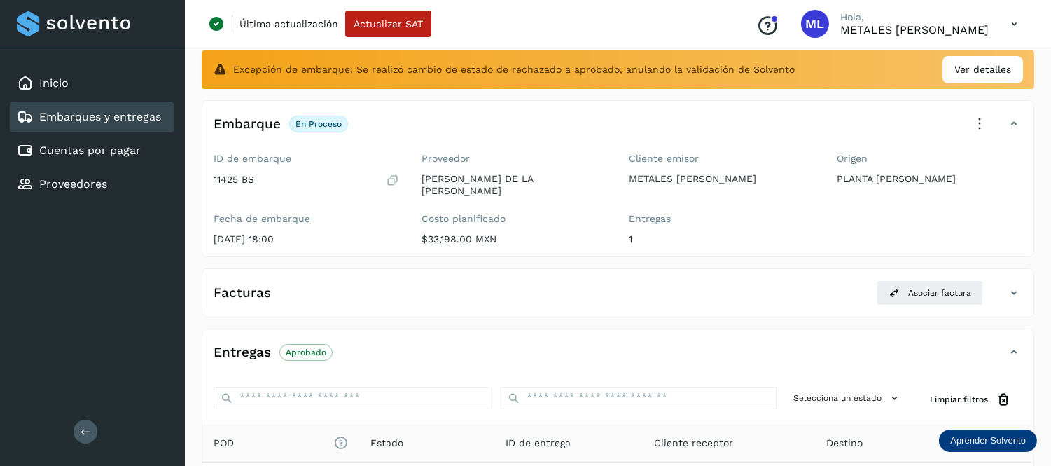
click at [68, 109] on div "Embarques y entregas" at bounding box center [89, 117] width 144 height 17
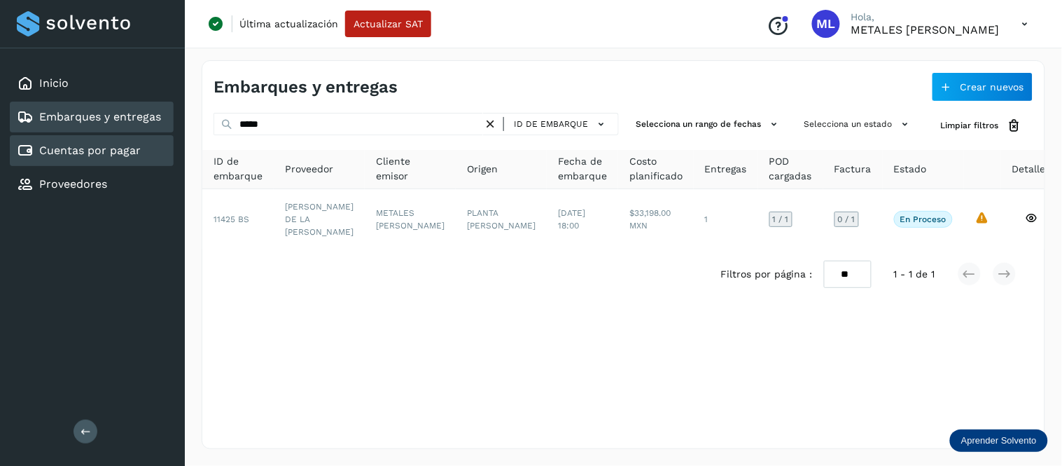
click at [152, 144] on div "Cuentas por pagar" at bounding box center [92, 150] width 164 height 31
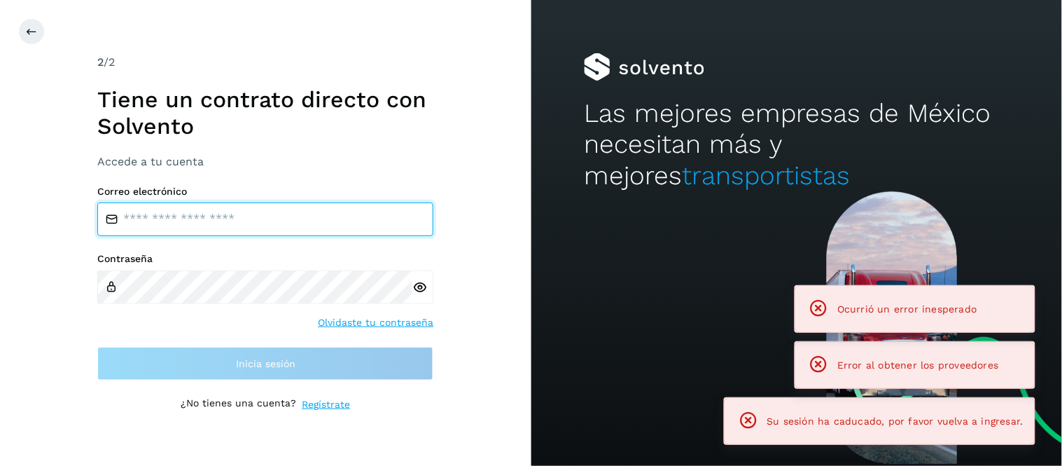
type input "**********"
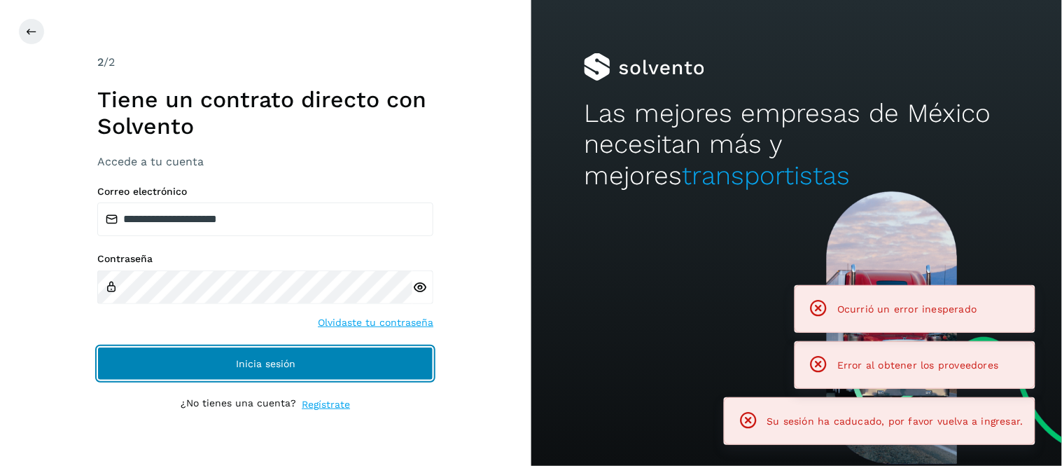
click at [368, 358] on button "Inicia sesión" at bounding box center [265, 364] width 336 height 34
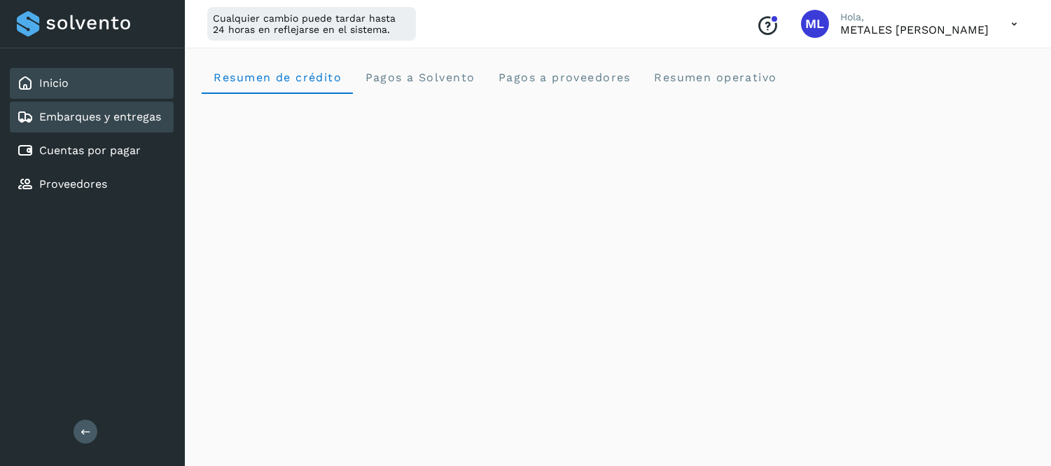
click at [123, 110] on link "Embarques y entregas" at bounding box center [100, 116] width 122 height 13
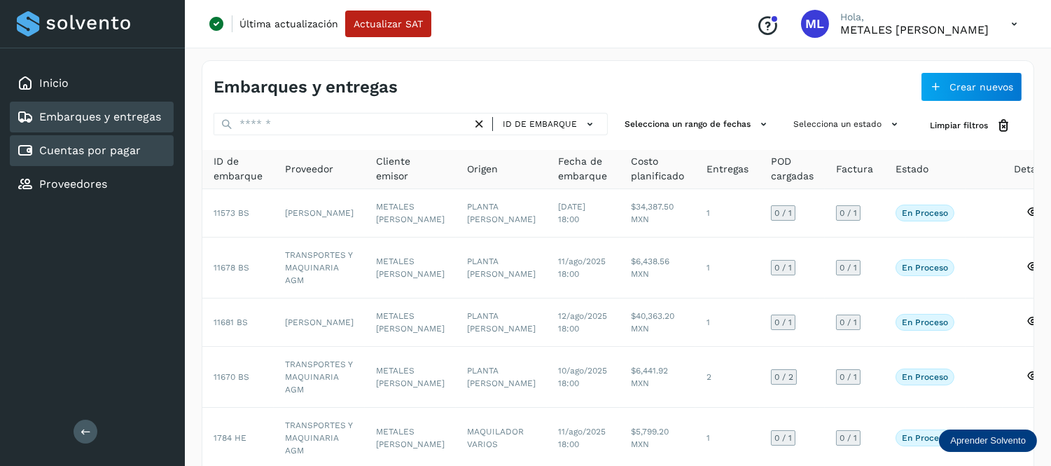
click at [115, 149] on link "Cuentas por pagar" at bounding box center [90, 150] width 102 height 13
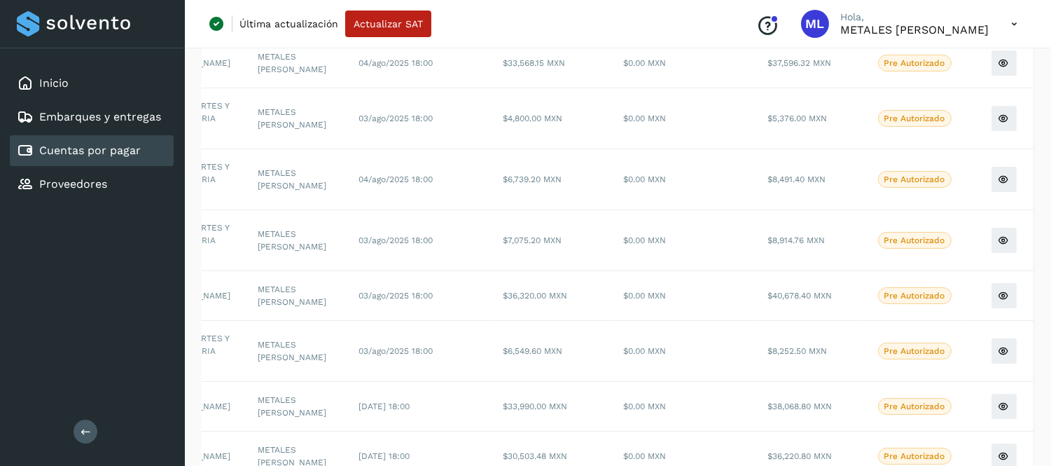
scroll to position [368, 0]
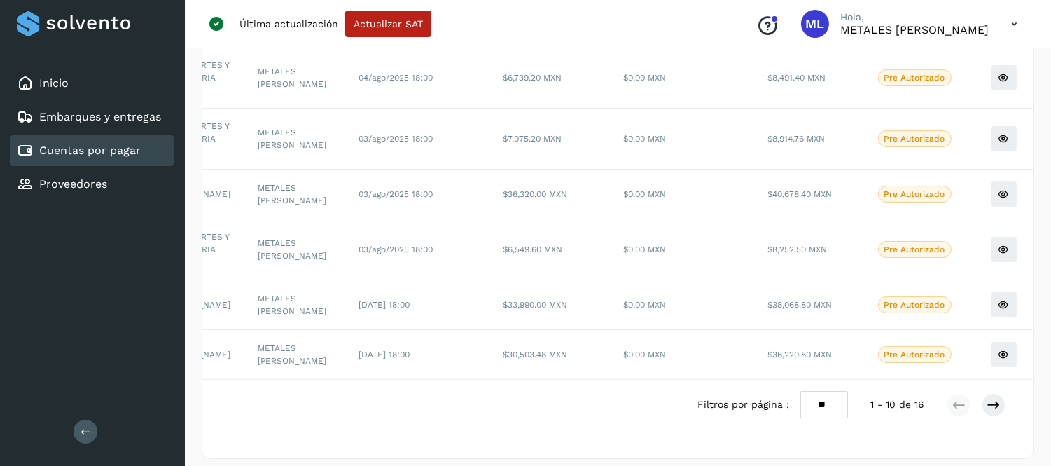
drag, startPoint x: 686, startPoint y: 371, endPoint x: 472, endPoint y: 398, distance: 215.9
click at [472, 398] on div "Filtros por página : ** ** ** 1 - 10 de 16" at bounding box center [617, 404] width 831 height 50
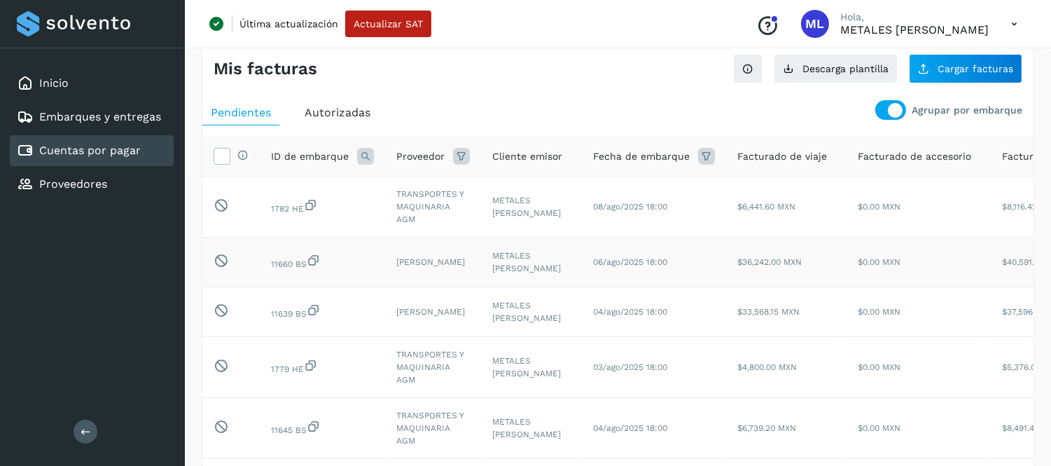
scroll to position [0, 0]
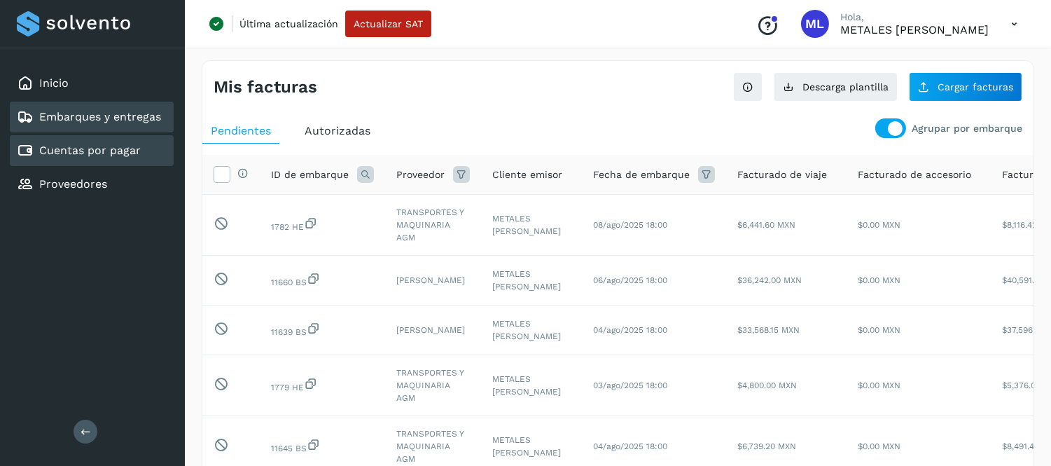
click at [148, 110] on link "Embarques y entregas" at bounding box center [100, 116] width 122 height 13
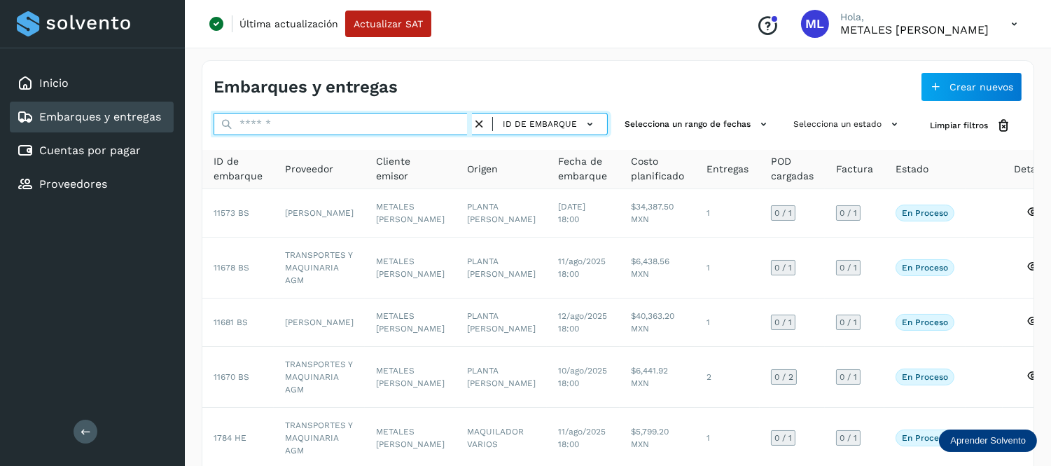
click at [319, 131] on input "text" at bounding box center [343, 124] width 258 height 22
type input "*****"
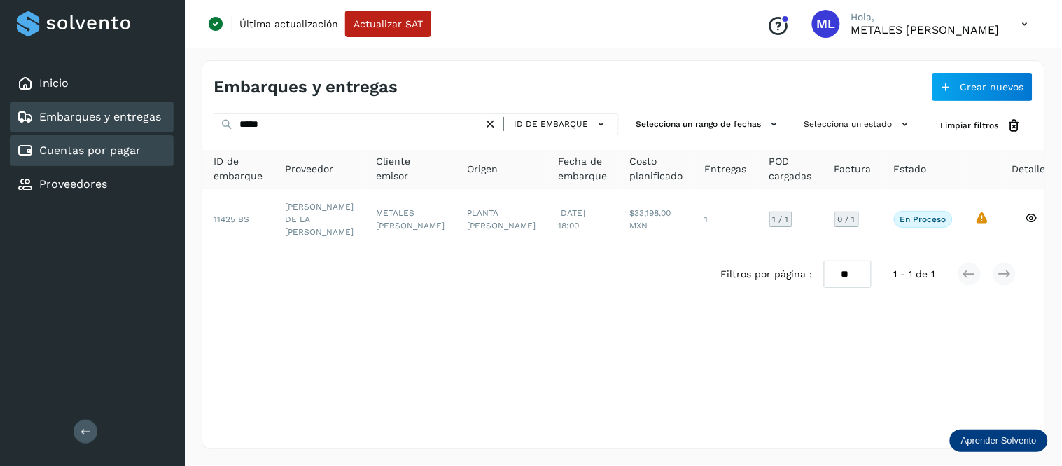
click at [126, 151] on link "Cuentas por pagar" at bounding box center [90, 150] width 102 height 13
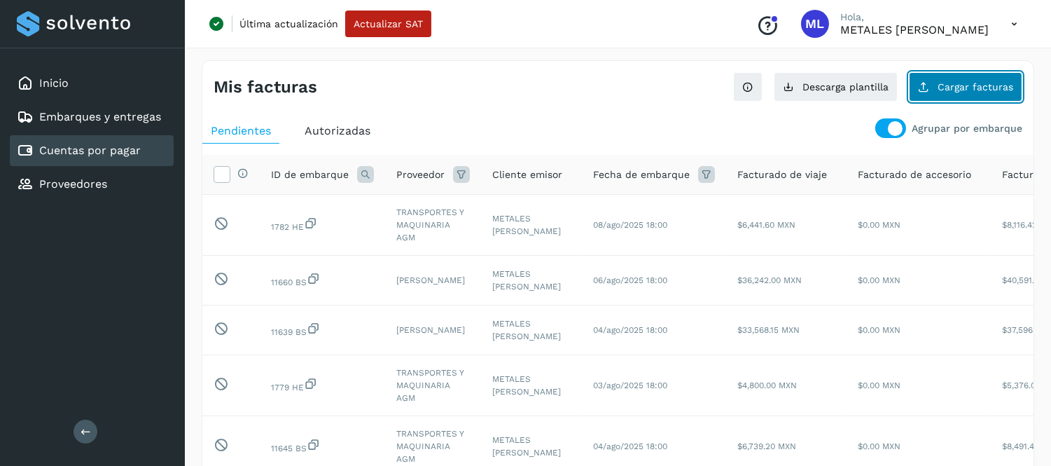
click at [956, 78] on button "Cargar facturas" at bounding box center [965, 86] width 113 height 29
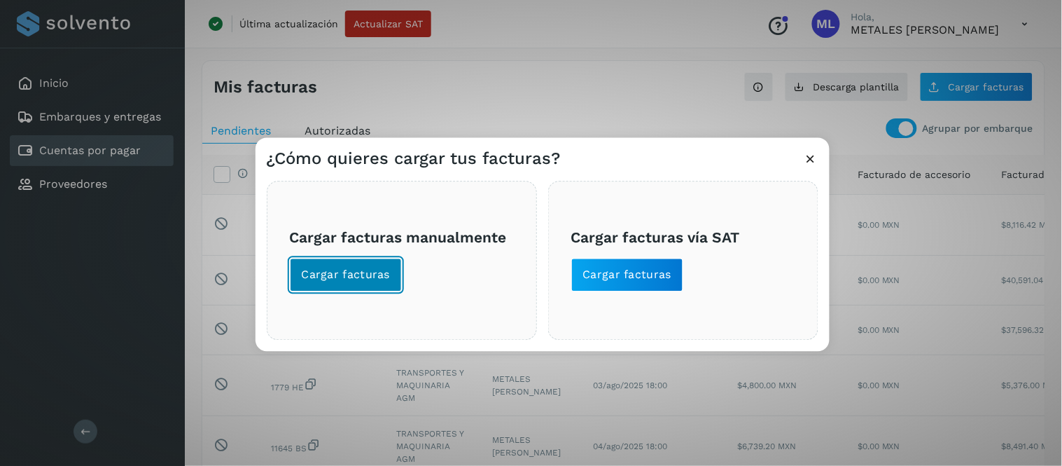
click at [379, 286] on button "Cargar facturas" at bounding box center [346, 275] width 113 height 34
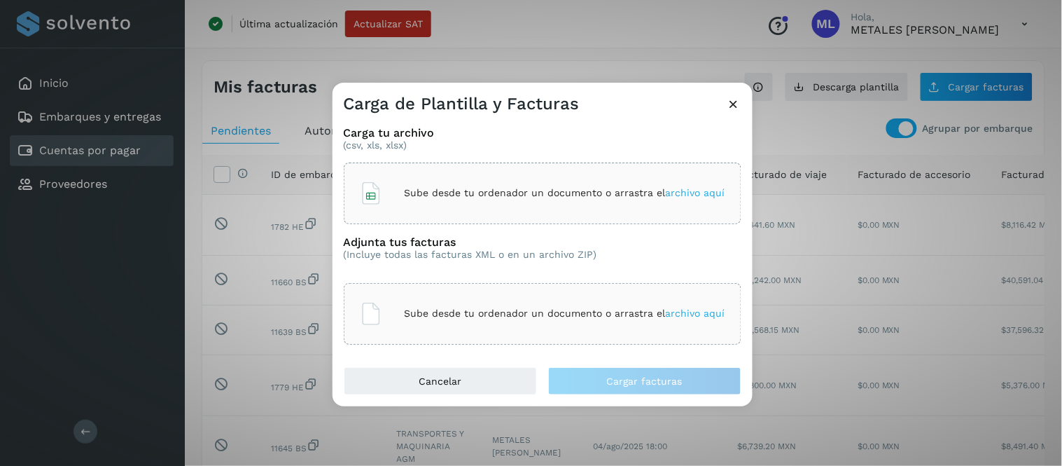
click at [735, 107] on icon at bounding box center [734, 104] width 15 height 15
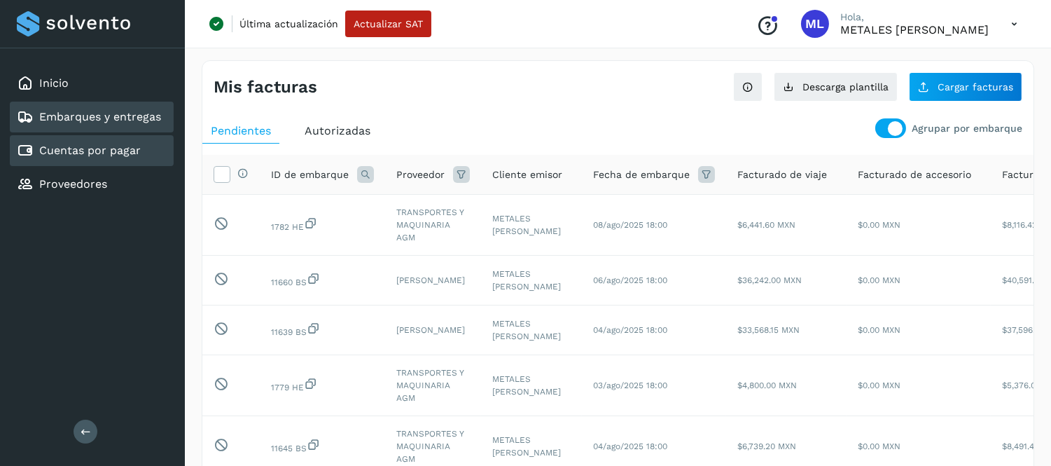
click at [87, 105] on div "Embarques y entregas" at bounding box center [92, 117] width 164 height 31
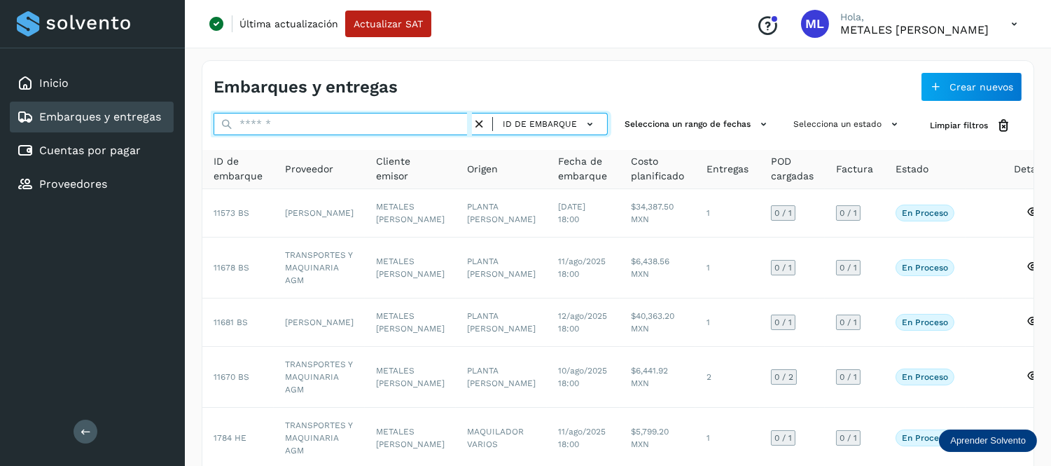
click at [341, 120] on input "text" at bounding box center [343, 124] width 258 height 22
type input "*****"
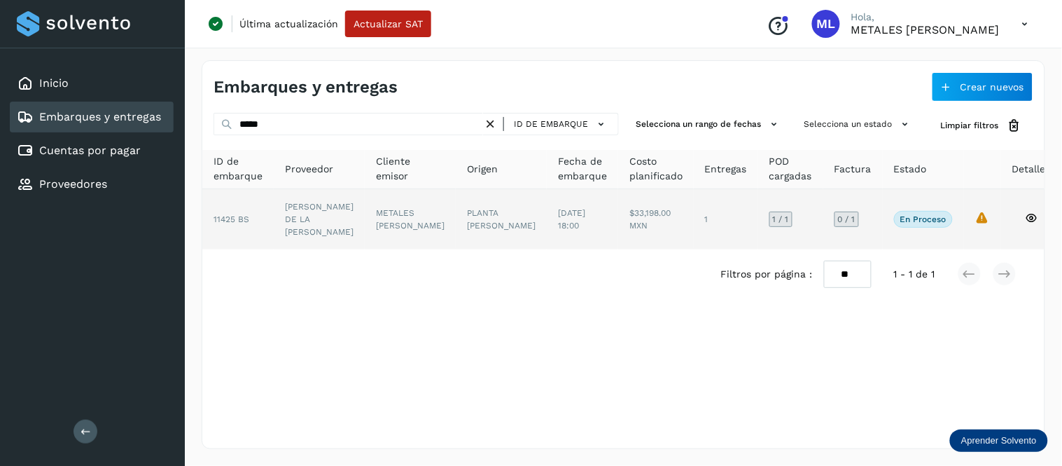
click at [694, 207] on td "$33,198.00 MXN" at bounding box center [726, 219] width 64 height 60
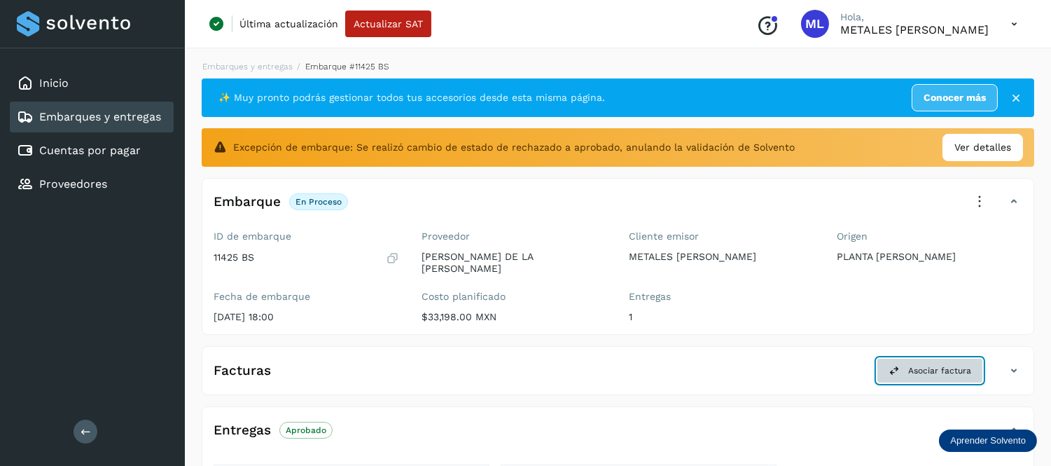
click at [947, 364] on span "Asociar factura" at bounding box center [939, 370] width 63 height 13
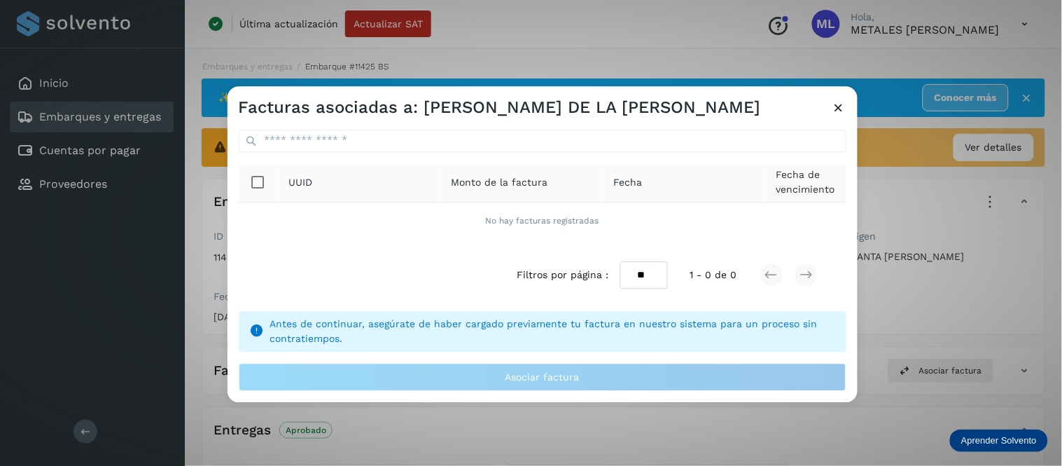
click at [834, 106] on icon at bounding box center [839, 107] width 15 height 15
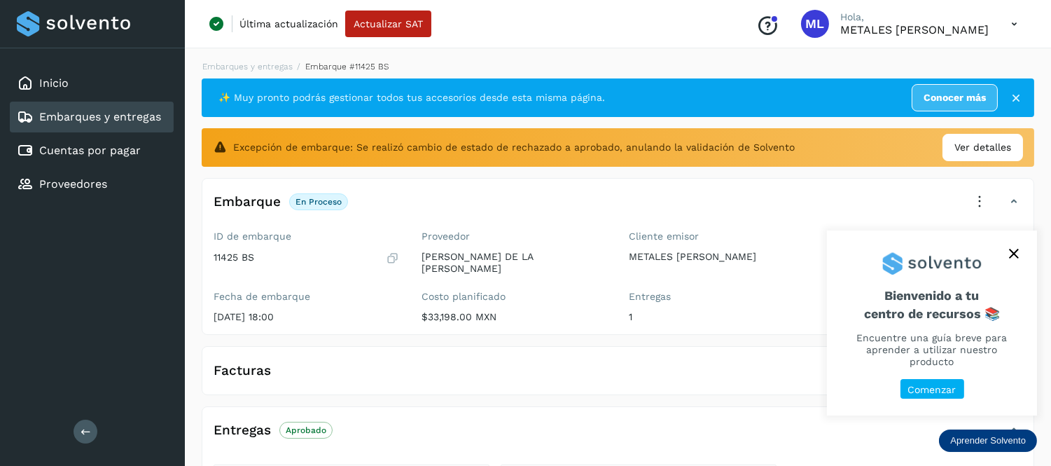
click at [1015, 258] on icon "close," at bounding box center [1013, 253] width 9 height 9
click at [1014, 258] on button "close," at bounding box center [1013, 253] width 21 height 21
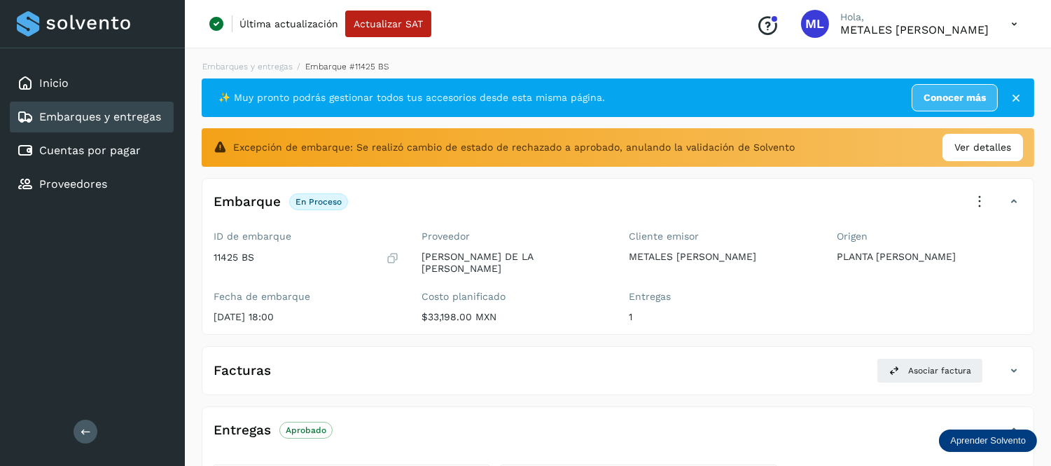
click at [1011, 20] on icon at bounding box center [1014, 24] width 29 height 29
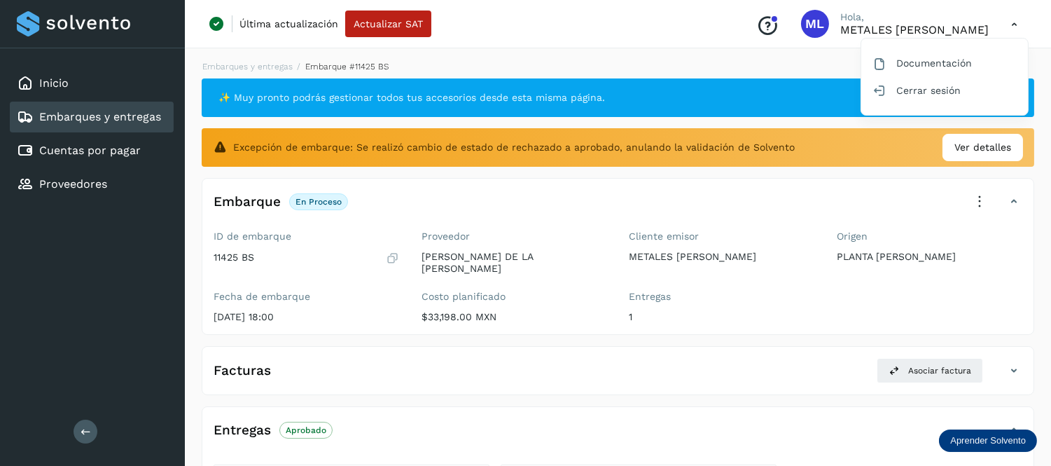
click at [141, 112] on link "Embarques y entregas" at bounding box center [100, 116] width 122 height 13
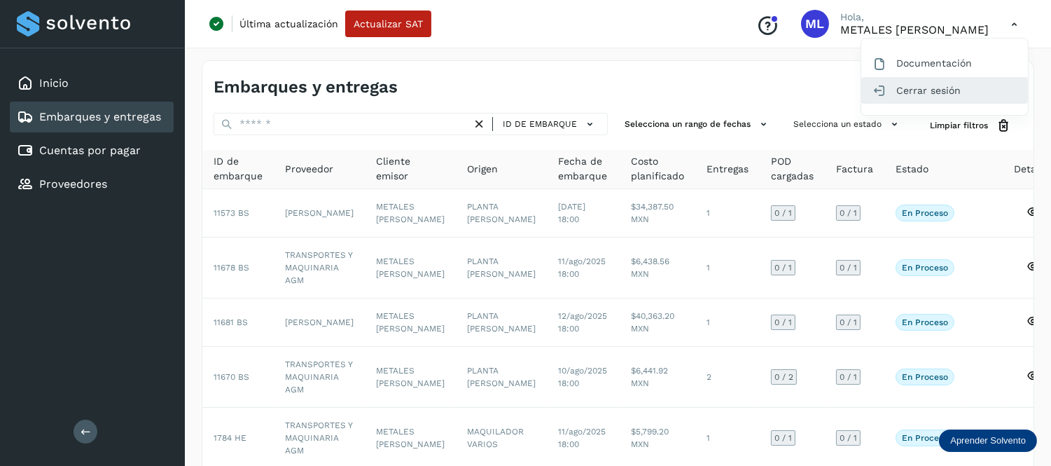
click at [886, 96] on div "Cerrar sesión" at bounding box center [944, 90] width 167 height 27
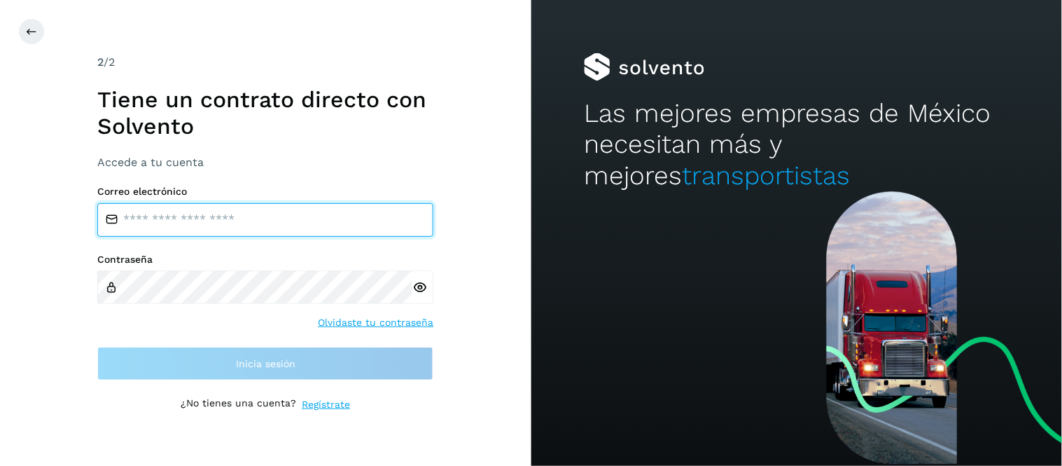
type input "**********"
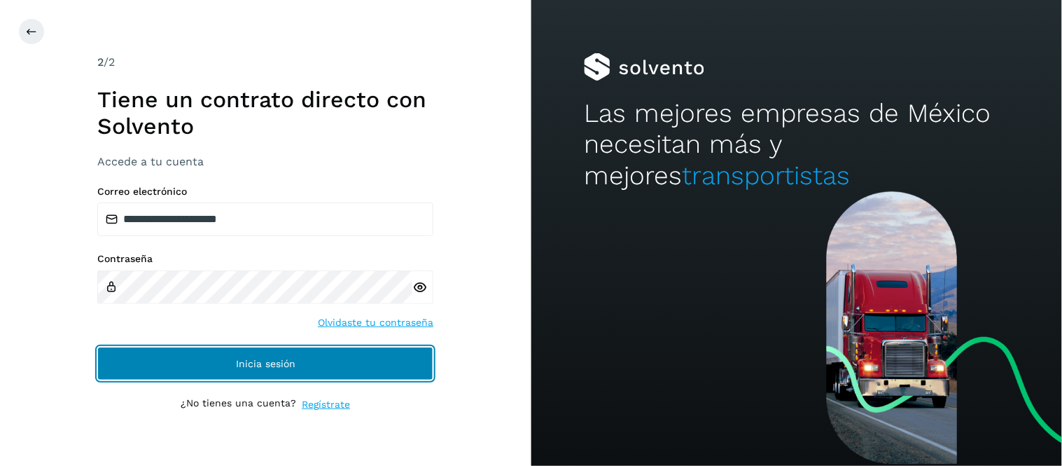
click at [246, 360] on span "Inicia sesión" at bounding box center [266, 363] width 60 height 10
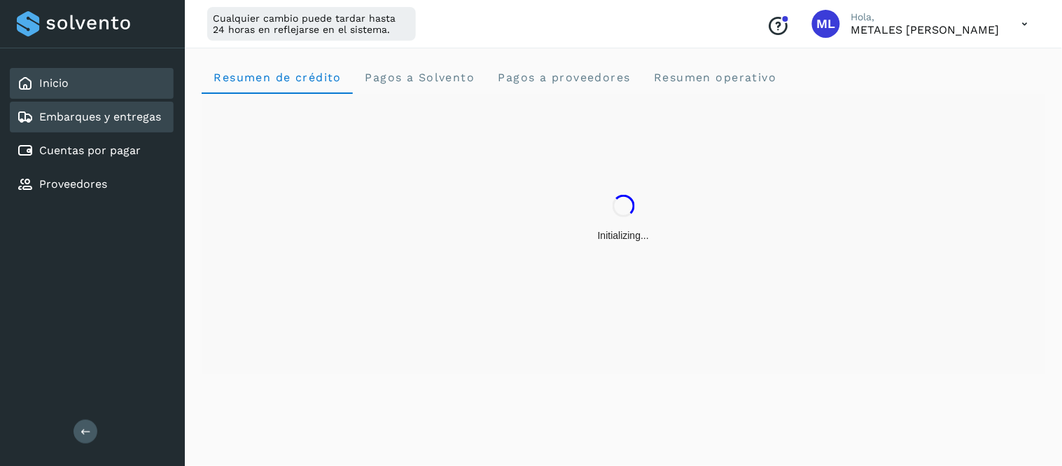
click at [141, 123] on div "Embarques y entregas" at bounding box center [92, 117] width 164 height 31
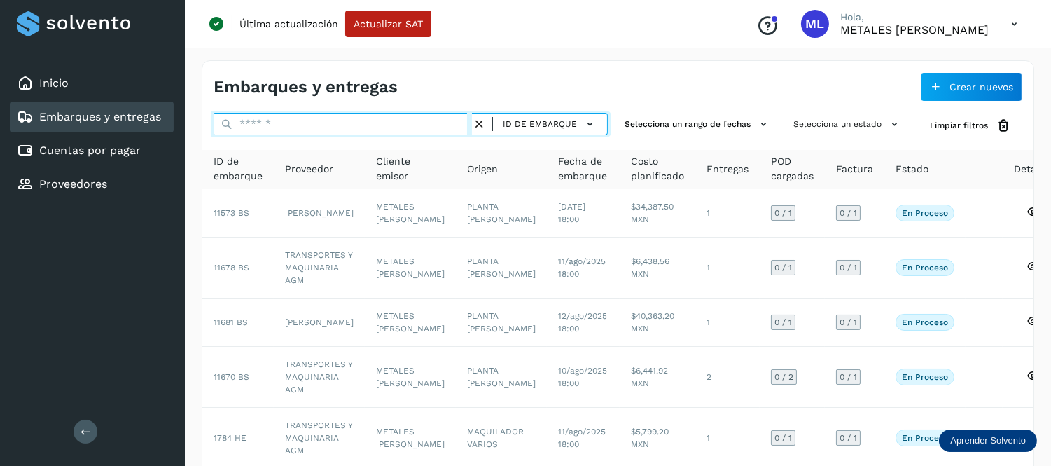
click at [385, 132] on input "text" at bounding box center [343, 124] width 258 height 22
type input "*****"
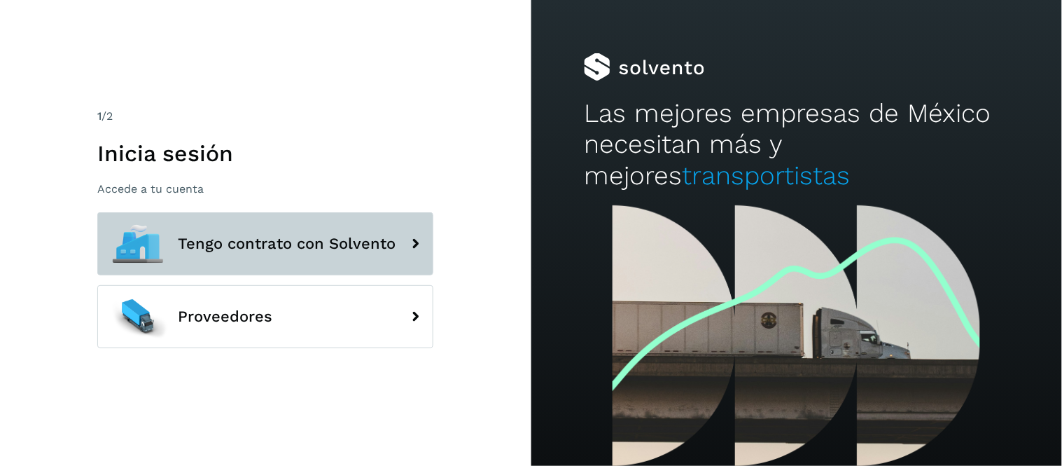
click at [324, 228] on button "Tengo contrato con Solvento" at bounding box center [265, 243] width 336 height 63
click at [303, 245] on span "Tengo contrato con Solvento" at bounding box center [287, 243] width 218 height 17
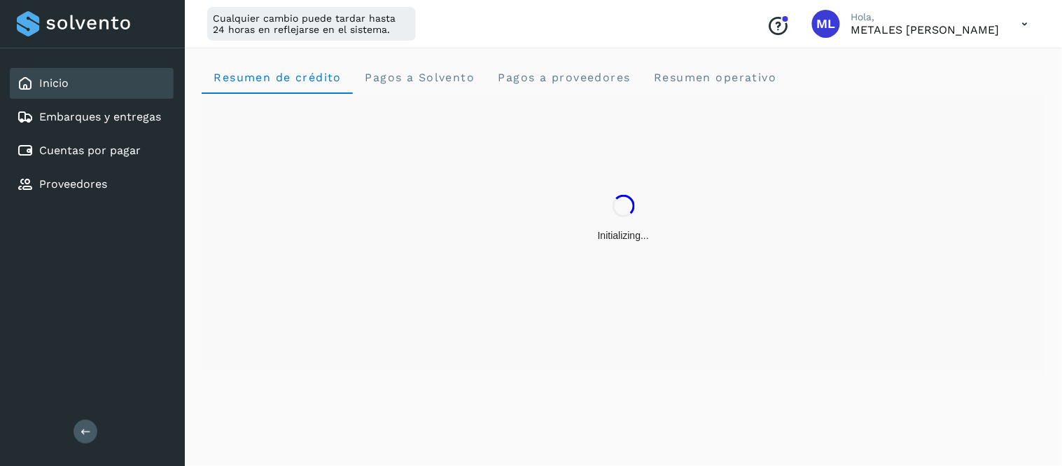
click at [1026, 29] on icon at bounding box center [1025, 24] width 29 height 29
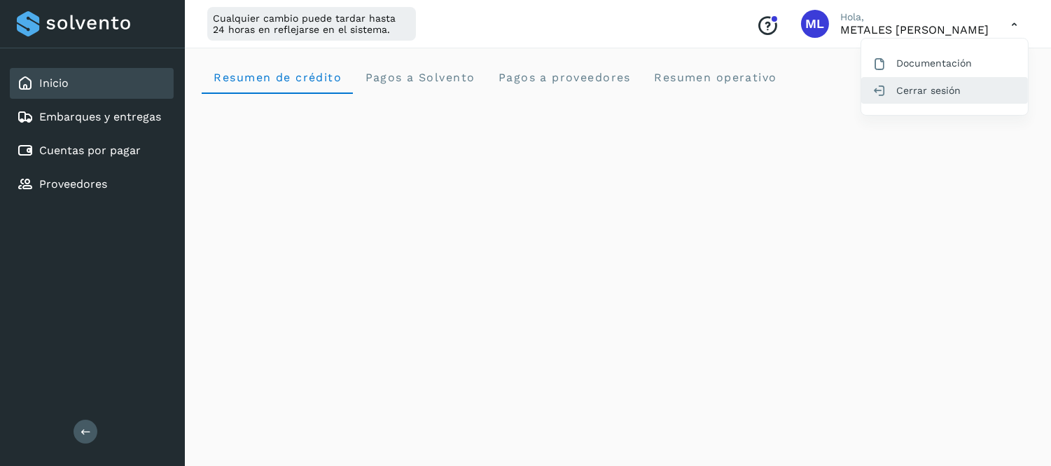
click at [970, 88] on div "Cerrar sesión" at bounding box center [944, 90] width 167 height 27
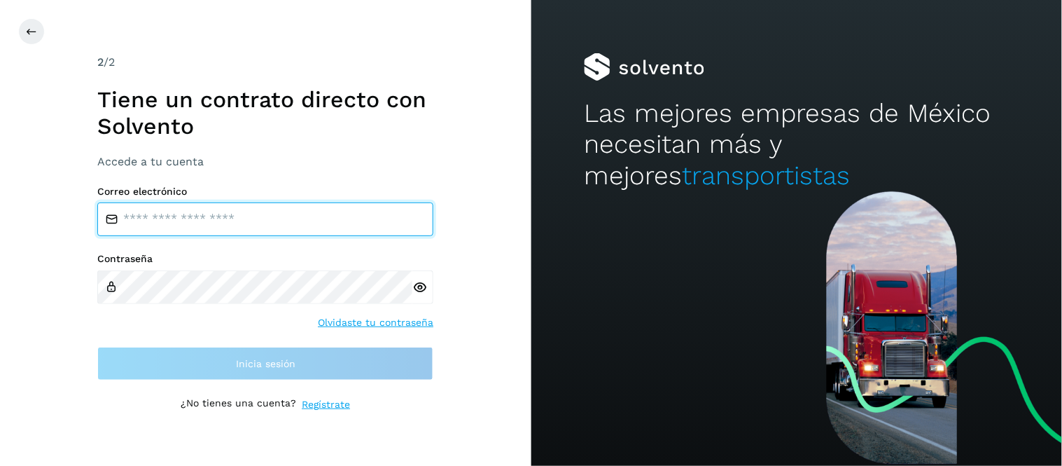
type input "**********"
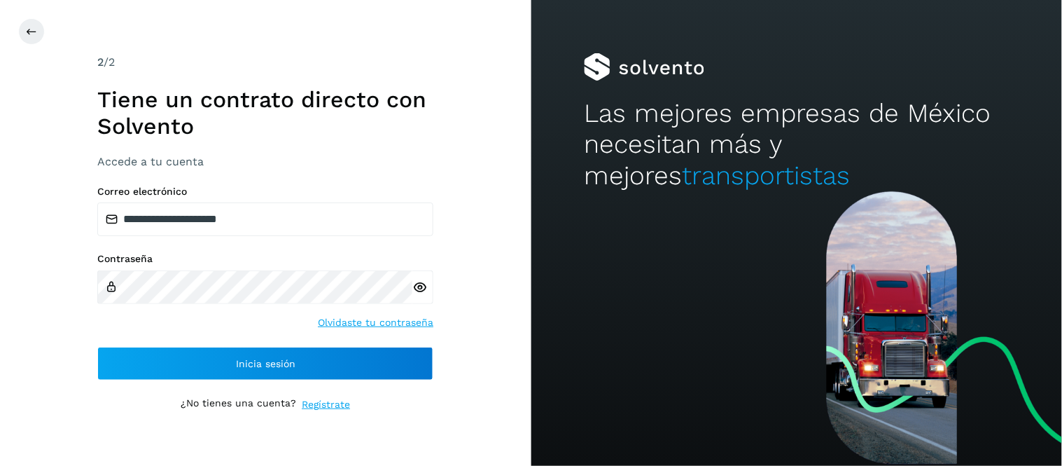
click at [422, 287] on icon at bounding box center [419, 287] width 15 height 15
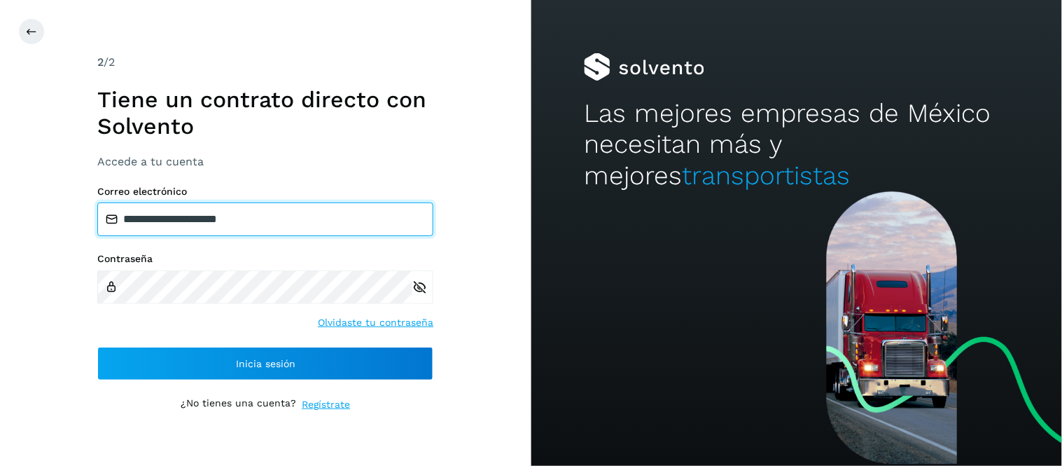
drag, startPoint x: 265, startPoint y: 218, endPoint x: 125, endPoint y: 229, distance: 140.5
click at [125, 229] on input "**********" at bounding box center [265, 219] width 336 height 34
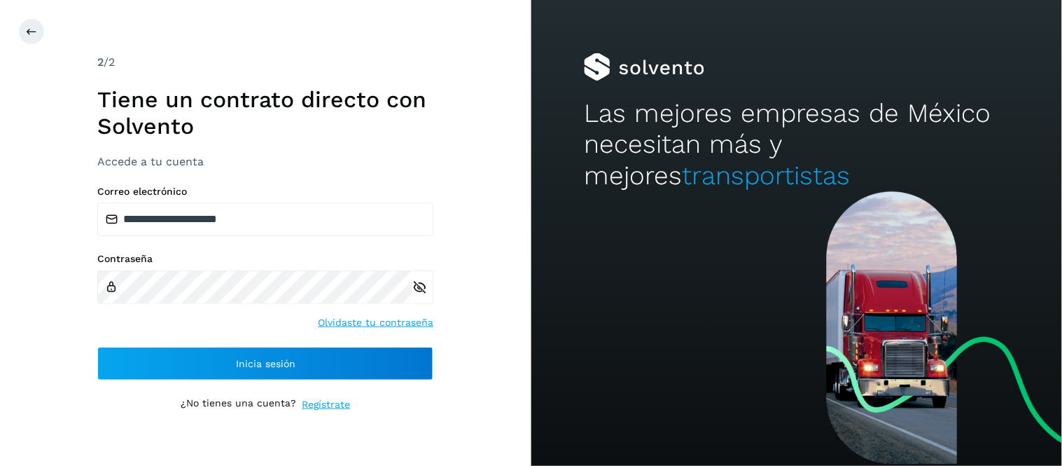
click at [421, 288] on icon at bounding box center [419, 287] width 15 height 15
click at [420, 286] on icon at bounding box center [419, 287] width 15 height 15
click at [420, 284] on icon at bounding box center [419, 287] width 15 height 15
